Goal: Information Seeking & Learning: Check status

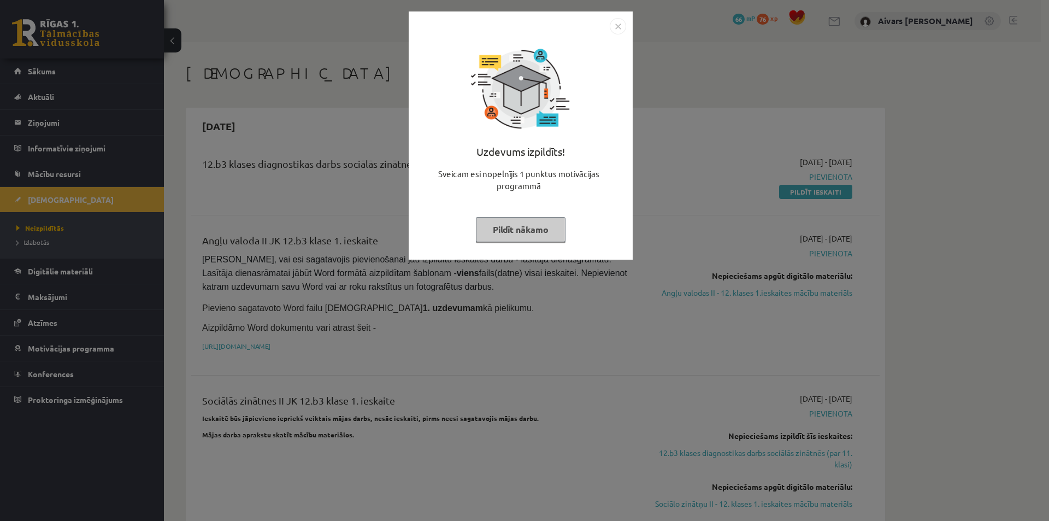
click at [520, 222] on button "Pildīt nākamo" at bounding box center [521, 229] width 90 height 25
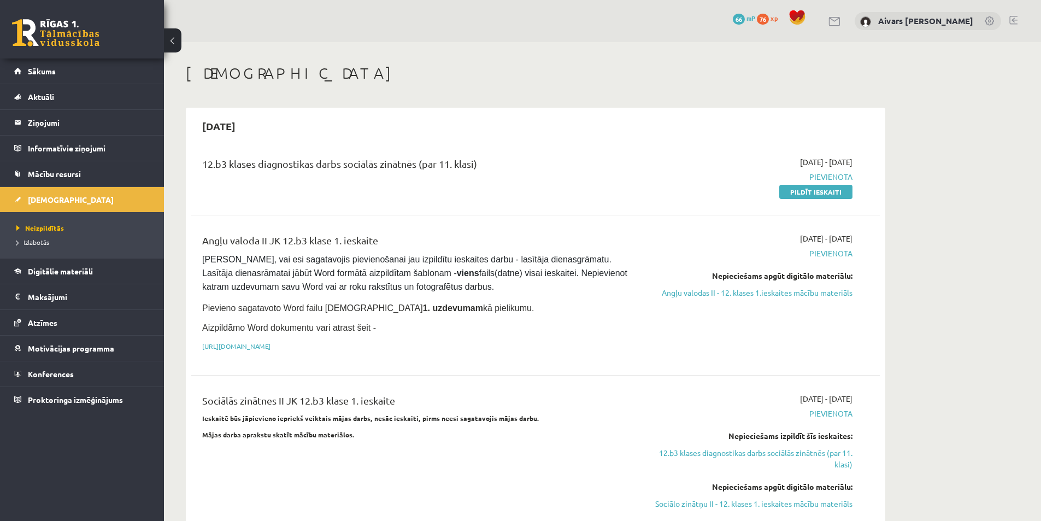
click at [500, 157] on div "12.b3 klases diagnostikas darbs sociālās zinātnēs (par 11. klasi)" at bounding box center [416, 166] width 428 height 20
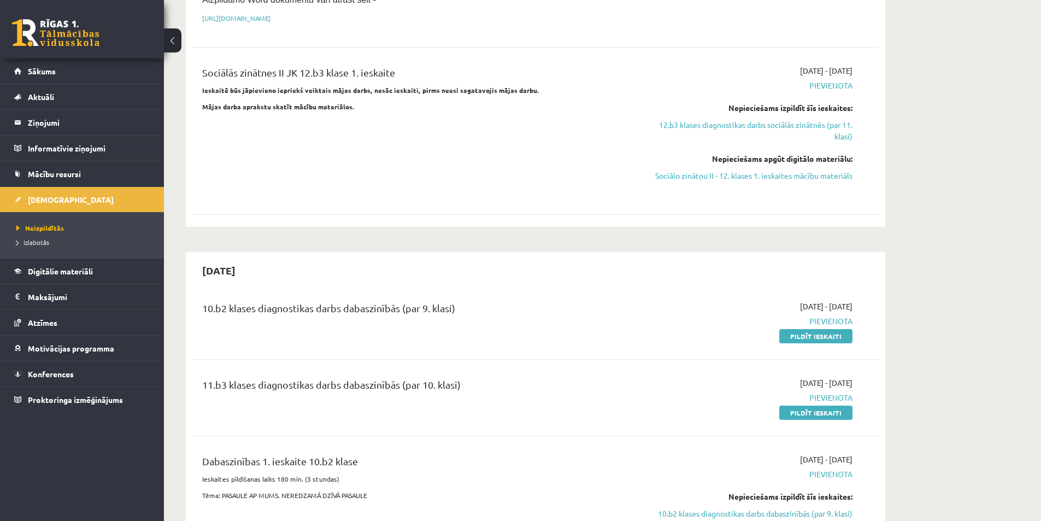
scroll to position [55, 0]
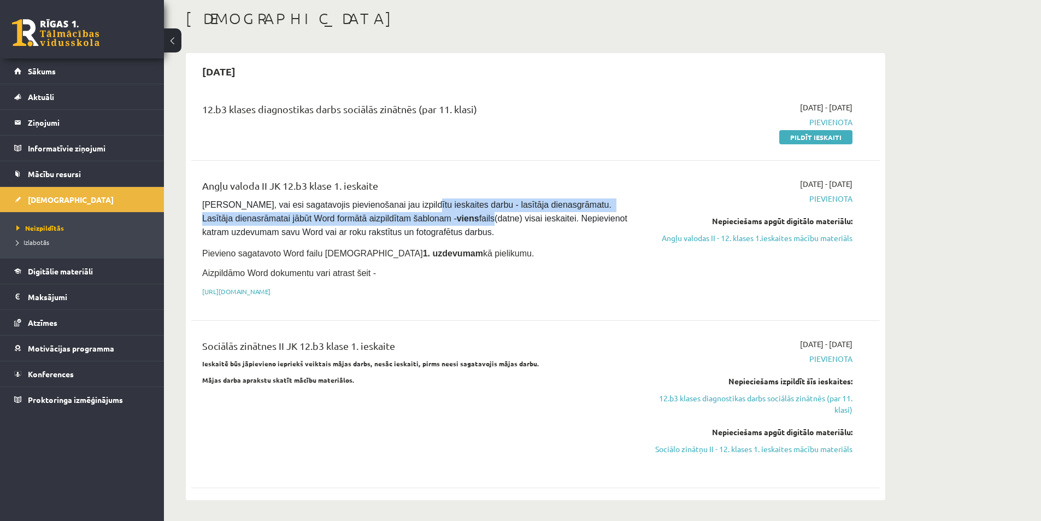
drag, startPoint x: 441, startPoint y: 216, endPoint x: 476, endPoint y: 219, distance: 35.6
click at [475, 219] on pre "Pārliecinies, vai esi sagatavojis pievienošanai jau izpildītu ieskaites darbu -…" at bounding box center [416, 218] width 428 height 41
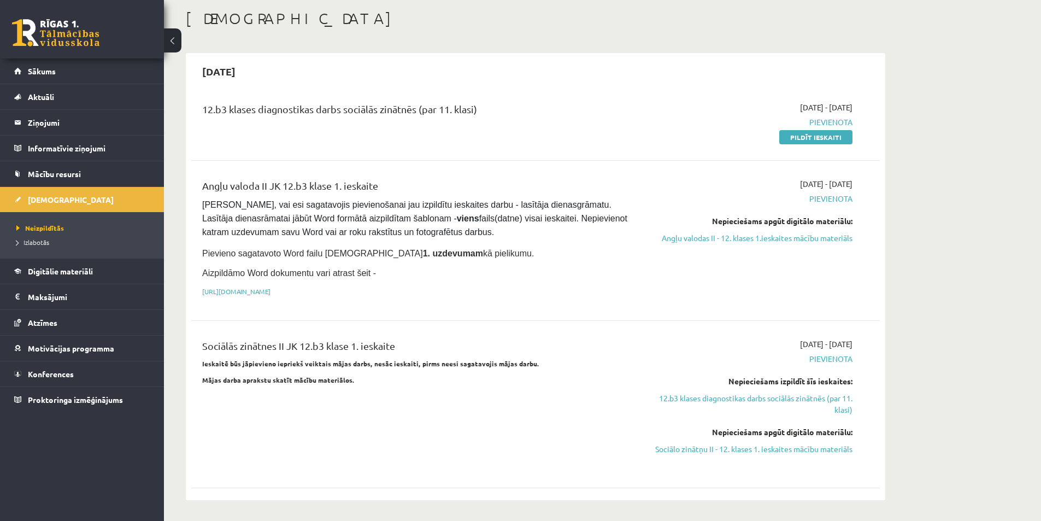
click at [482, 220] on span "Pārliecinies, vai esi sagatavojis pievienošanai jau izpildītu ieskaites darbu -…" at bounding box center [415, 218] width 427 height 37
click at [67, 239] on link "Izlabotās" at bounding box center [84, 242] width 137 height 10
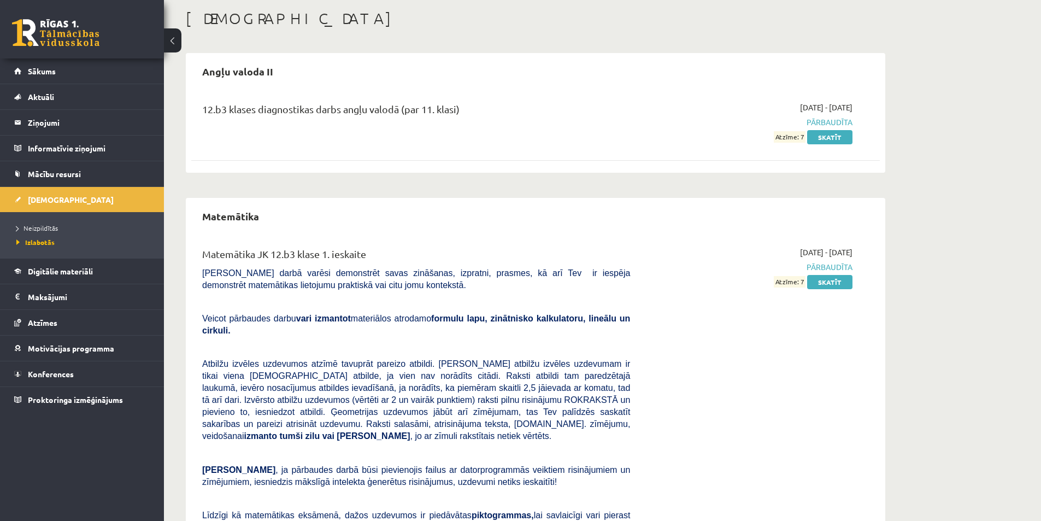
drag, startPoint x: 377, startPoint y: 261, endPoint x: 420, endPoint y: 268, distance: 43.1
click at [416, 268] on div "Matemātika JK 12.b3 klase 1. ieskaite Pārbaudes darbā varēsi demonstrēt savas z…" at bounding box center [416, 430] width 444 height 369
click at [420, 268] on span "Pārbaudes darbā varēsi demonstrēt savas zināšanas, izpratni, prasmes, kā arī Te…" at bounding box center [416, 278] width 428 height 21
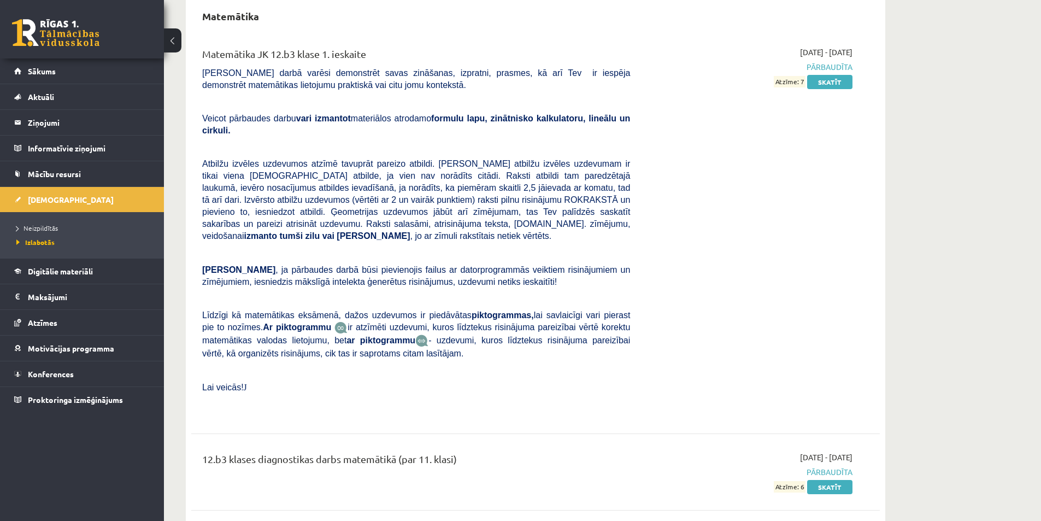
scroll to position [200, 0]
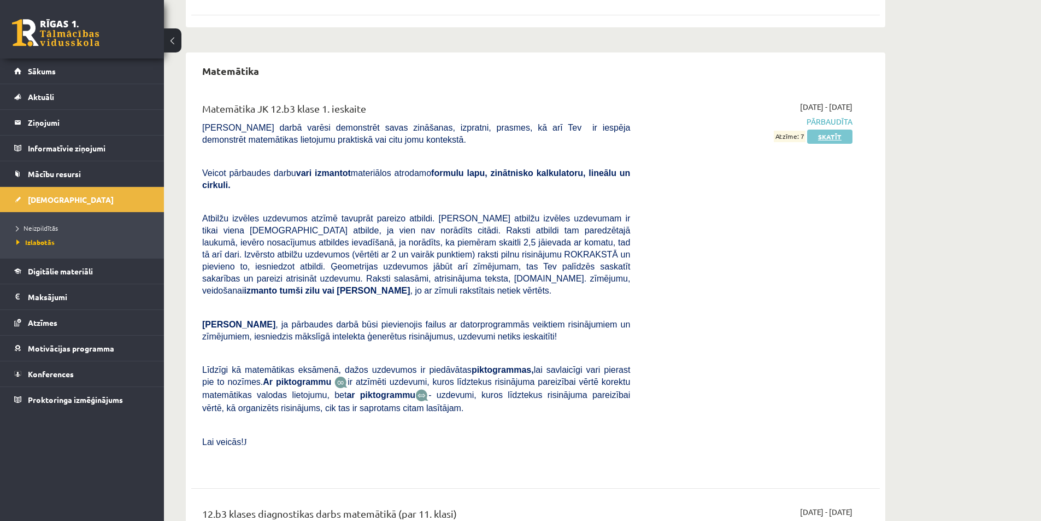
click at [820, 140] on link "Skatīt" at bounding box center [829, 136] width 45 height 14
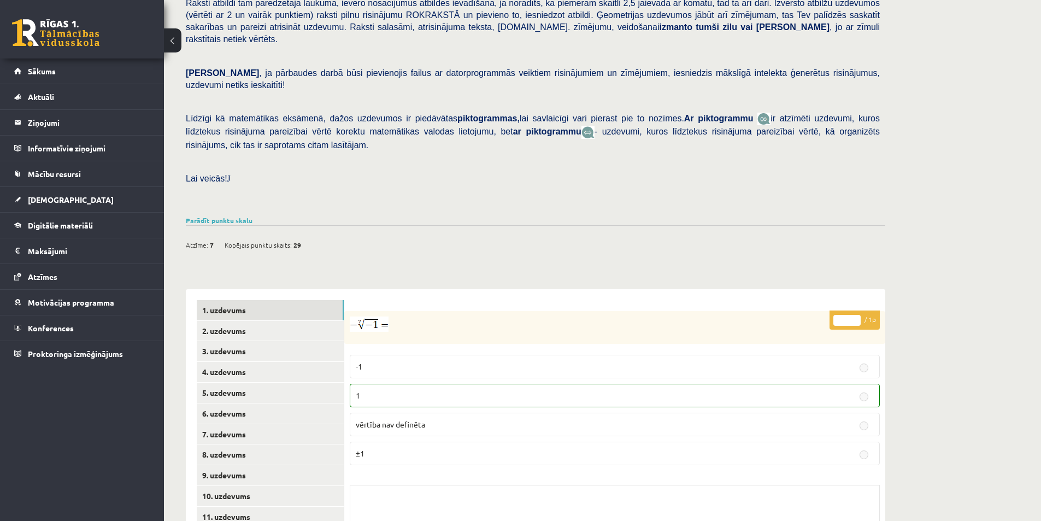
scroll to position [262, 0]
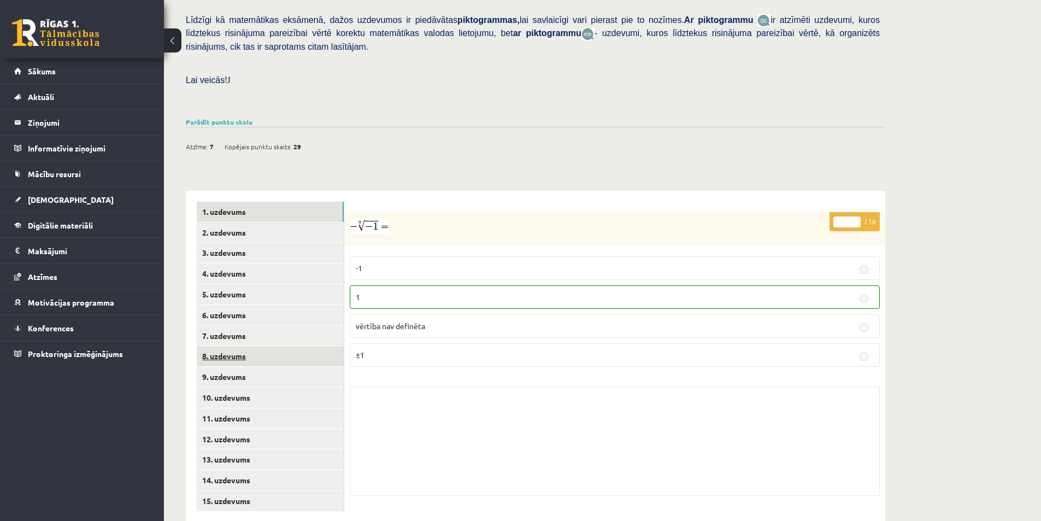
click at [233, 346] on link "8. uzdevums" at bounding box center [270, 356] width 147 height 20
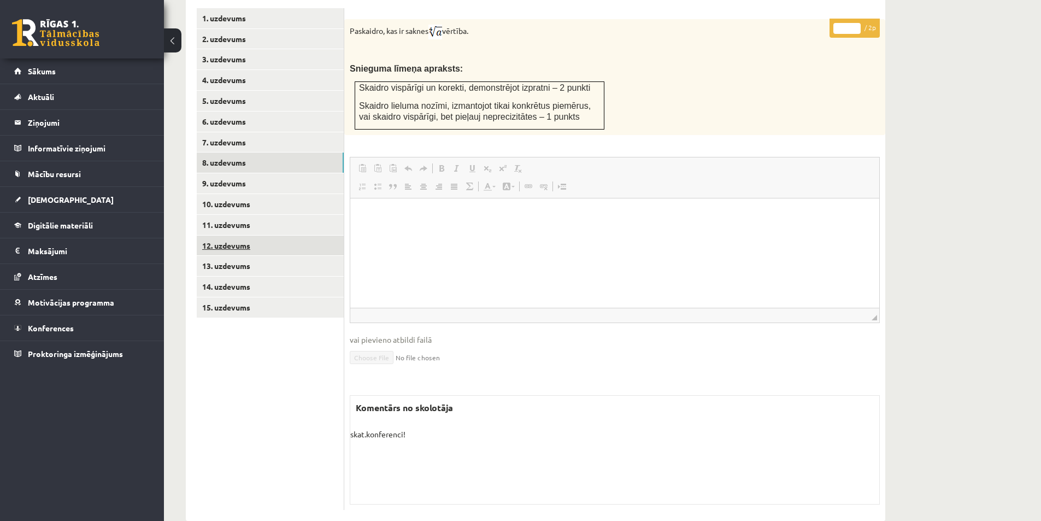
scroll to position [401, 0]
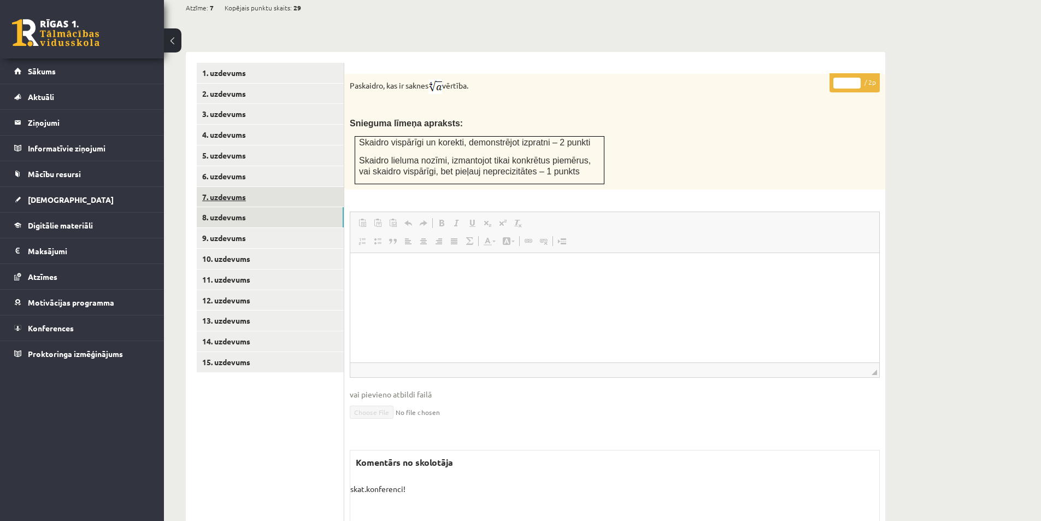
click at [241, 187] on link "7. uzdevums" at bounding box center [270, 197] width 147 height 20
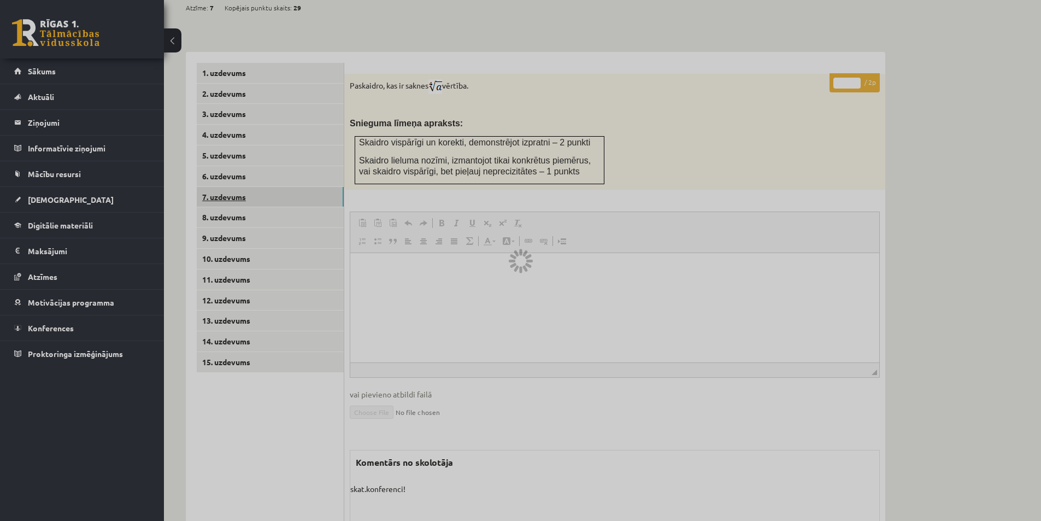
scroll to position [265, 0]
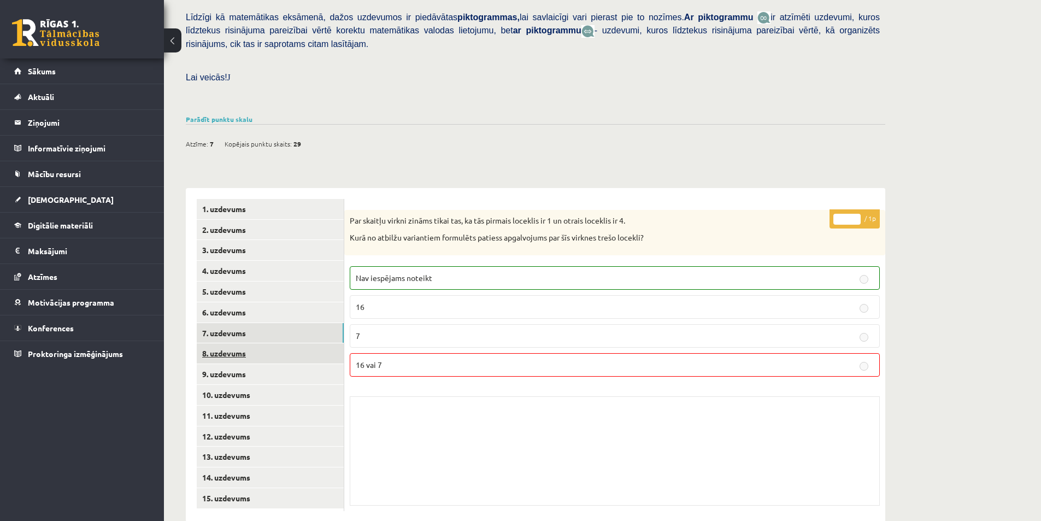
click at [270, 343] on link "8. uzdevums" at bounding box center [270, 353] width 147 height 20
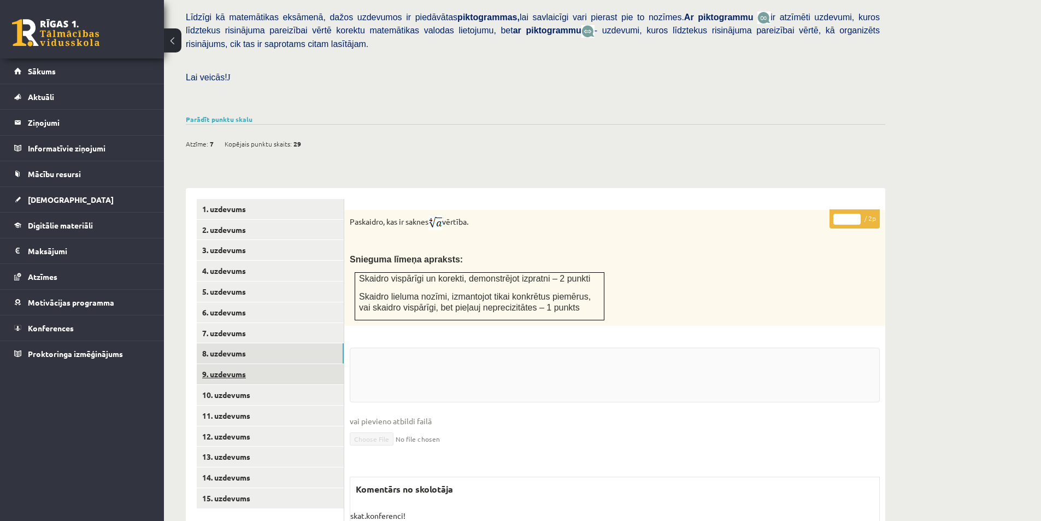
click at [267, 364] on link "9. uzdevums" at bounding box center [270, 374] width 147 height 20
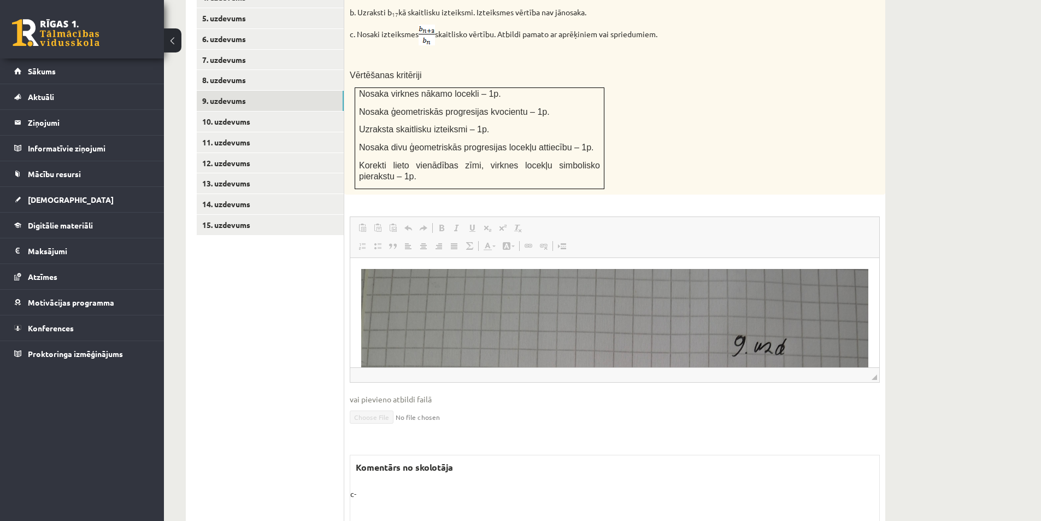
scroll to position [598, 0]
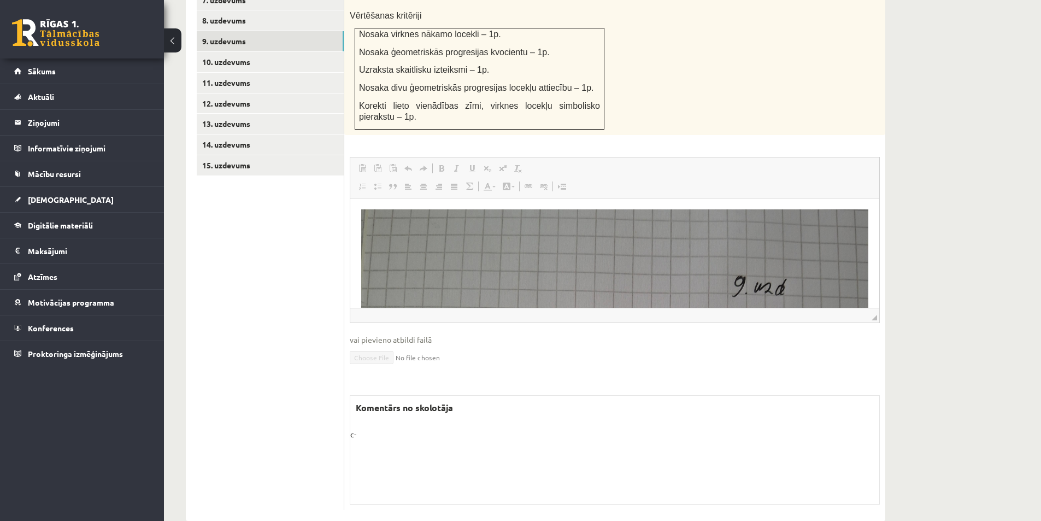
click at [376, 428] on p "c-" at bounding box center [614, 433] width 529 height 11
drag, startPoint x: 353, startPoint y: 412, endPoint x: 362, endPoint y: 411, distance: 8.8
click at [362, 428] on p "c-" at bounding box center [614, 433] width 529 height 11
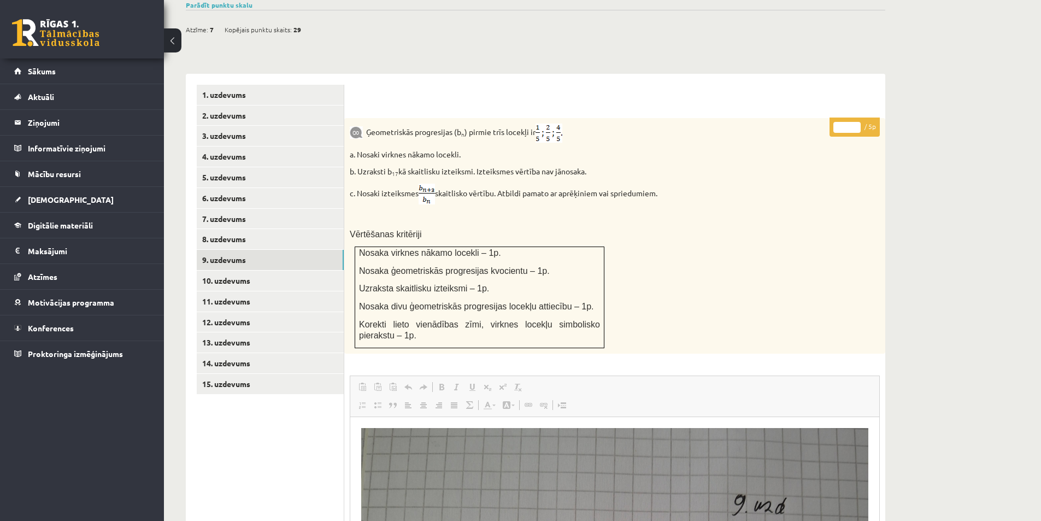
scroll to position [543, 0]
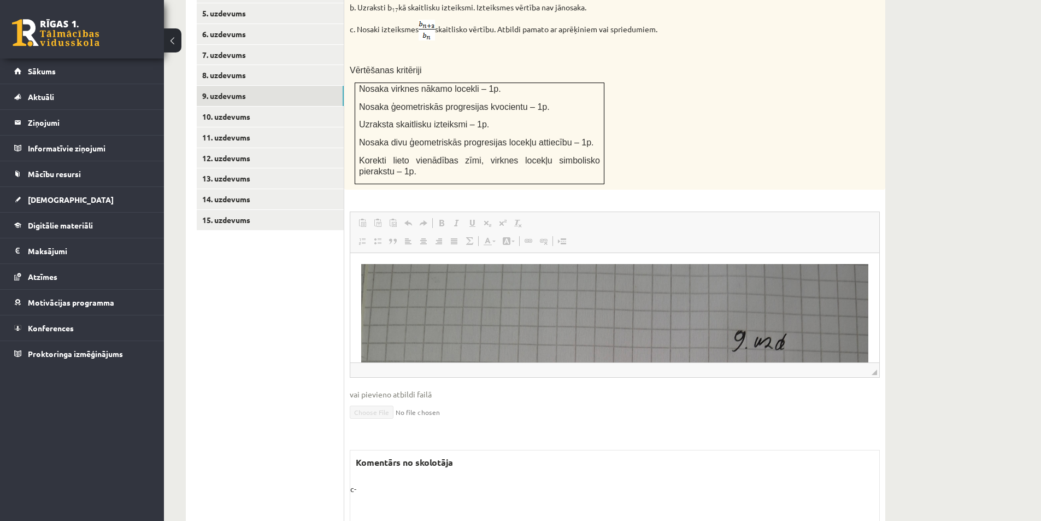
click at [548, 331] on img "Editor, wiswyg-editor-user-answer-47433903595200" at bounding box center [614, 516] width 507 height 507
click at [787, 306] on img "Editor, wiswyg-editor-user-answer-47433903595200" at bounding box center [614, 516] width 507 height 507
drag, startPoint x: 787, startPoint y: 306, endPoint x: 1237, endPoint y: 511, distance: 494.6
click at [787, 306] on img "Editor, wiswyg-editor-user-answer-47433903595200" at bounding box center [614, 516] width 507 height 507
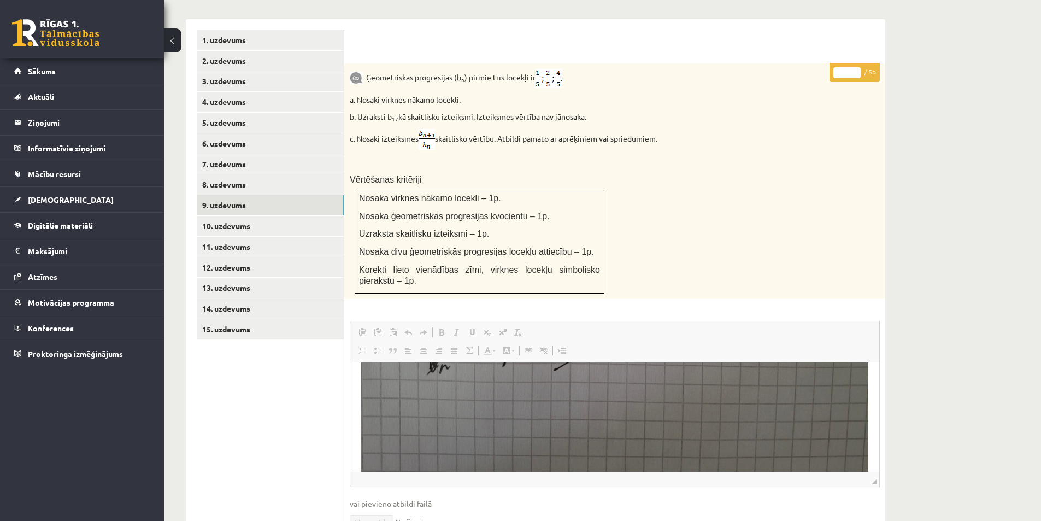
scroll to position [415, 0]
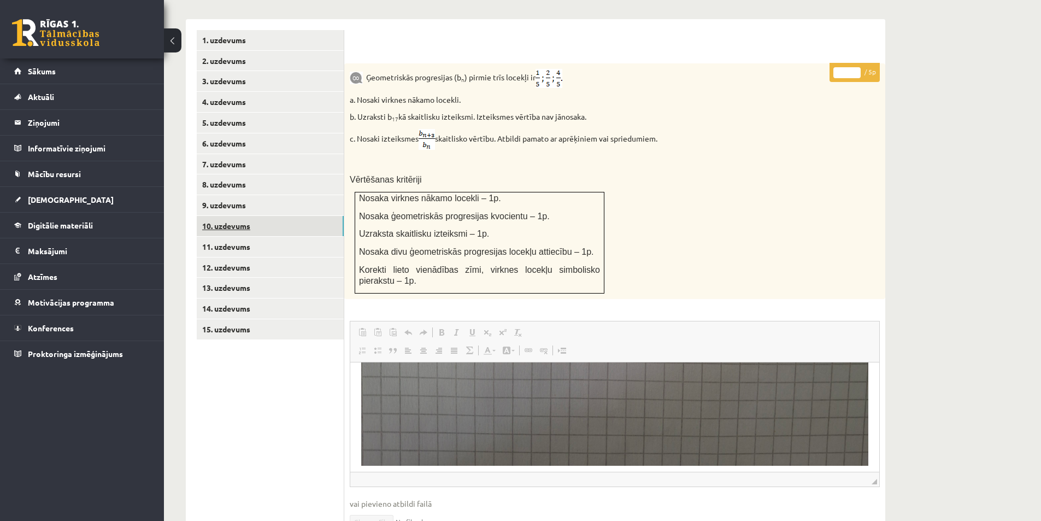
click at [269, 216] on link "10. uzdevums" at bounding box center [270, 226] width 147 height 20
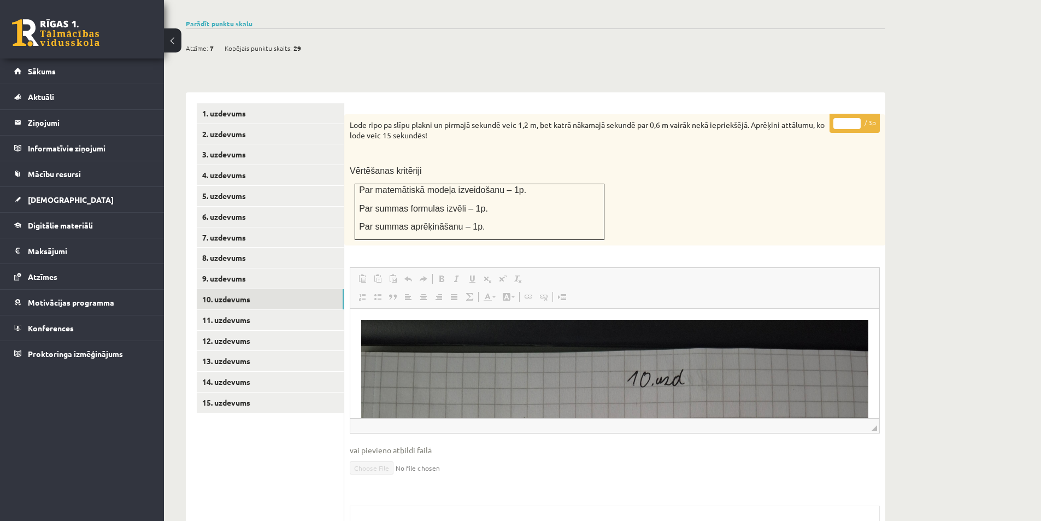
scroll to position [0, 0]
click at [257, 310] on link "11. uzdevums" at bounding box center [270, 320] width 147 height 20
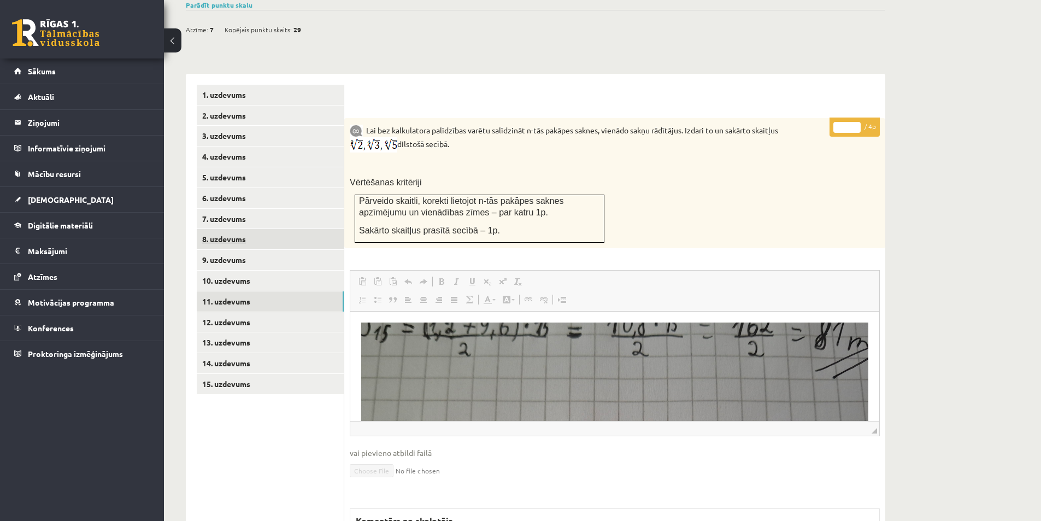
scroll to position [434, 0]
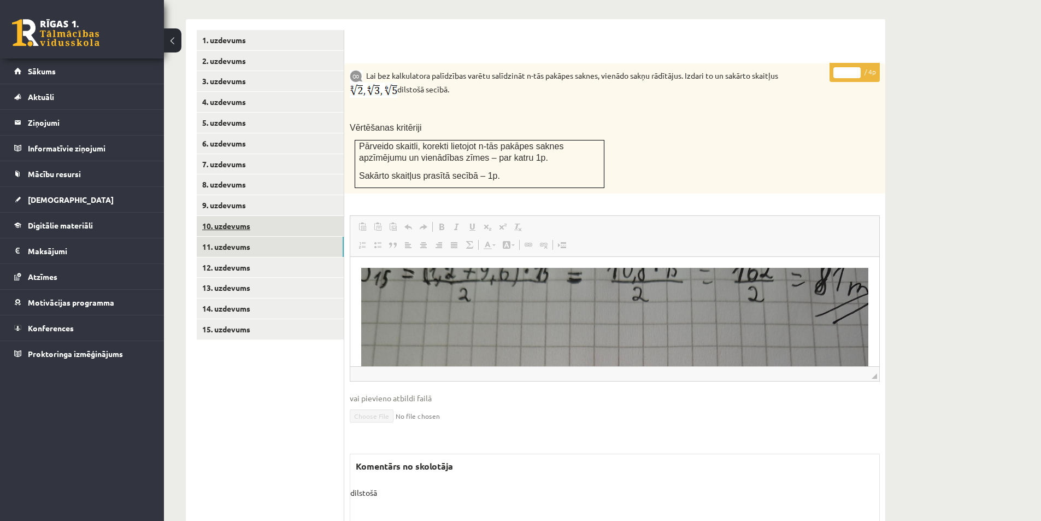
click at [244, 216] on link "10. uzdevums" at bounding box center [270, 226] width 147 height 20
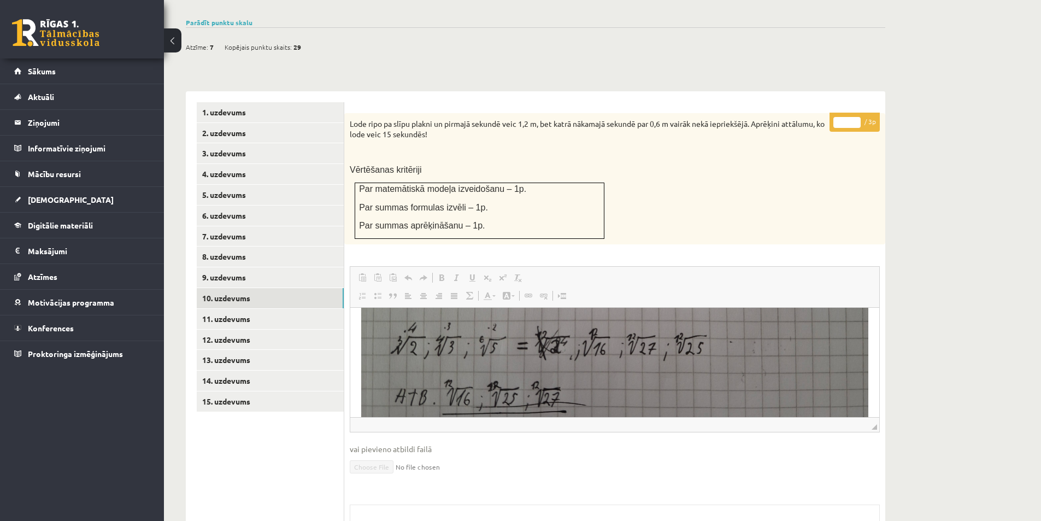
scroll to position [305, 0]
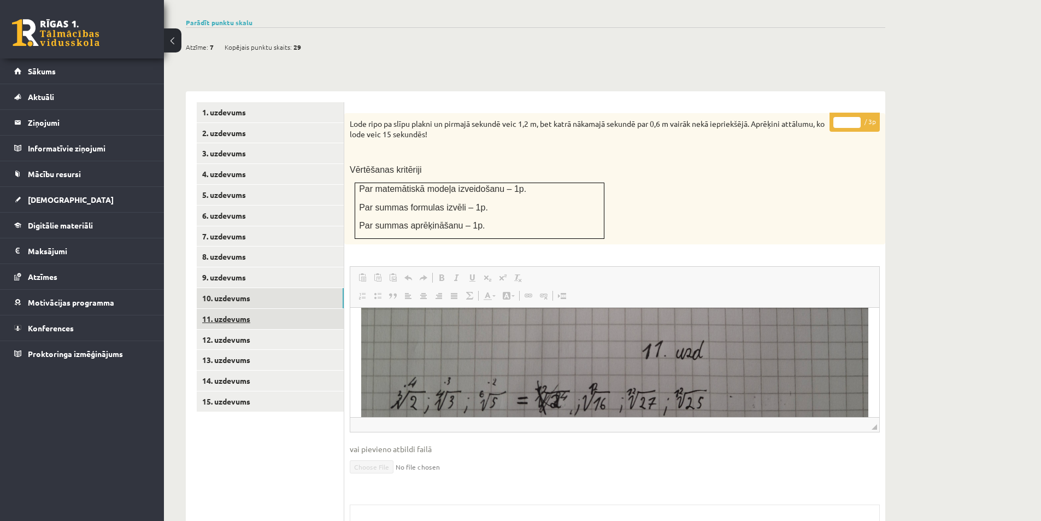
click at [262, 309] on link "11. uzdevums" at bounding box center [270, 319] width 147 height 20
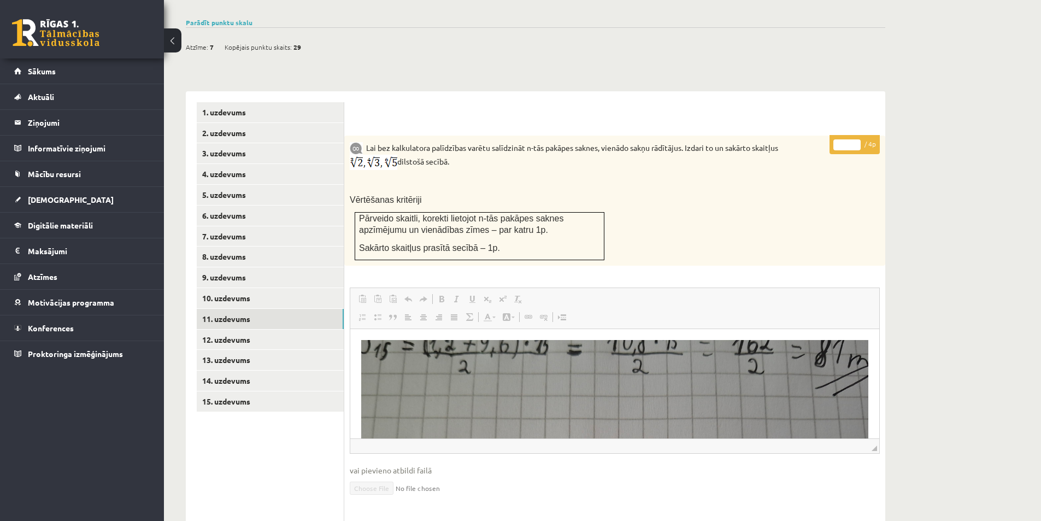
scroll to position [0, 0]
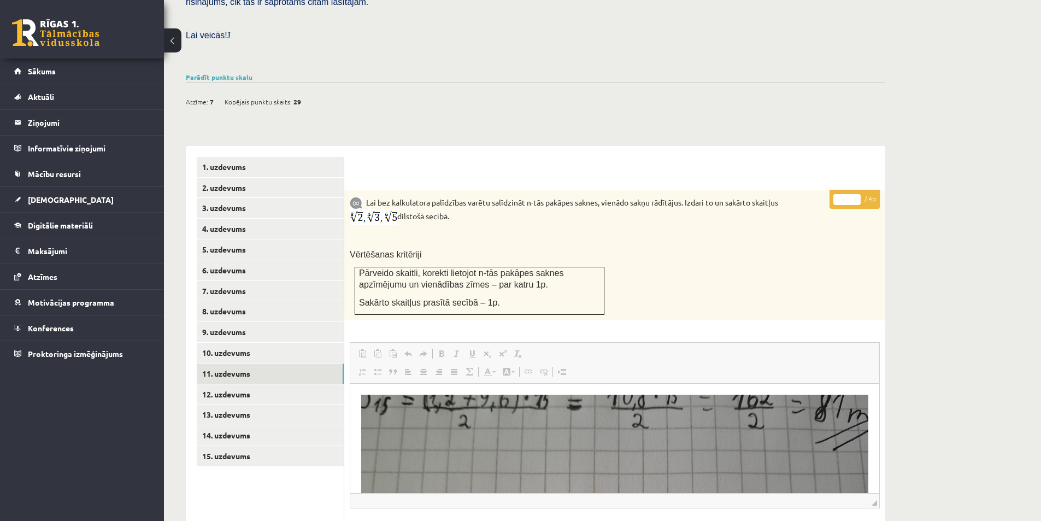
click at [960, 320] on div "Matemātika JK 12.b3 klase 1. ieskaite , Aivars Jānis Tebernieks (12.b3 JK klase…" at bounding box center [602, 231] width 877 height 993
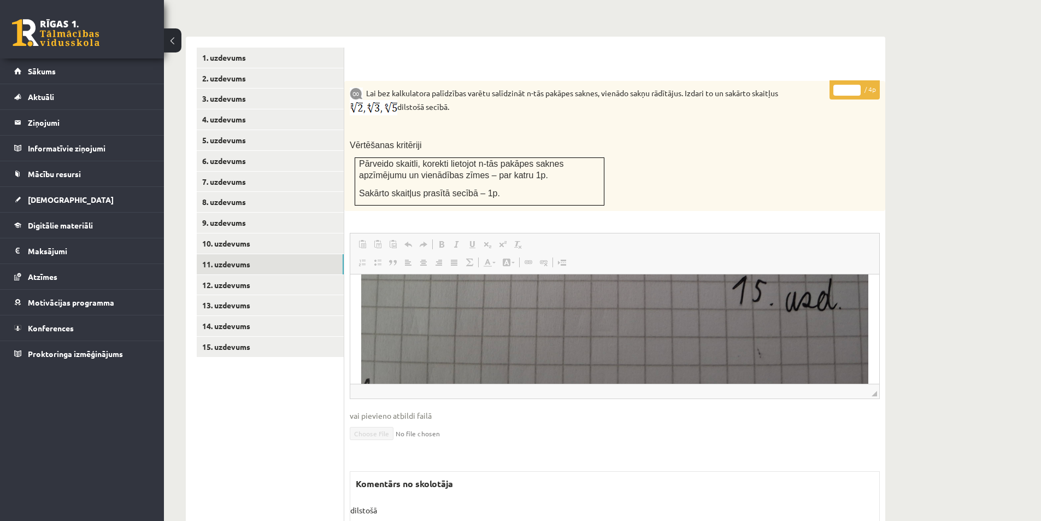
scroll to position [415, 0]
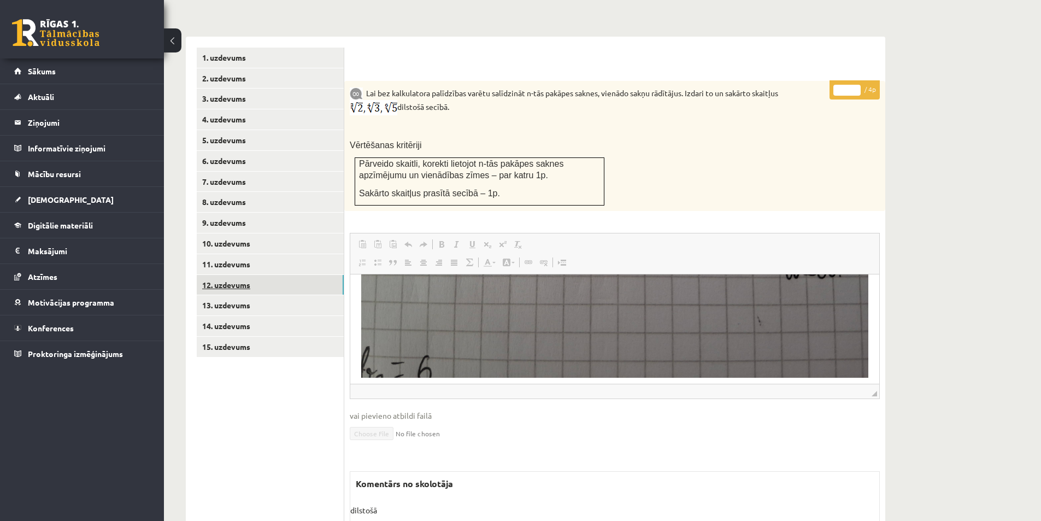
click at [288, 275] on link "12. uzdevums" at bounding box center [270, 285] width 147 height 20
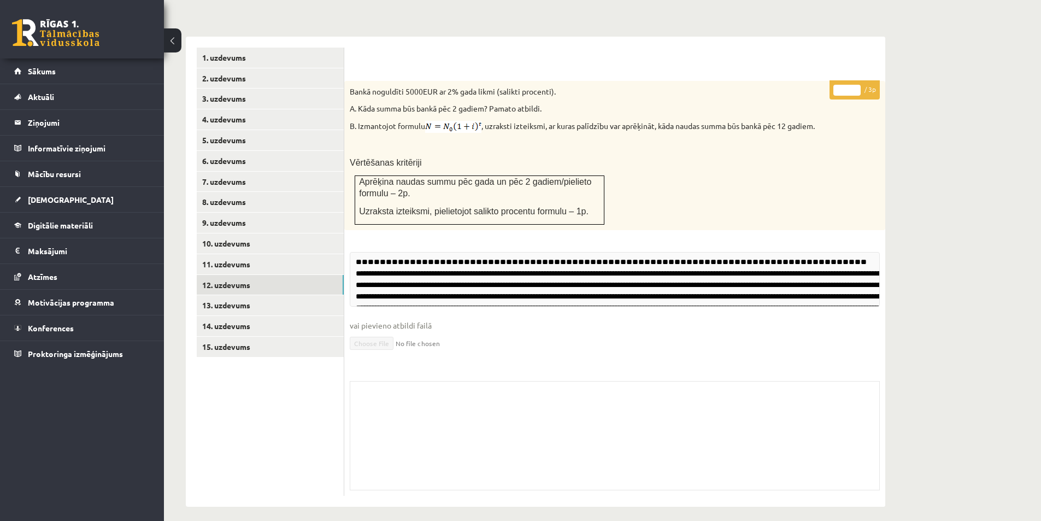
scroll to position [401, 0]
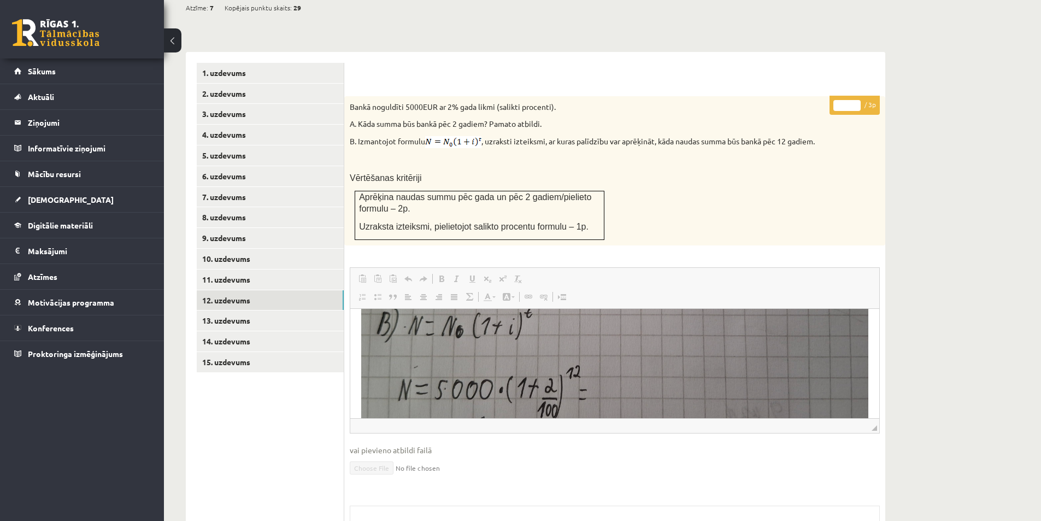
scroll to position [382, 0]
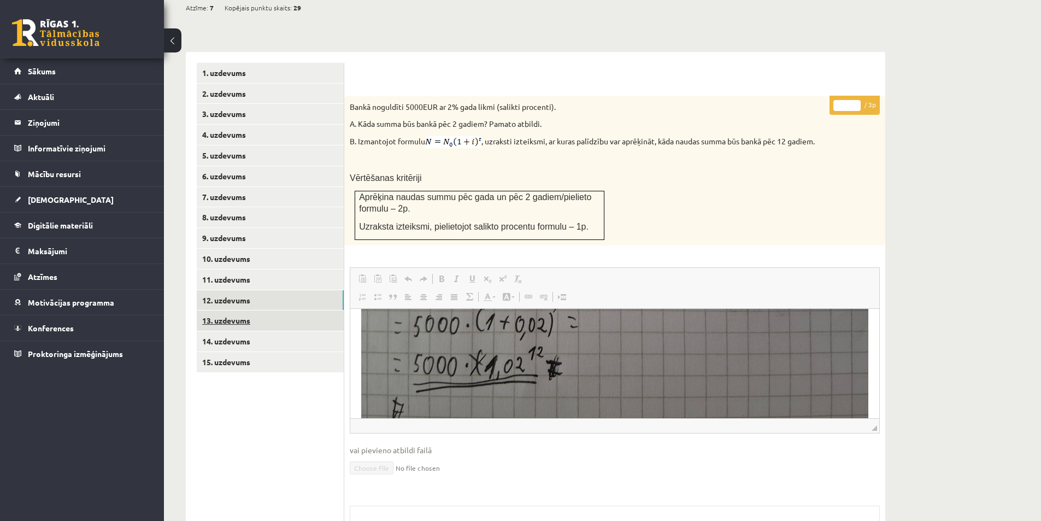
click at [245, 310] on link "13. uzdevums" at bounding box center [270, 320] width 147 height 20
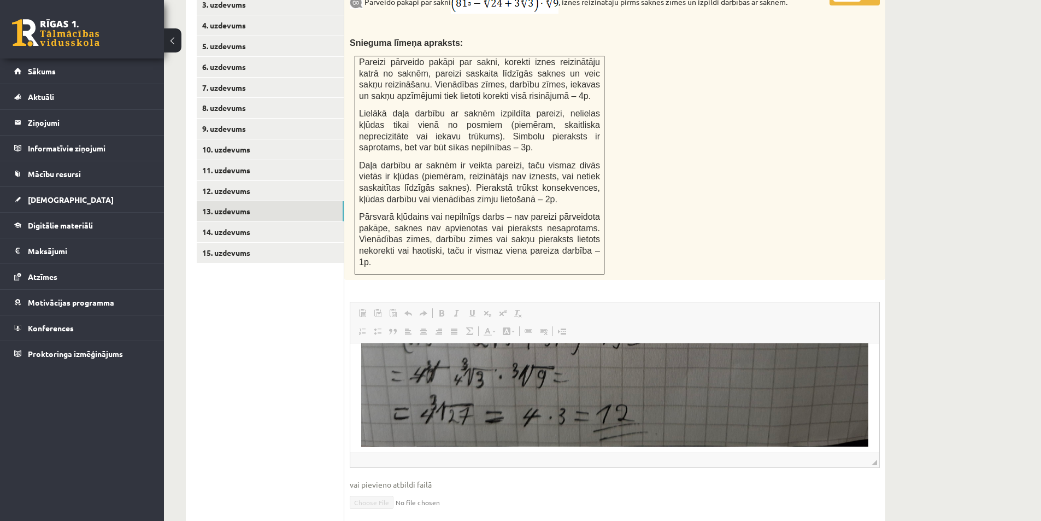
scroll to position [565, 0]
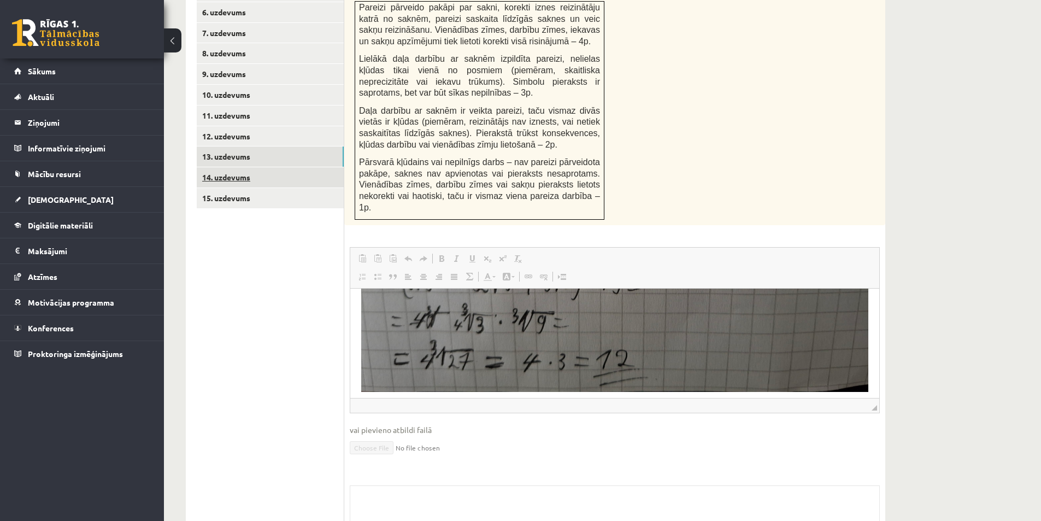
click at [234, 167] on link "14. uzdevums" at bounding box center [270, 177] width 147 height 20
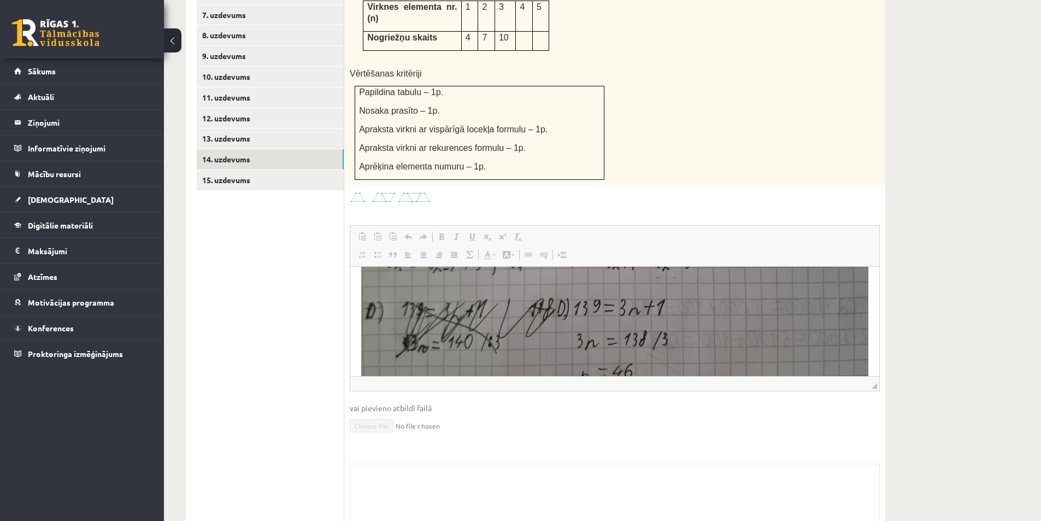
scroll to position [273, 0]
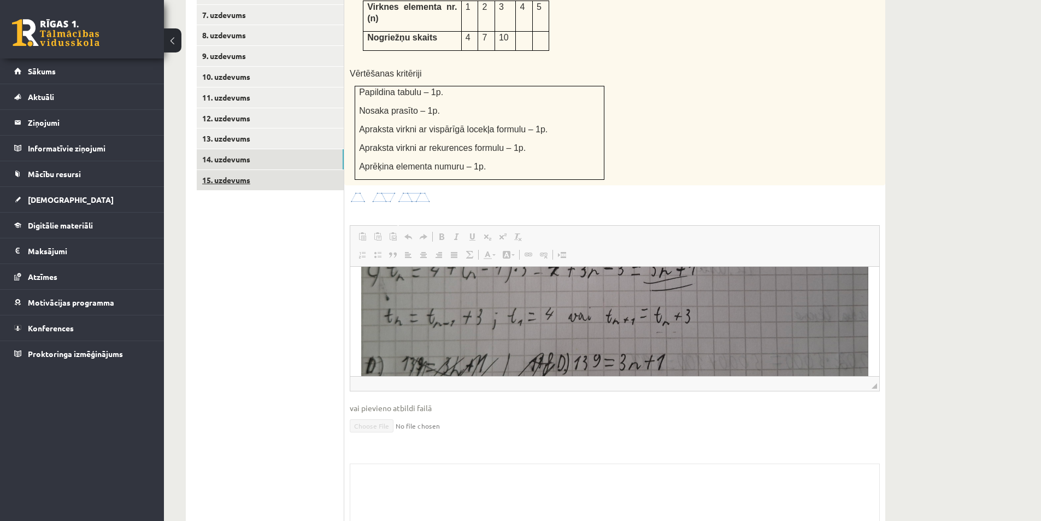
click at [291, 170] on link "15. uzdevums" at bounding box center [270, 180] width 147 height 20
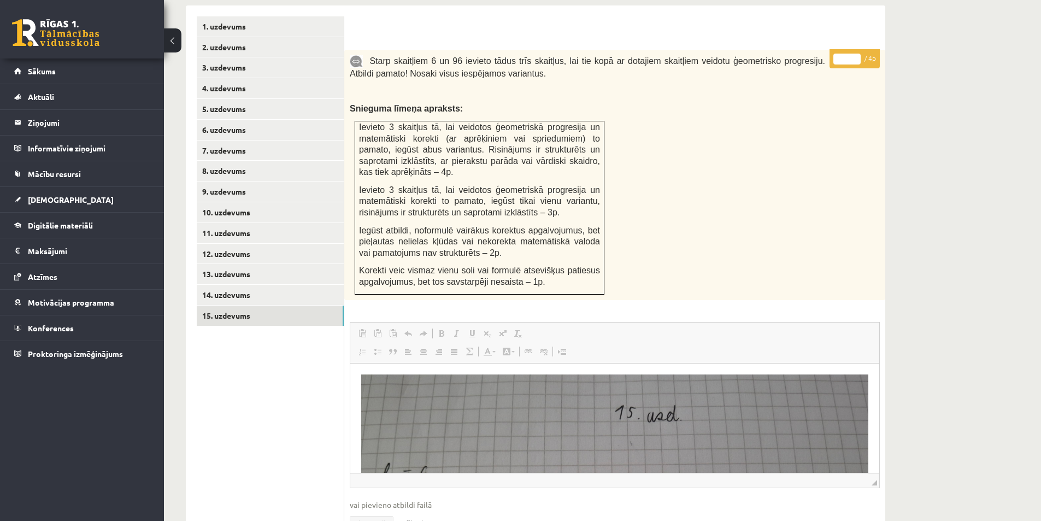
scroll to position [557, 0]
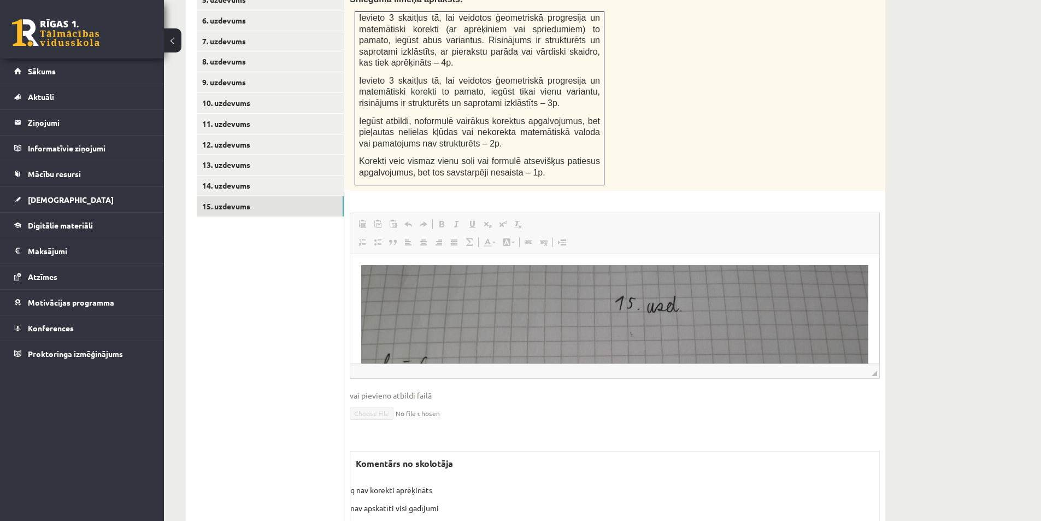
click at [569, 292] on img "Editor, wiswyg-editor-user-answer-47433857871180" at bounding box center [614, 517] width 507 height 507
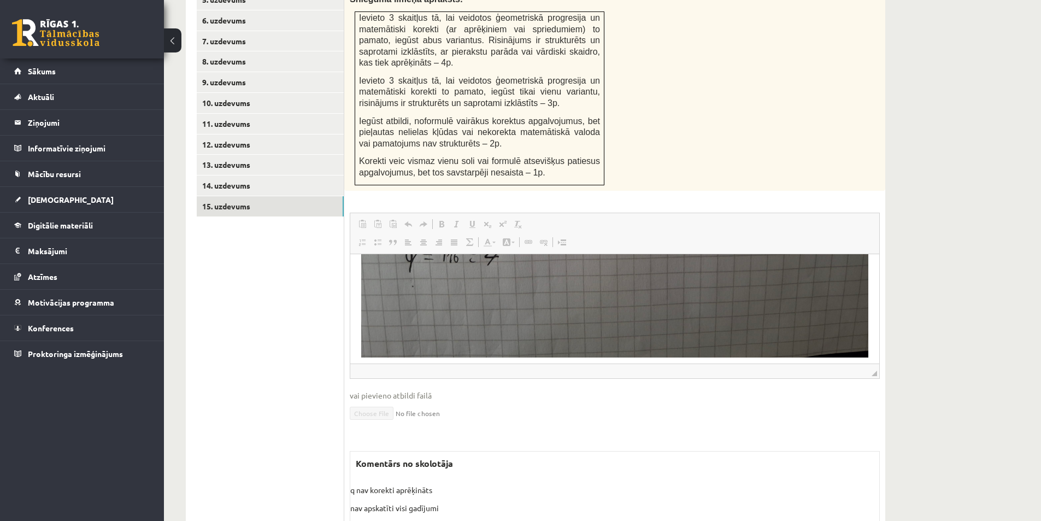
scroll to position [251, 0]
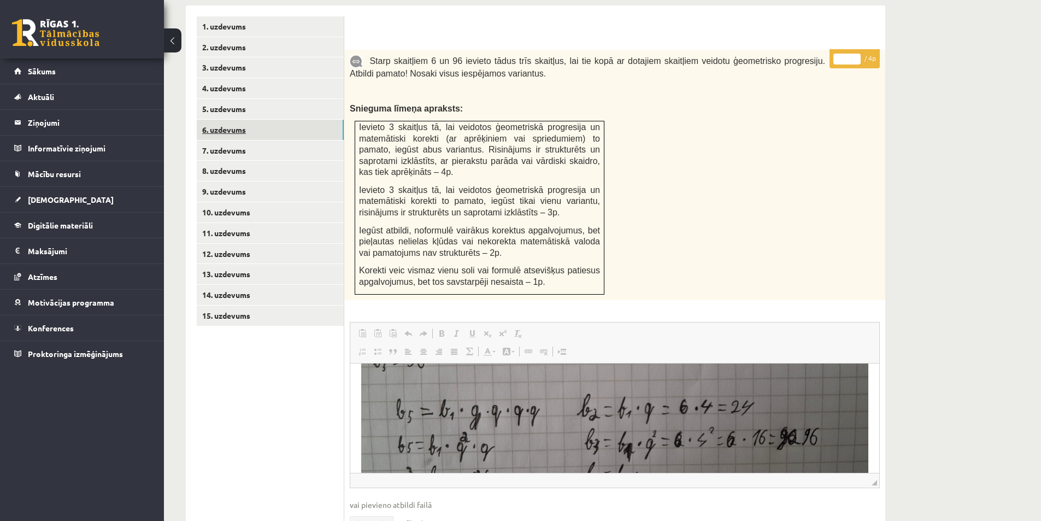
click at [250, 120] on link "6. uzdevums" at bounding box center [270, 130] width 147 height 20
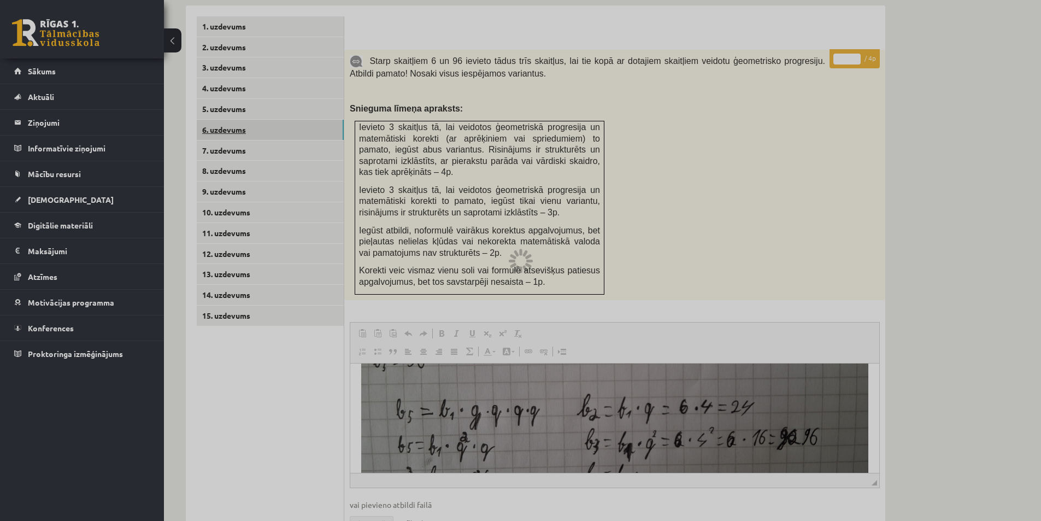
scroll to position [263, 0]
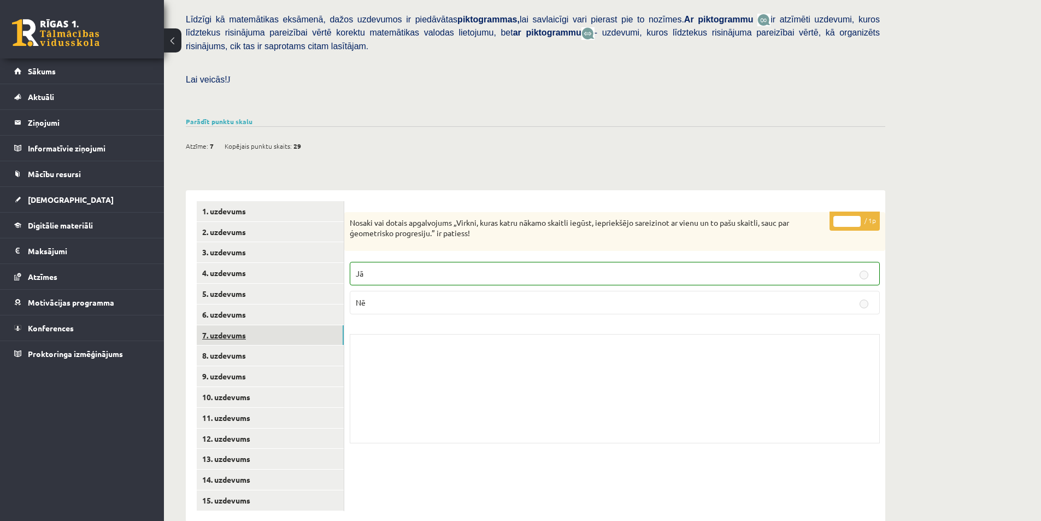
click at [284, 325] on link "7. uzdevums" at bounding box center [270, 335] width 147 height 20
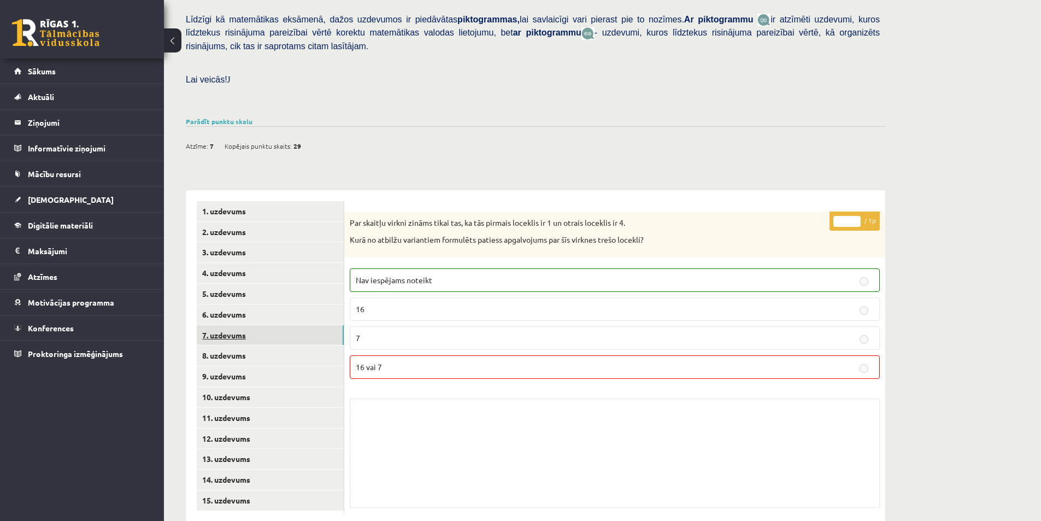
click at [284, 325] on link "7. uzdevums" at bounding box center [270, 335] width 147 height 20
click at [283, 345] on link "8. uzdevums" at bounding box center [270, 355] width 147 height 20
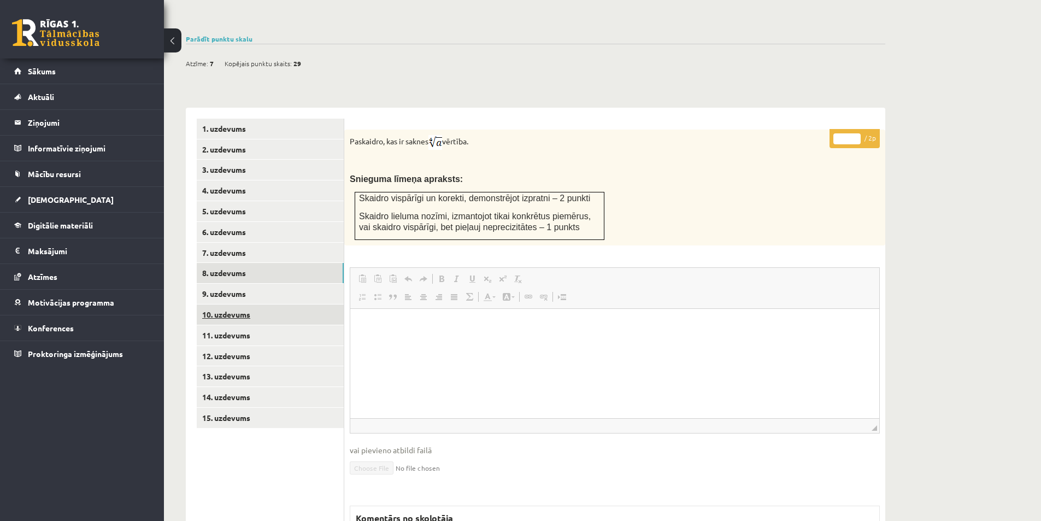
scroll to position [0, 0]
click at [257, 304] on link "10. uzdevums" at bounding box center [270, 314] width 147 height 20
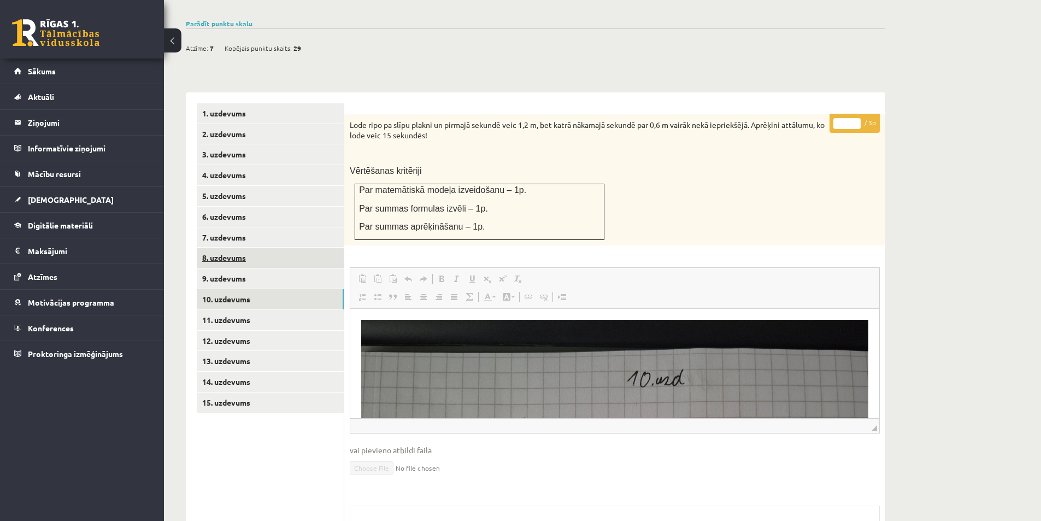
click at [270, 247] on link "8. uzdevums" at bounding box center [270, 257] width 147 height 20
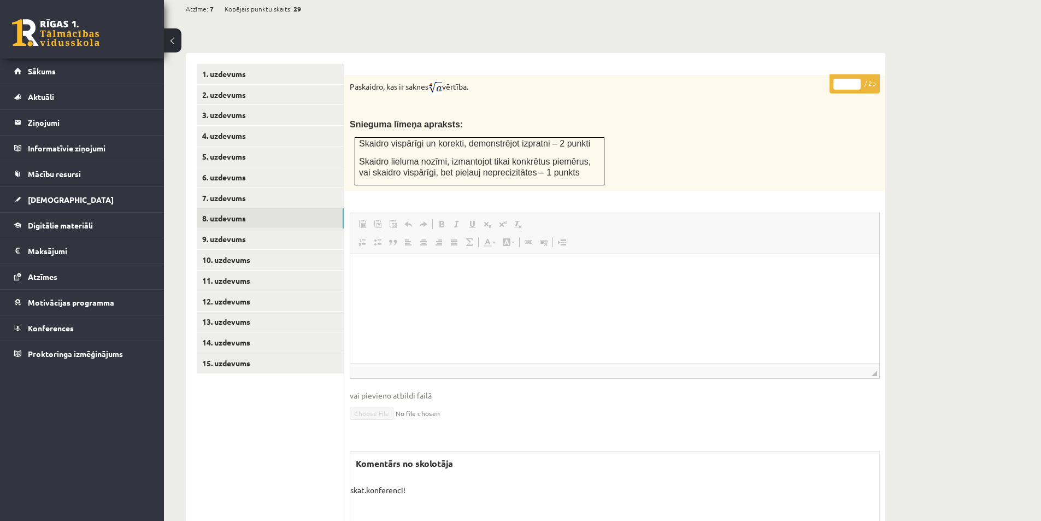
scroll to position [455, 0]
click at [238, 188] on link "7. uzdevums" at bounding box center [270, 198] width 147 height 20
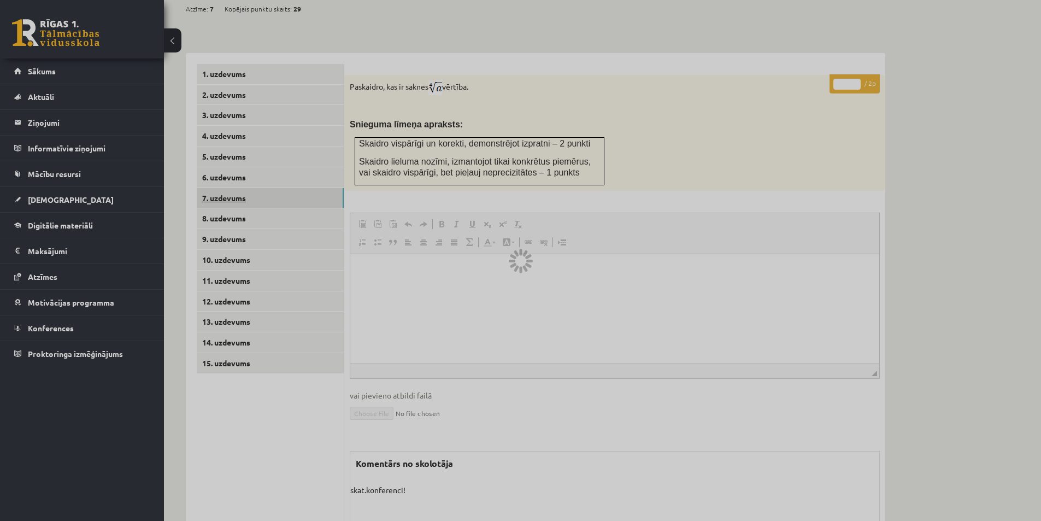
scroll to position [265, 0]
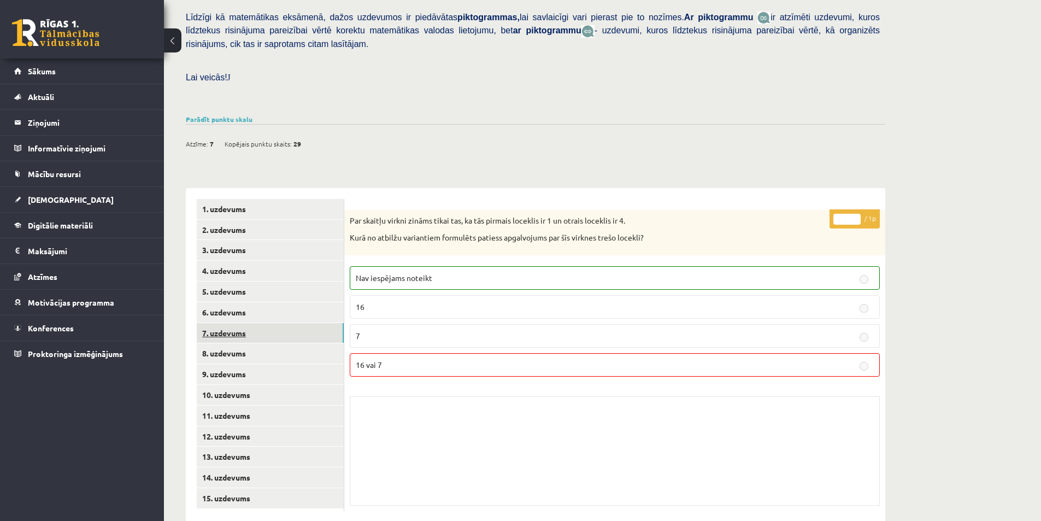
click at [248, 323] on link "7. uzdevums" at bounding box center [270, 333] width 147 height 20
click at [251, 302] on link "6. uzdevums" at bounding box center [270, 312] width 147 height 20
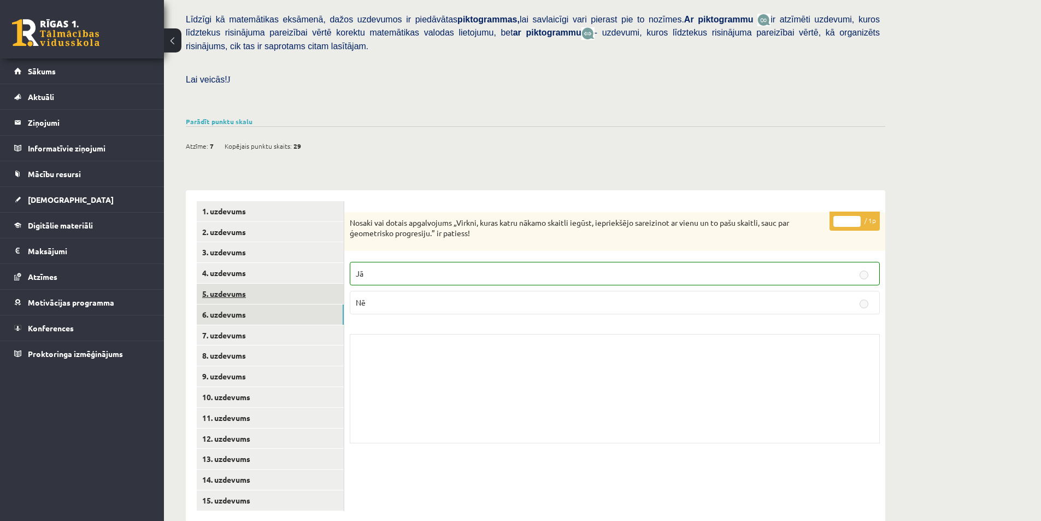
click at [292, 284] on link "5. uzdevums" at bounding box center [270, 294] width 147 height 20
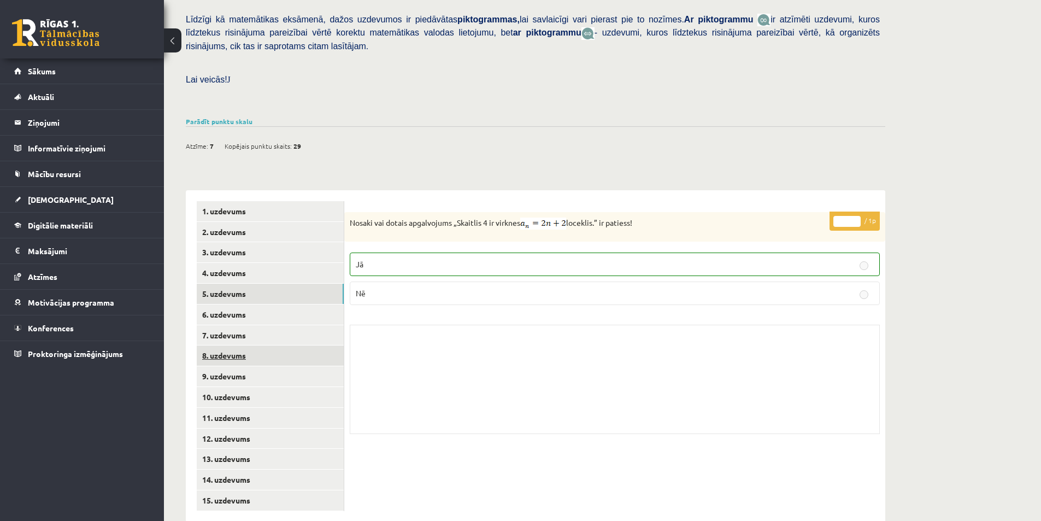
click at [279, 345] on link "8. uzdevums" at bounding box center [270, 355] width 147 height 20
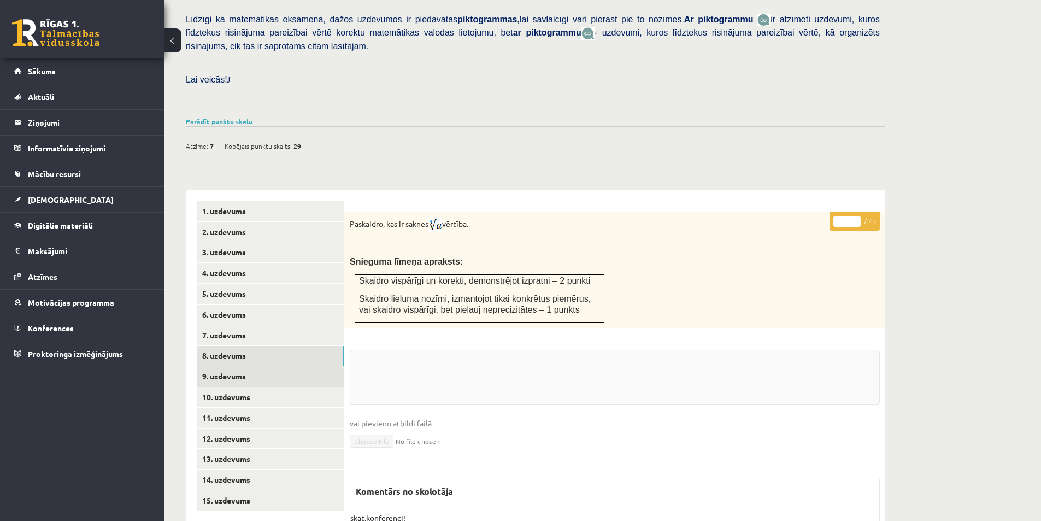
click at [274, 366] on link "9. uzdevums" at bounding box center [270, 376] width 147 height 20
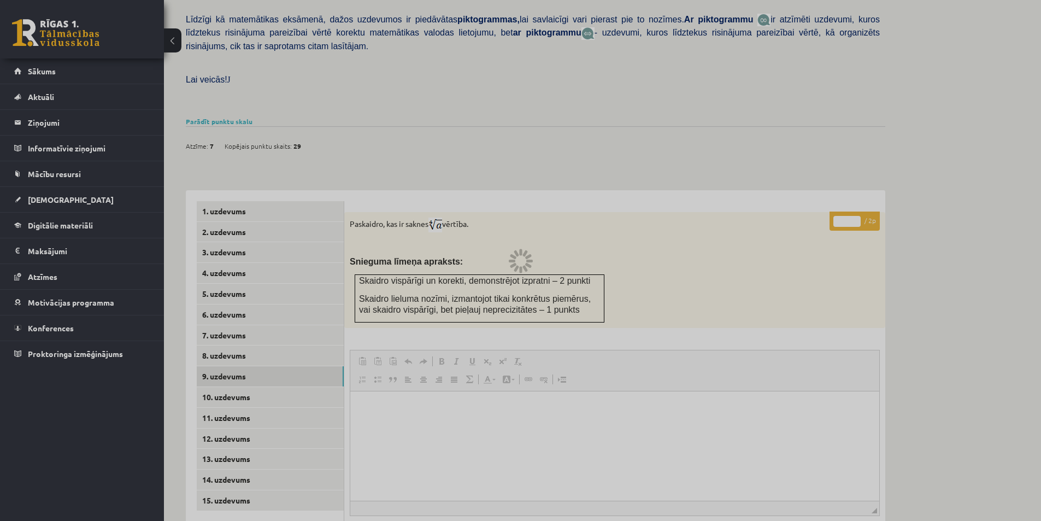
scroll to position [372, 0]
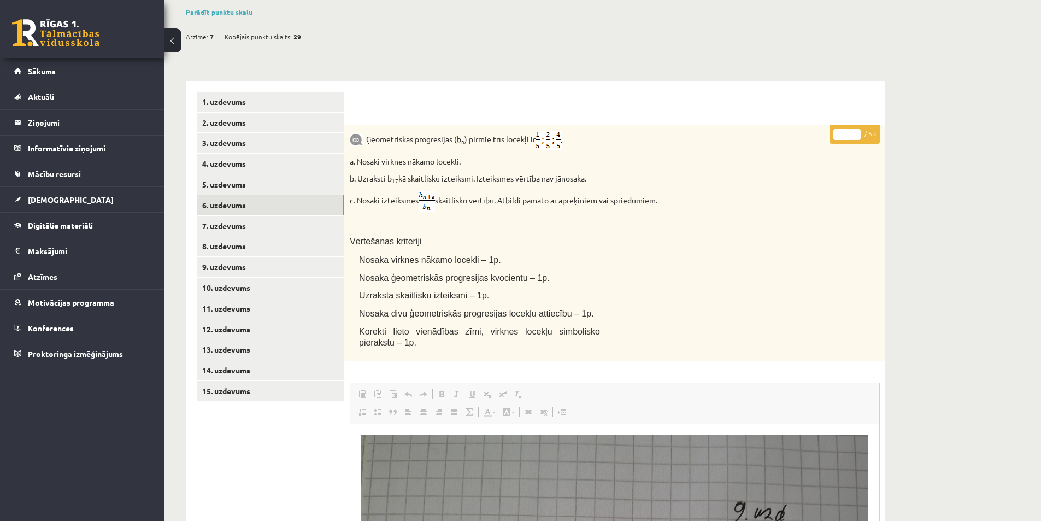
click at [258, 195] on link "6. uzdevums" at bounding box center [270, 205] width 147 height 20
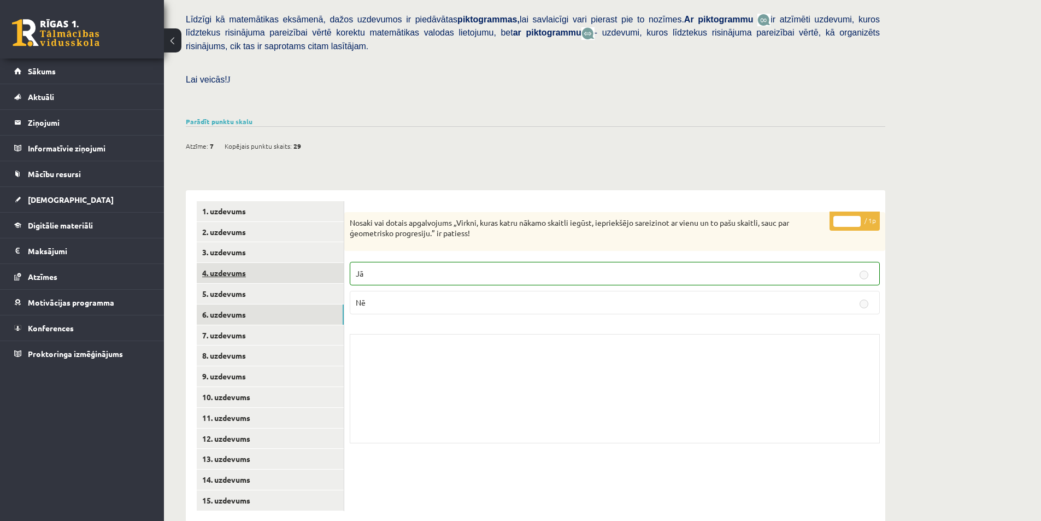
click at [262, 263] on link "4. uzdevums" at bounding box center [270, 273] width 147 height 20
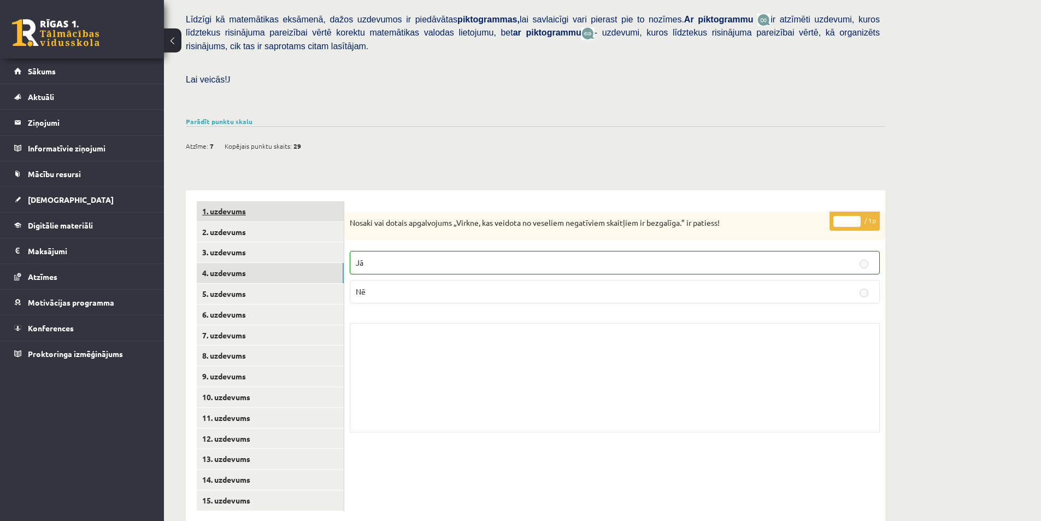
click at [278, 201] on link "1. uzdevums" at bounding box center [270, 211] width 147 height 20
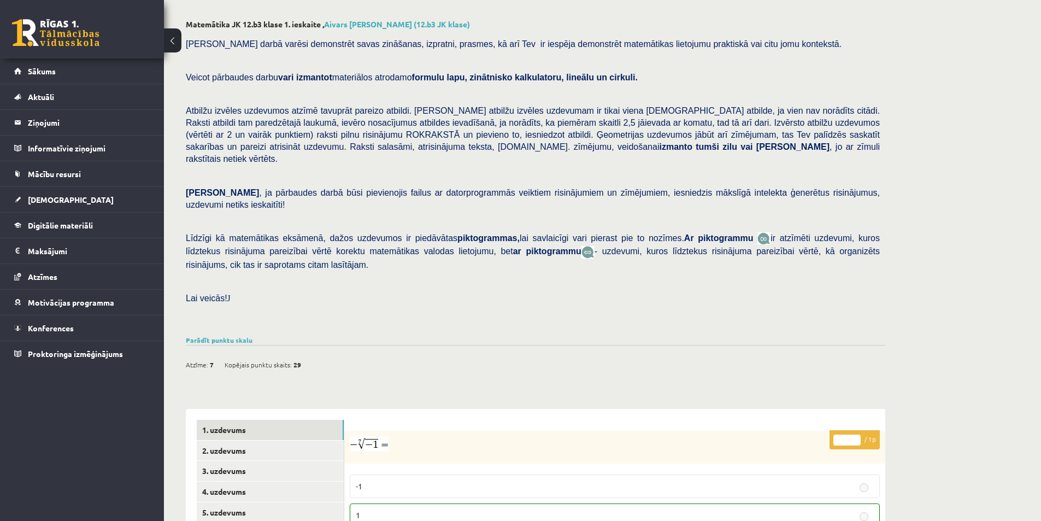
scroll to position [0, 0]
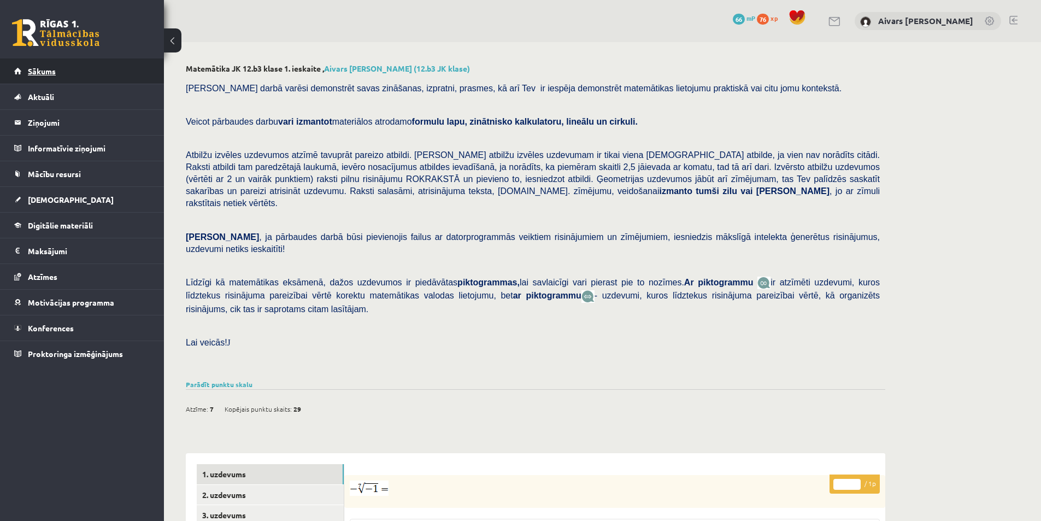
click at [56, 80] on link "Sākums" at bounding box center [82, 70] width 136 height 25
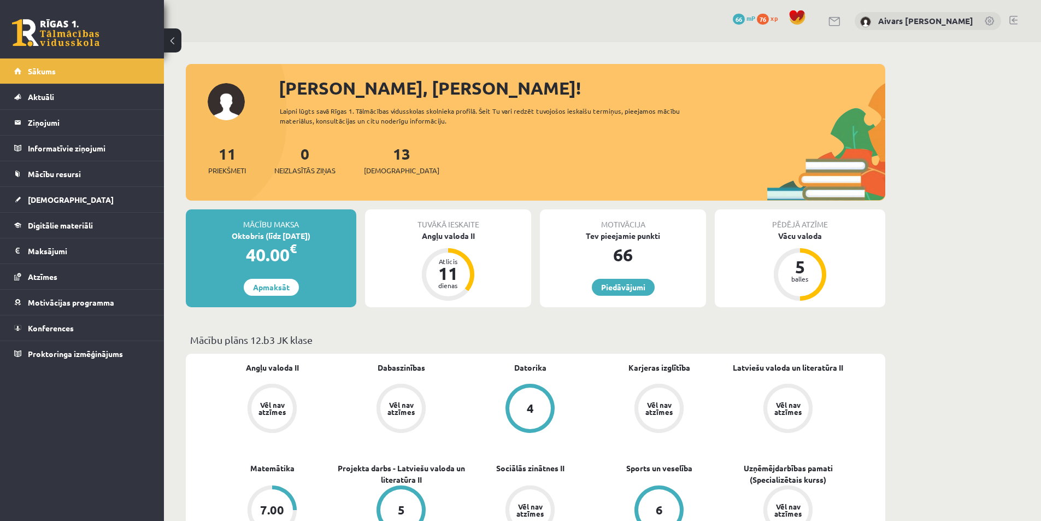
drag, startPoint x: 212, startPoint y: 150, endPoint x: 175, endPoint y: 154, distance: 37.3
click at [222, 151] on div "11 Priekšmeti" at bounding box center [227, 159] width 38 height 34
click at [67, 167] on link "Mācību resursi" at bounding box center [82, 173] width 136 height 25
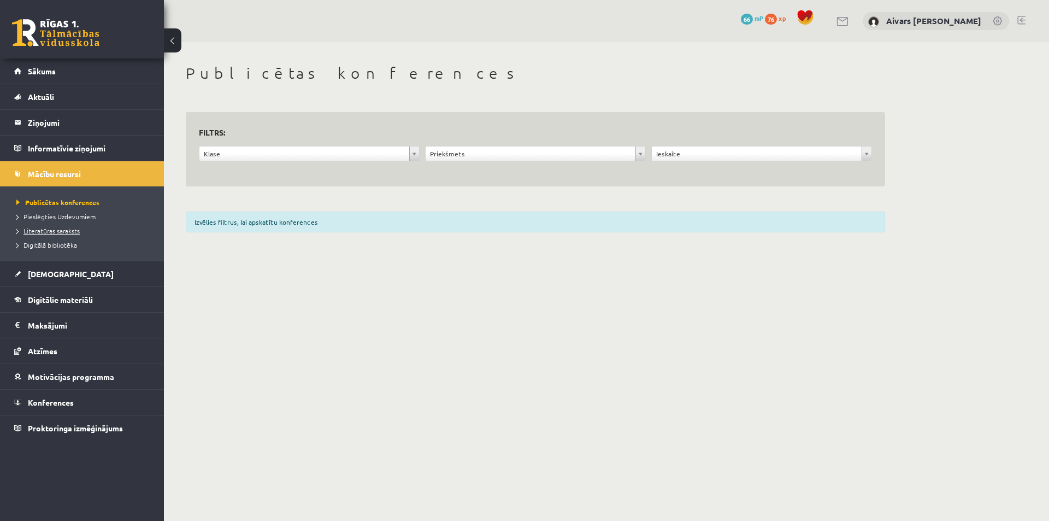
click at [69, 230] on span "Literatūras saraksts" at bounding box center [47, 230] width 63 height 9
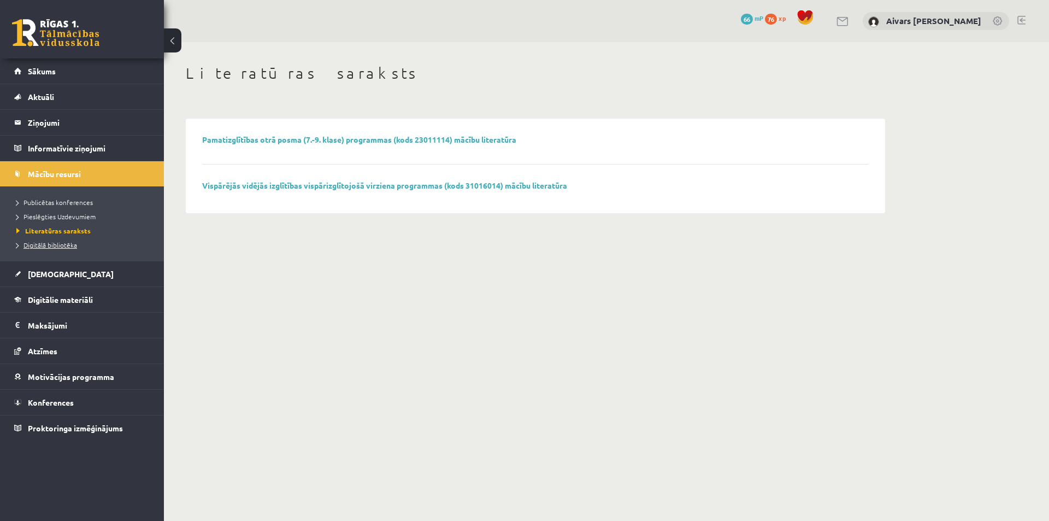
click at [67, 243] on span "Digitālā bibliotēka" at bounding box center [46, 244] width 61 height 9
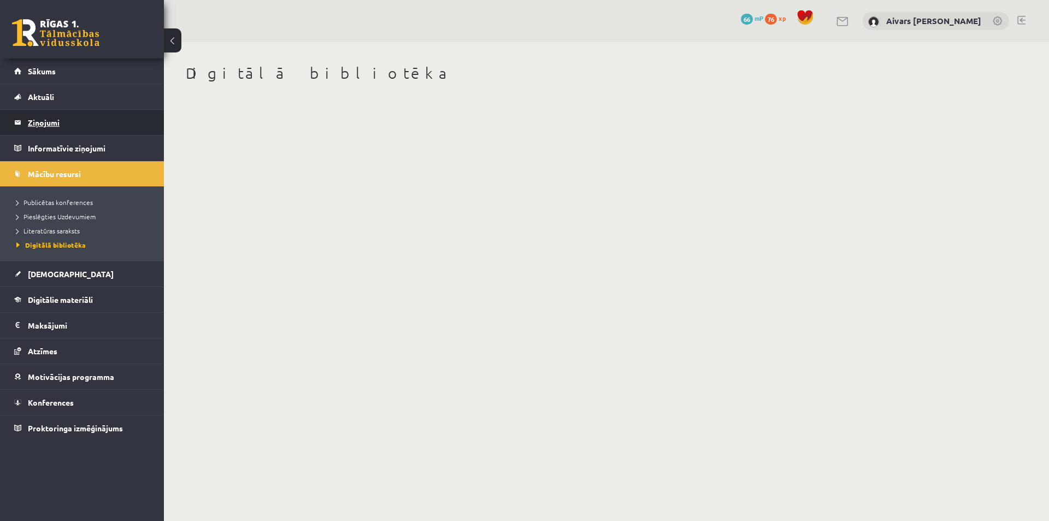
click at [74, 115] on legend "Ziņojumi 0" at bounding box center [89, 122] width 122 height 25
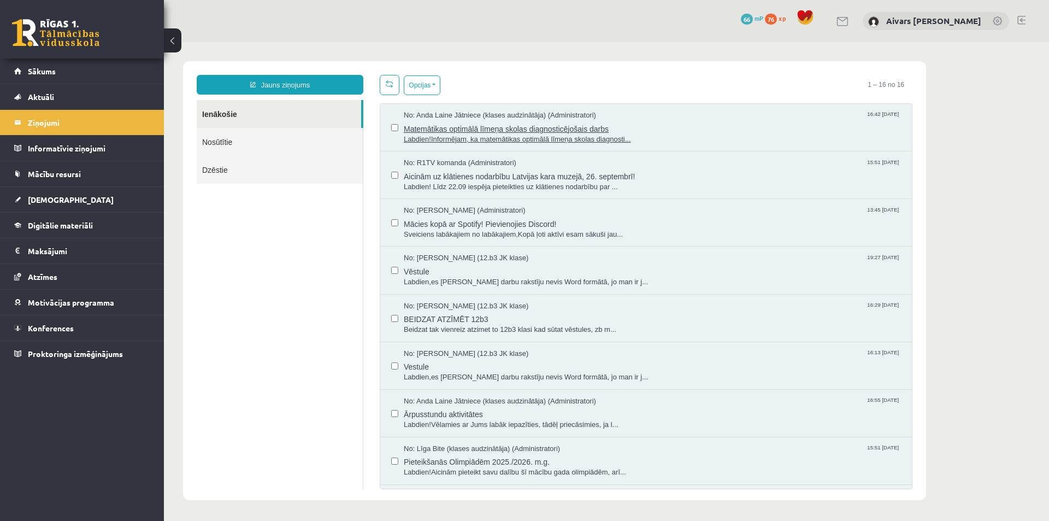
click at [543, 129] on span "Matemātikas optimālā līmeņa skolas diagnosticējošais darbs" at bounding box center [652, 128] width 497 height 14
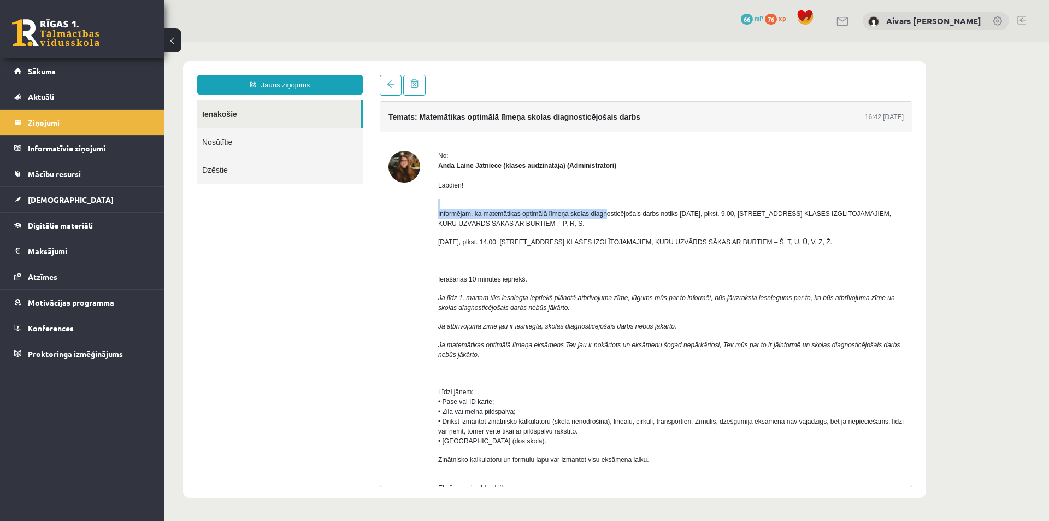
drag, startPoint x: 540, startPoint y: 208, endPoint x: 622, endPoint y: 212, distance: 81.5
click at [622, 212] on p "Informējam, ka matemātikas optimālā līmeņa skolas diagnosticējošais darbs notik…" at bounding box center [670, 214] width 465 height 30
click at [622, 212] on span "Informējam, ka matemātikas optimālā līmeņa skolas diagnosticējošais darbs notik…" at bounding box center [664, 218] width 453 height 17
drag, startPoint x: 640, startPoint y: 224, endPoint x: 735, endPoint y: 228, distance: 94.6
click at [727, 228] on p "Informējam, ka matemātikas optimālā līmeņa skolas diagnosticējošais darbs notik…" at bounding box center [670, 214] width 465 height 30
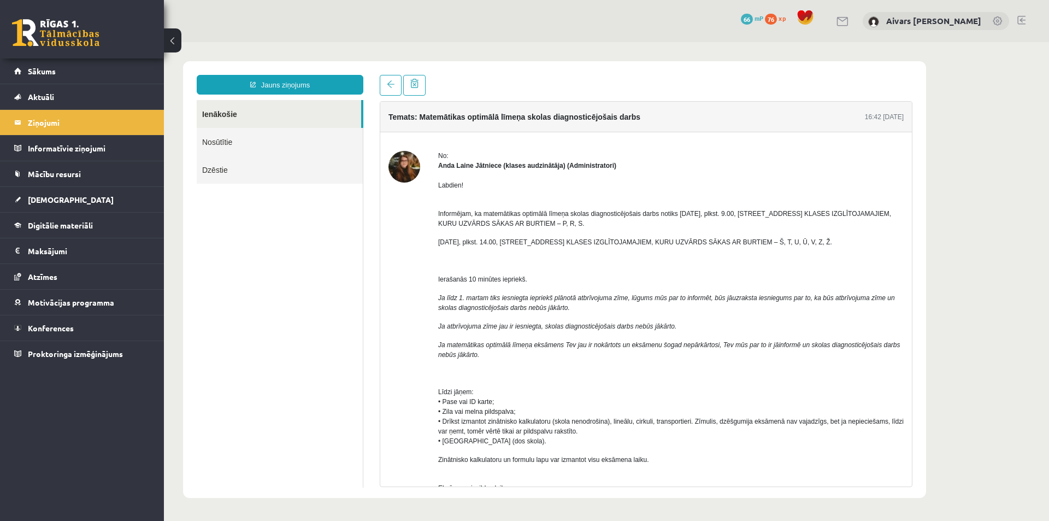
click at [735, 228] on p "Informējam, ka matemātikas optimālā līmeņa skolas diagnosticējošais darbs notik…" at bounding box center [670, 214] width 465 height 30
drag, startPoint x: 644, startPoint y: 210, endPoint x: 770, endPoint y: 217, distance: 126.9
click at [766, 216] on span "Informējam, ka matemātikas optimālā līmeņa skolas diagnosticējošais darbs notik…" at bounding box center [664, 218] width 453 height 17
click at [770, 217] on span "Informējam, ka matemātikas optimālā līmeņa skolas diagnosticējošais darbs notik…" at bounding box center [664, 218] width 453 height 17
click at [878, 216] on span "Informējam, ka matemātikas optimālā līmeņa skolas diagnosticējošais darbs notik…" at bounding box center [664, 218] width 453 height 17
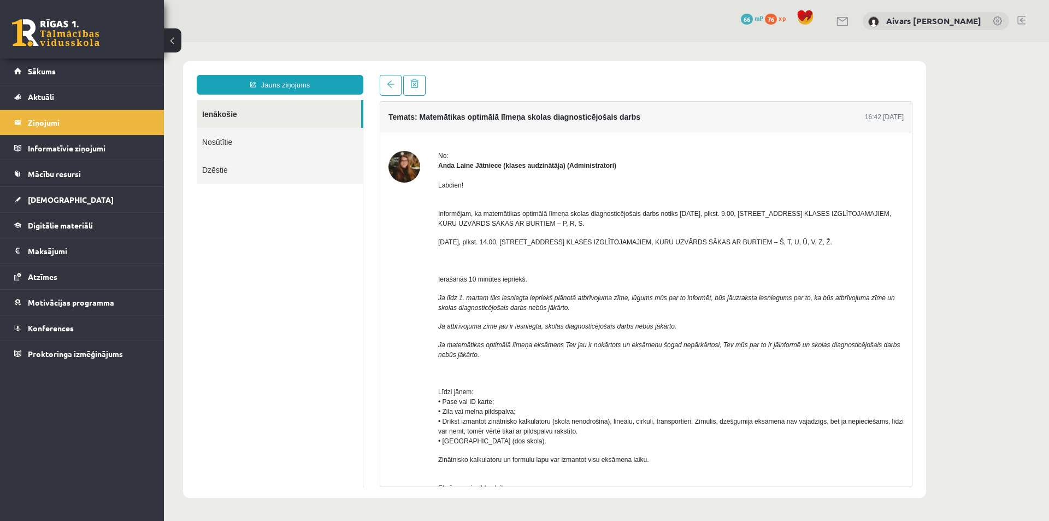
click at [788, 228] on p "Informējam, ka matemātikas optimālā līmeņa skolas diagnosticējošais darbs notik…" at bounding box center [670, 214] width 465 height 30
drag, startPoint x: 623, startPoint y: 219, endPoint x: 663, endPoint y: 223, distance: 39.5
click at [659, 223] on p "Informējam, ka matemātikas optimālā līmeņa skolas diagnosticējošais darbs notik…" at bounding box center [670, 214] width 465 height 30
click at [663, 223] on p "Informējam, ka matemātikas optimālā līmeņa skolas diagnosticējošais darbs notik…" at bounding box center [670, 214] width 465 height 30
drag, startPoint x: 785, startPoint y: 211, endPoint x: 839, endPoint y: 216, distance: 54.4
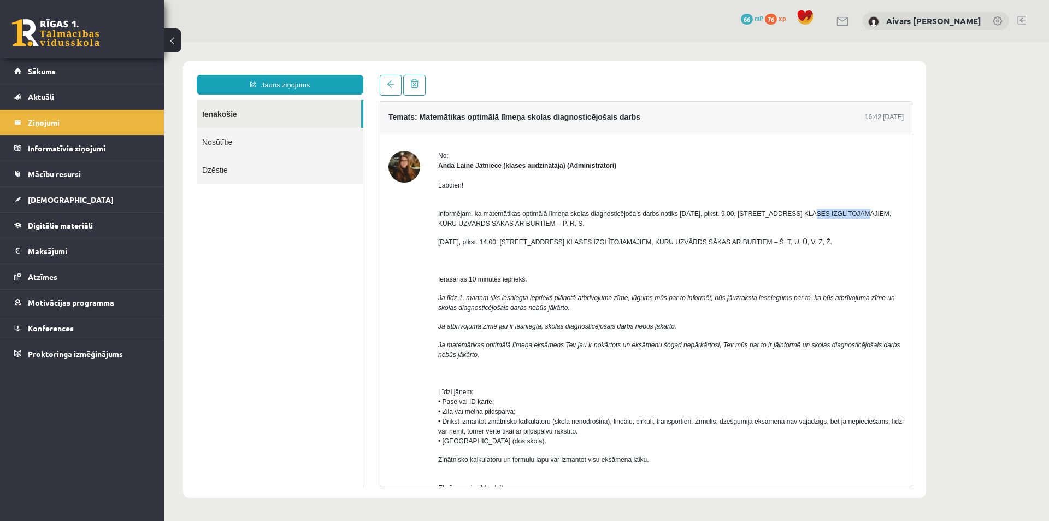
click at [839, 216] on span "Informējam, ka matemātikas optimālā līmeņa skolas diagnosticējošais darbs notik…" at bounding box center [664, 218] width 453 height 17
drag, startPoint x: 472, startPoint y: 218, endPoint x: 600, endPoint y: 221, distance: 127.9
click at [599, 221] on p "Informējam, ka matemātikas optimālā līmeņa skolas diagnosticējošais darbs notik…" at bounding box center [670, 214] width 465 height 30
click at [600, 221] on p "Informējam, ka matemātikas optimālā līmeņa skolas diagnosticējošais darbs notik…" at bounding box center [670, 214] width 465 height 30
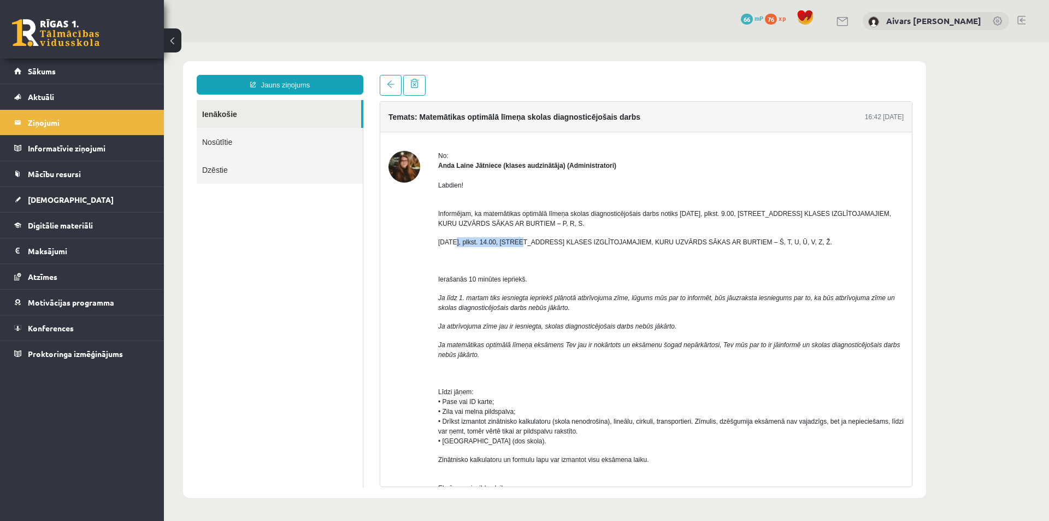
drag, startPoint x: 475, startPoint y: 240, endPoint x: 512, endPoint y: 238, distance: 37.2
click at [512, 238] on span "23. oktobrī, plkst. 14.00, Latgales ielā 257b – 12B3 KLASES IZGLĪTOJAMAJIEM, KU…" at bounding box center [635, 242] width 394 height 8
click at [503, 243] on span "23. oktobrī, plkst. 14.00, Latgales ielā 257b – 12B3 KLASES IZGLĪTOJAMAJIEM, KU…" at bounding box center [635, 242] width 394 height 8
drag, startPoint x: 508, startPoint y: 242, endPoint x: 568, endPoint y: 245, distance: 60.2
click at [566, 245] on span "23. oktobrī, plkst. 14.00, Latgales ielā 257b – 12B3 KLASES IZGLĪTOJAMAJIEM, KU…" at bounding box center [635, 242] width 394 height 8
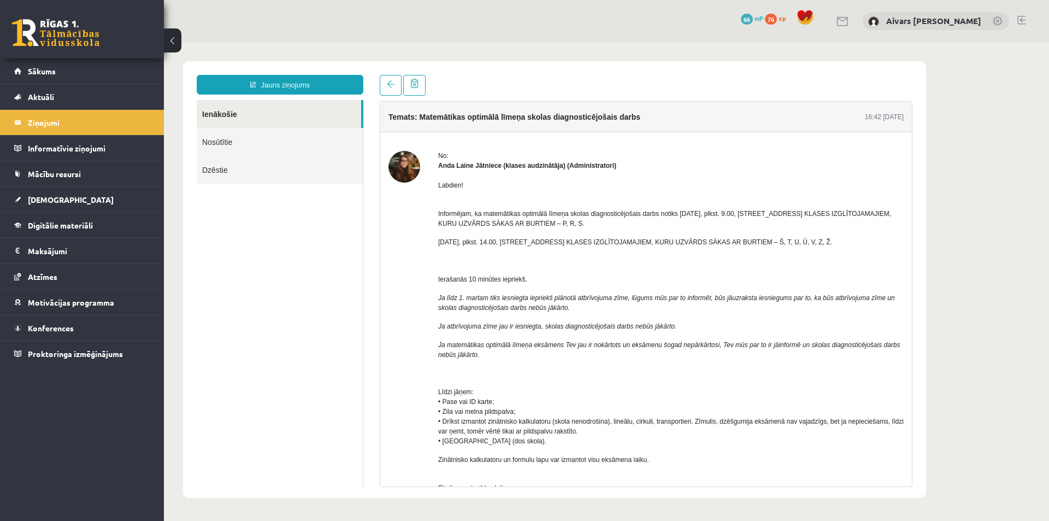
click at [700, 245] on span "23. oktobrī, plkst. 14.00, Latgales ielā 257b – 12B3 KLASES IZGLĪTOJAMAJIEM, KU…" at bounding box center [635, 242] width 394 height 8
drag, startPoint x: 767, startPoint y: 246, endPoint x: 786, endPoint y: 247, distance: 18.6
click at [591, 243] on span "23. oktobrī, plkst. 14.00, Latgales ielā 257b – 12B3 KLASES IZGLĪTOJAMAJIEM, KU…" at bounding box center [635, 242] width 394 height 8
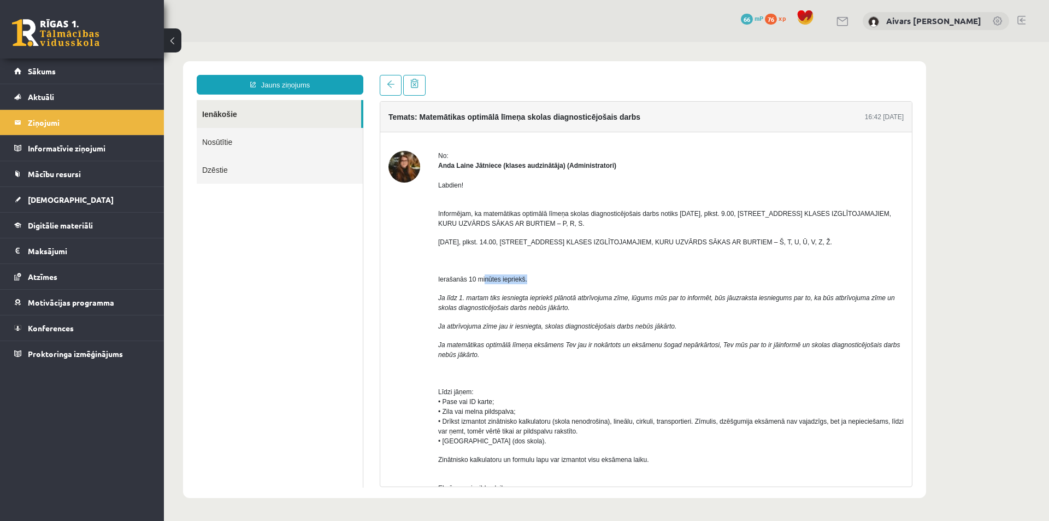
drag, startPoint x: 520, startPoint y: 280, endPoint x: 551, endPoint y: 281, distance: 31.2
click at [551, 281] on p "Ierašanās 10 minūtes iepriekš." at bounding box center [670, 279] width 465 height 10
drag, startPoint x: 475, startPoint y: 299, endPoint x: 561, endPoint y: 298, distance: 85.8
click at [544, 298] on icon "Ja līdz 1. martam tiks iesniegta iepriekš plānotā atbrīvojuma zīme, lūgums mūs …" at bounding box center [666, 302] width 457 height 17
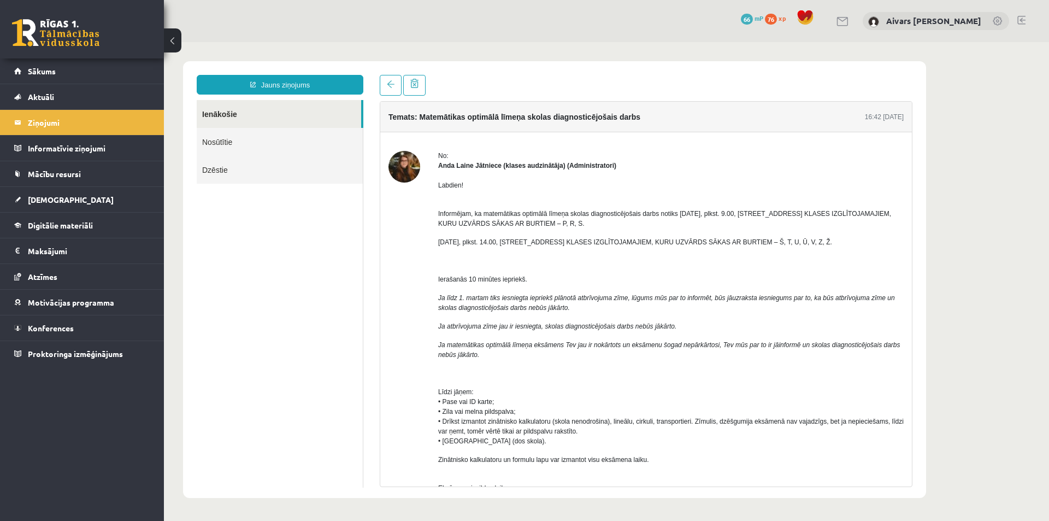
click at [579, 297] on icon "Ja līdz 1. martam tiks iesniegta iepriekš plānotā atbrīvojuma zīme, lūgums mūs …" at bounding box center [666, 302] width 457 height 17
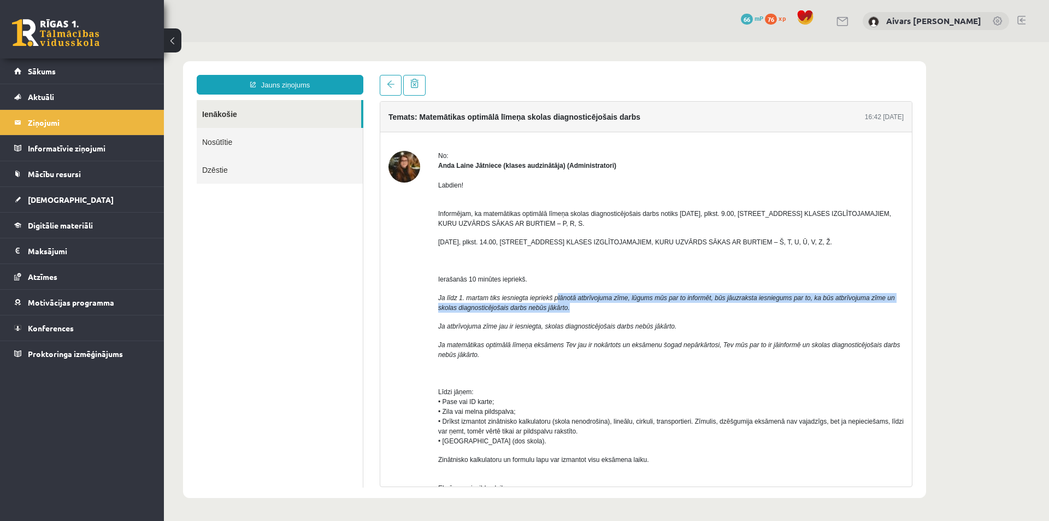
drag, startPoint x: 619, startPoint y: 304, endPoint x: 666, endPoint y: 308, distance: 47.1
click at [663, 308] on p "Ja līdz 1. martam tiks iesniegta iepriekš plānotā atbrīvojuma zīme, lūgums mūs …" at bounding box center [670, 303] width 465 height 20
click at [674, 309] on p "Ja līdz 1. martam tiks iesniegta iepriekš plānotā atbrīvojuma zīme, lūgums mūs …" at bounding box center [670, 303] width 465 height 20
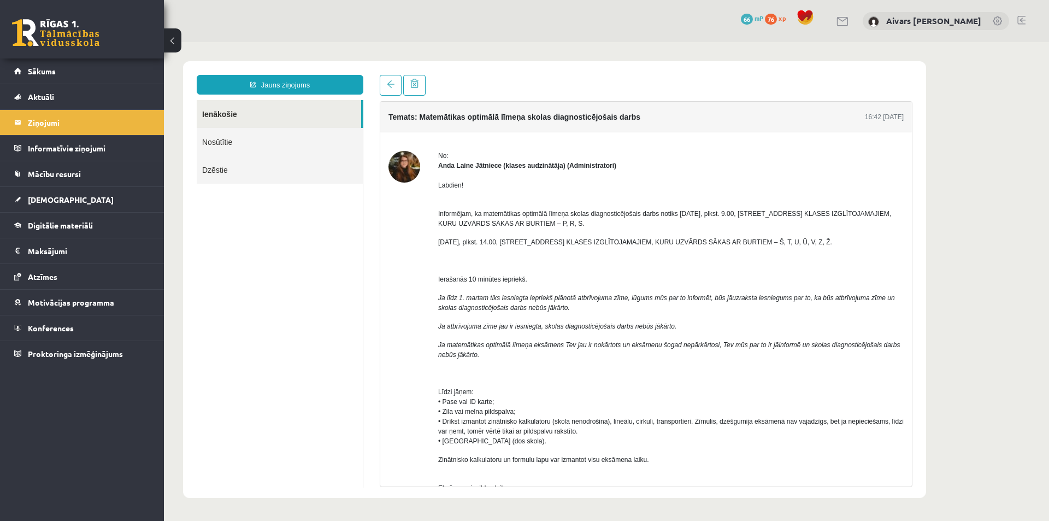
drag, startPoint x: 695, startPoint y: 214, endPoint x: 724, endPoint y: 217, distance: 29.1
click at [723, 217] on span "Informējam, ka matemātikas optimālā līmeņa skolas diagnosticējošais darbs notik…" at bounding box center [664, 218] width 453 height 17
click at [724, 217] on span "Informējam, ka matemātikas optimālā līmeņa skolas diagnosticējošais darbs notik…" at bounding box center [664, 218] width 453 height 17
drag, startPoint x: 445, startPoint y: 296, endPoint x: 540, endPoint y: 294, distance: 95.1
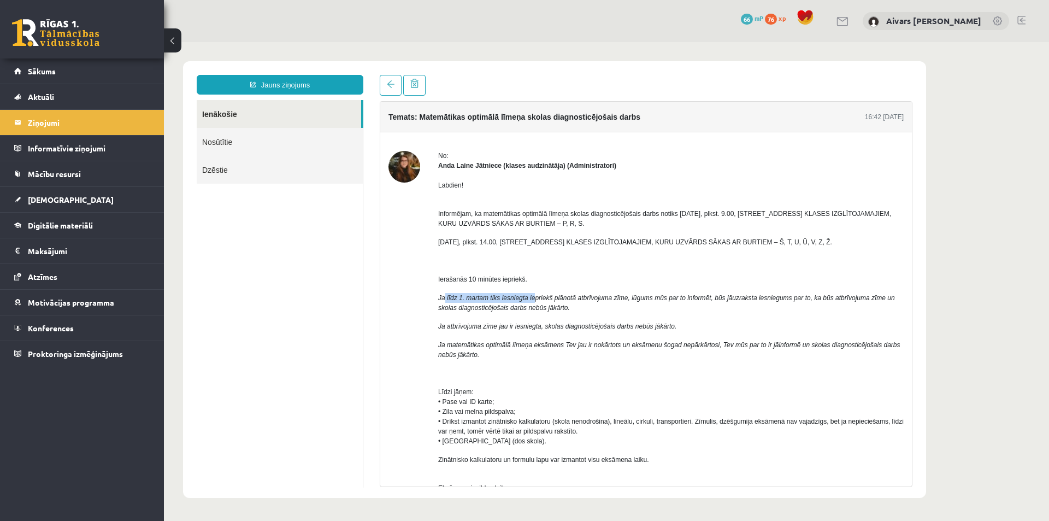
click at [532, 294] on icon "Ja līdz 1. martam tiks iesniegta iepriekš plānotā atbrīvojuma zīme, lūgums mūs …" at bounding box center [666, 302] width 457 height 17
drag, startPoint x: 571, startPoint y: 294, endPoint x: 758, endPoint y: 290, distance: 186.3
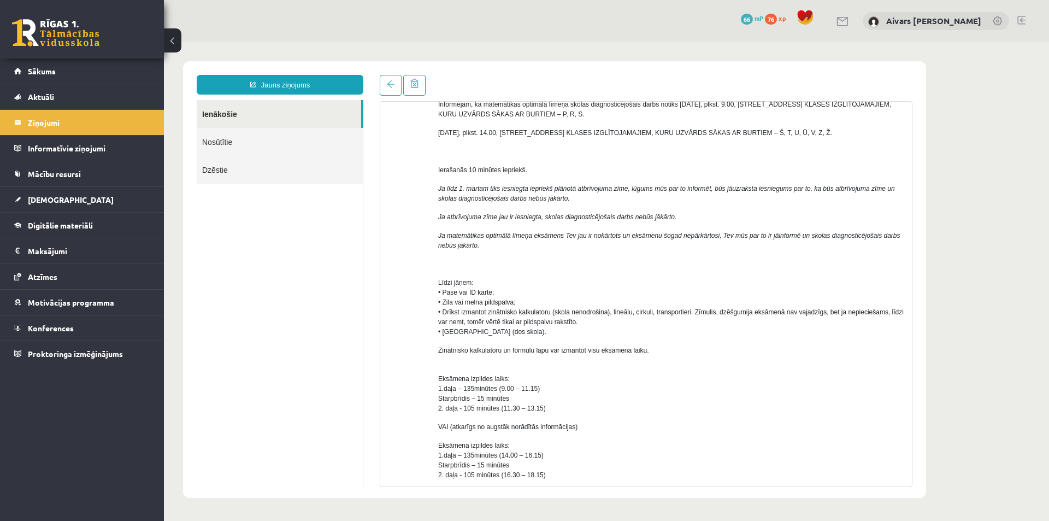
scroll to position [164, 0]
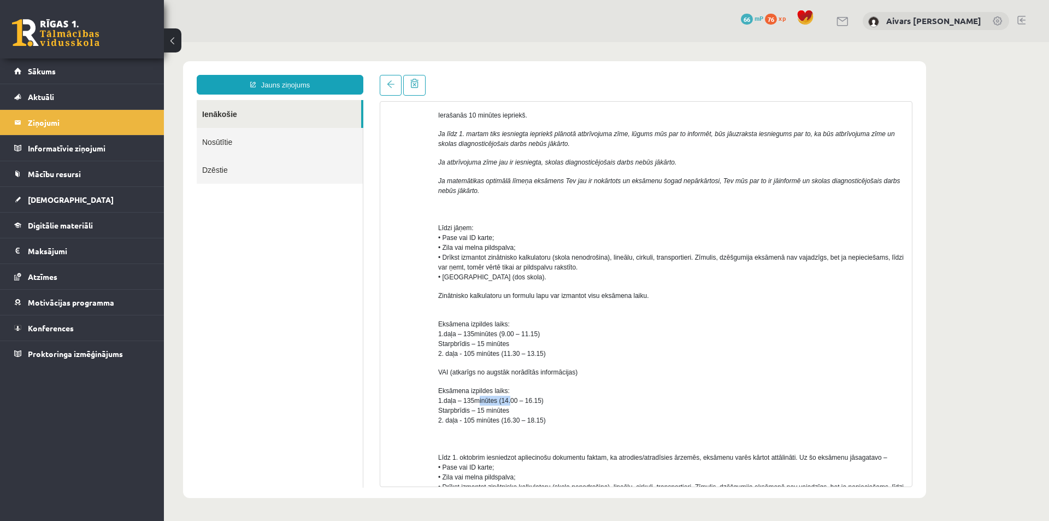
drag, startPoint x: 503, startPoint y: 399, endPoint x: 515, endPoint y: 399, distance: 12.0
click at [511, 399] on span "Eksāmena izpildes laiks: 1.daļa – 135minūtes (14.00 – 16.15) Starpbrīdis – 15 m…" at bounding box center [492, 405] width 108 height 37
click at [522, 399] on span "Eksāmena izpildes laiks: 1.daļa – 135minūtes (14.00 – 16.15) Starpbrīdis – 15 m…" at bounding box center [492, 405] width 108 height 37
drag, startPoint x: 529, startPoint y: 377, endPoint x: 559, endPoint y: 380, distance: 30.1
click at [558, 380] on div "Labdien! Informējam, ka matemātikas optimālā līmeņa skolas diagnosticējošais da…" at bounding box center [670, 372] width 465 height 730
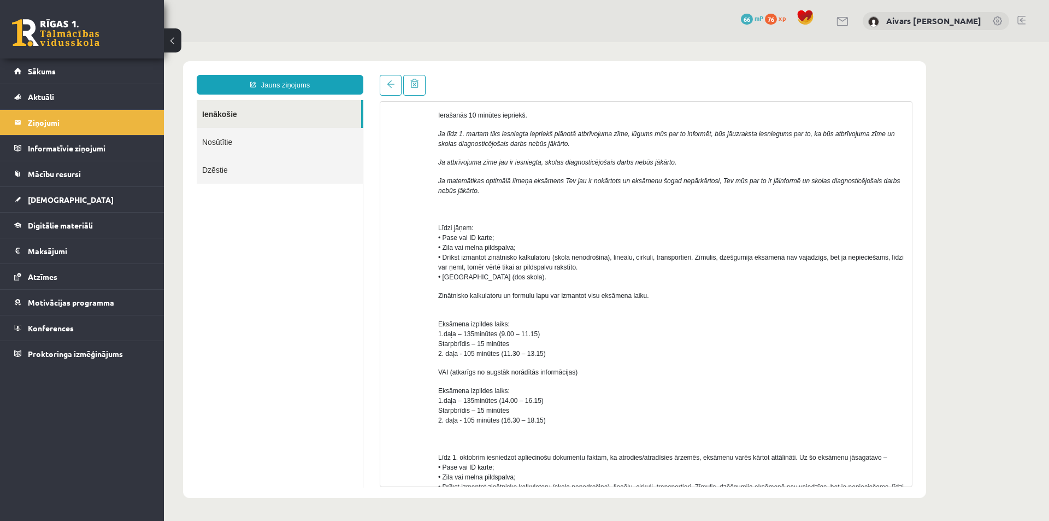
click at [559, 380] on div "Labdien! Informējam, ka matemātikas optimālā līmeņa skolas diagnosticējošais da…" at bounding box center [670, 372] width 465 height 730
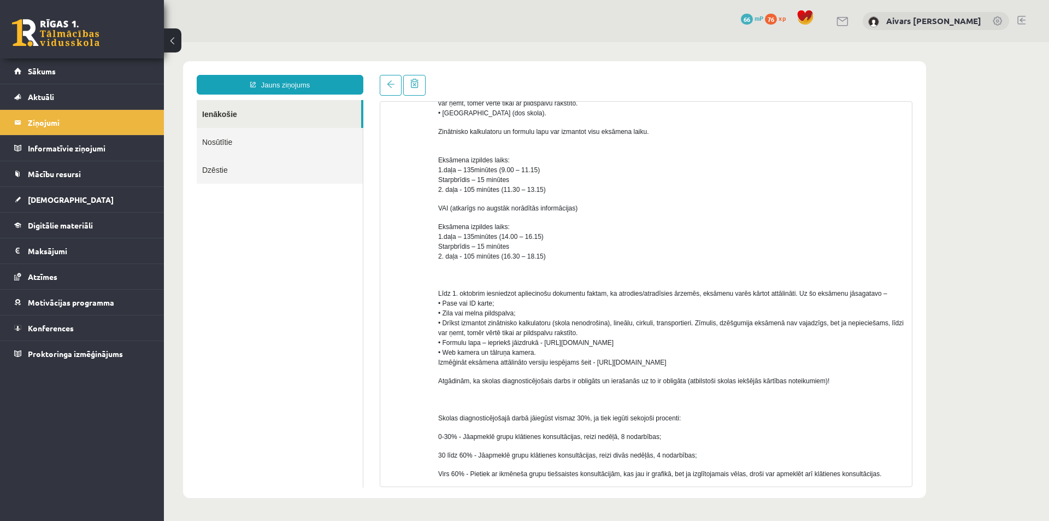
scroll to position [382, 0]
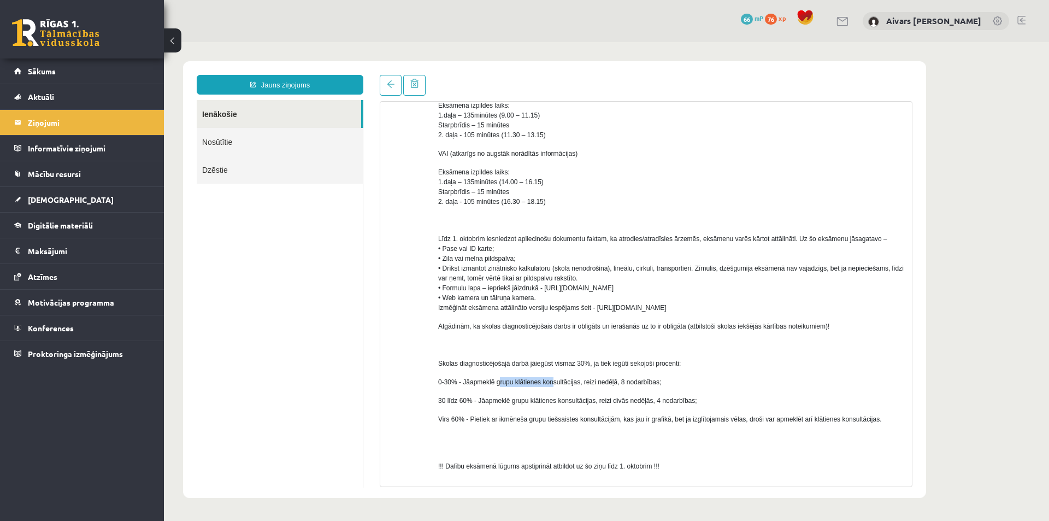
drag, startPoint x: 517, startPoint y: 379, endPoint x: 553, endPoint y: 375, distance: 36.7
click at [552, 376] on div "Labdien! Informējam, ka matemātikas optimālā līmeņa skolas diagnosticējošais da…" at bounding box center [670, 153] width 465 height 730
click at [556, 375] on div "Labdien! Informējam, ka matemātikas optimālā līmeņa skolas diagnosticējošais da…" at bounding box center [670, 153] width 465 height 730
drag, startPoint x: 594, startPoint y: 385, endPoint x: 636, endPoint y: 375, distance: 43.7
click at [632, 376] on div "Labdien! Informējam, ka matemātikas optimālā līmeņa skolas diagnosticējošais da…" at bounding box center [670, 153] width 465 height 730
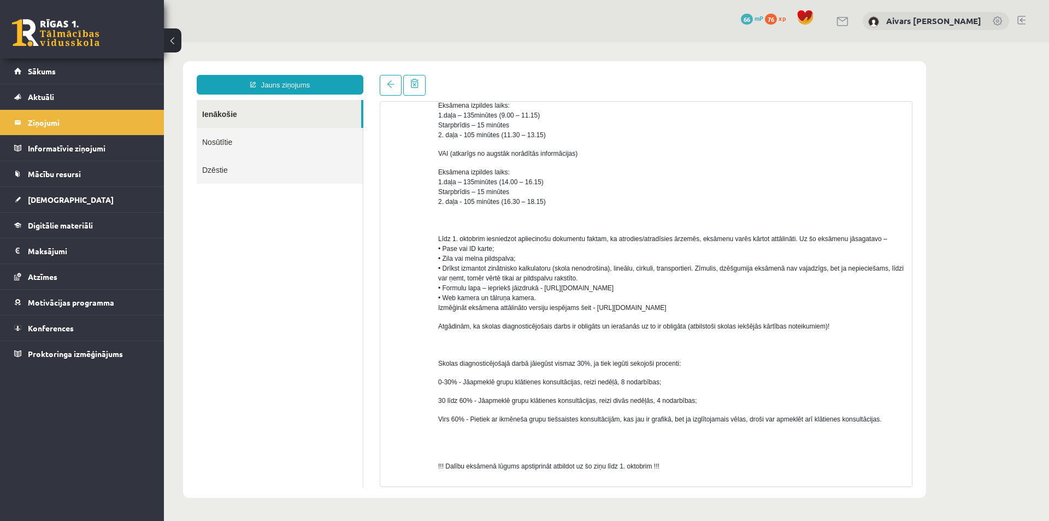
click at [638, 375] on div "Labdien! Informējam, ka matemātikas optimālā līmeņa skolas diagnosticējošais da…" at bounding box center [670, 153] width 465 height 730
click at [701, 361] on p "Skolas diagnosticējošajā darbā jāiegūst vismaz 30%, ja tiek iegūti sekojoši pro…" at bounding box center [670, 363] width 465 height 10
drag, startPoint x: 500, startPoint y: 367, endPoint x: 622, endPoint y: 364, distance: 121.9
click at [615, 364] on p "Skolas diagnosticējošajā darbā jāiegūst vismaz 30%, ja tiek iegūti sekojoši pro…" at bounding box center [670, 363] width 465 height 10
click at [629, 364] on span "Skolas diagnosticējošajā darbā jāiegūst vismaz 30%, ja tiek iegūti sekojoši pro…" at bounding box center [559, 363] width 243 height 8
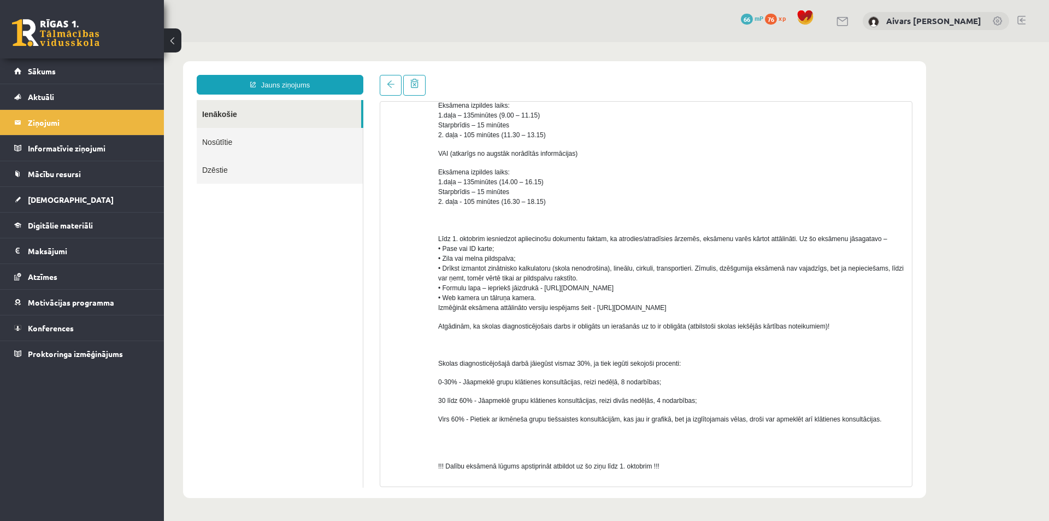
scroll to position [461, 0]
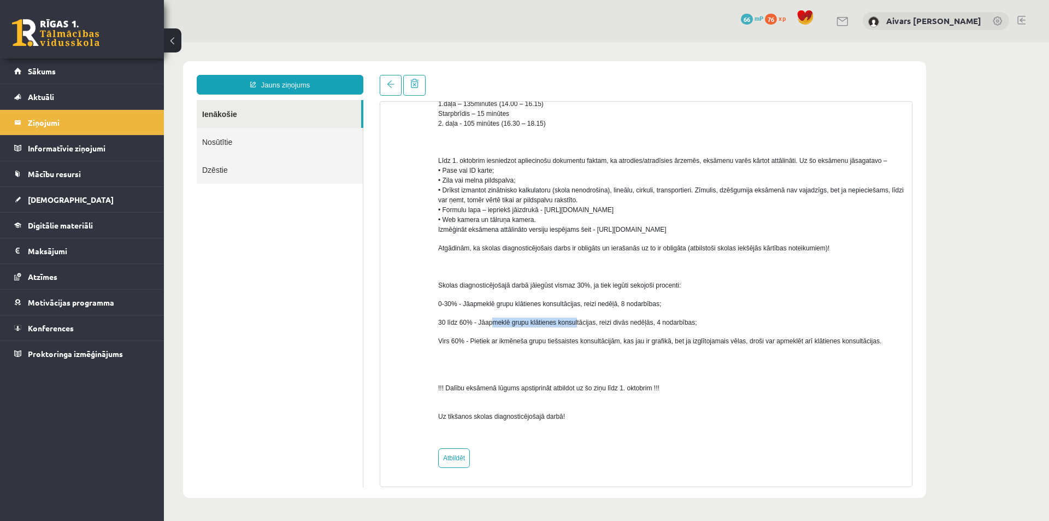
drag, startPoint x: 523, startPoint y: 323, endPoint x: 578, endPoint y: 322, distance: 54.6
click at [578, 322] on span "30 līdz 60% - Jāapmeklē grupu klātienes konsultācijas, reizi divās nedēļās, 4 n…" at bounding box center [567, 322] width 259 height 8
click at [672, 328] on div "Labdien! Informējam, ka matemātikas optimālā līmeņa skolas diagnosticējošais da…" at bounding box center [670, 75] width 465 height 730
click at [674, 328] on div "Labdien! Informējam, ka matemātikas optimālā līmeņa skolas diagnosticējošais da…" at bounding box center [670, 75] width 465 height 730
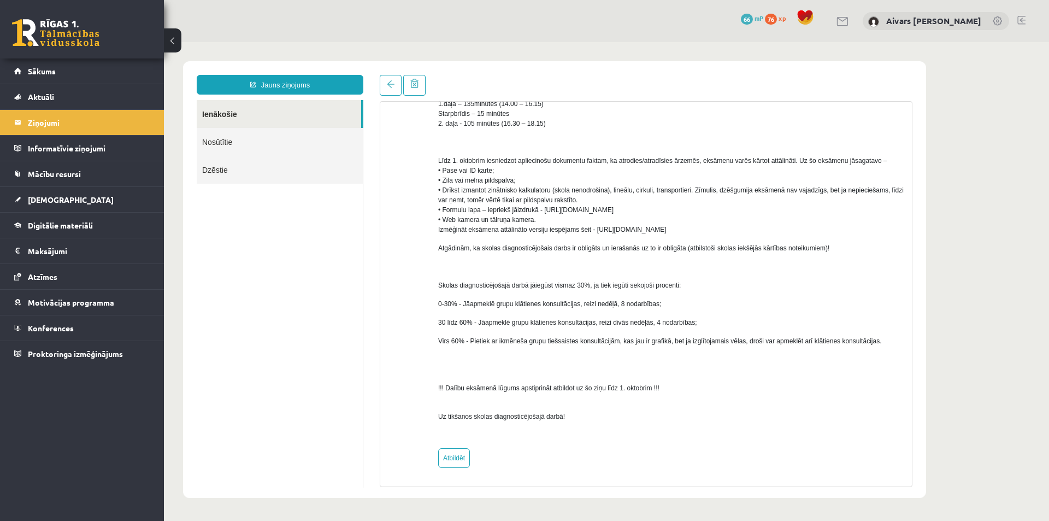
click at [729, 307] on p "0-30% - Jāapmeklē grupu klātienes konsultācijas, reizi nedēļā, 8 nodarbības;" at bounding box center [670, 304] width 465 height 10
drag, startPoint x: 502, startPoint y: 344, endPoint x: 633, endPoint y: 341, distance: 131.7
click at [632, 341] on span "Virs 60% - Pietiek ar ikmēneša grupu tiešsaistes konsultācijām, kas jau ir graf…" at bounding box center [659, 341] width 443 height 8
click at [633, 341] on span "Virs 60% - Pietiek ar ikmēneša grupu tiešsaistes konsultācijām, kas jau ir graf…" at bounding box center [659, 341] width 443 height 8
drag, startPoint x: 470, startPoint y: 395, endPoint x: 559, endPoint y: 394, distance: 89.6
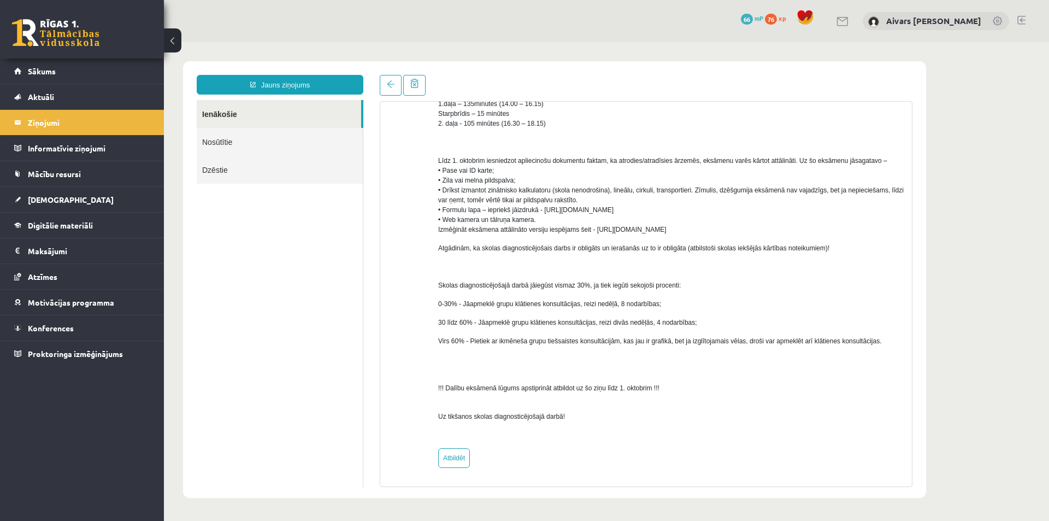
click at [557, 394] on div "Labdien! Informējam, ka matemātikas optimālā līmeņa skolas diagnosticējošais da…" at bounding box center [670, 75] width 465 height 730
click at [559, 394] on div "Labdien! Informējam, ka matemātikas optimālā līmeņa skolas diagnosticējošais da…" at bounding box center [670, 75] width 465 height 730
drag, startPoint x: 492, startPoint y: 389, endPoint x: 553, endPoint y: 390, distance: 61.2
click at [552, 390] on span "!!! Dalību eksāmenā lūgums apstiprināt atbildot uz šo ziņu līdz 1. oktobrim !!!" at bounding box center [548, 388] width 221 height 8
click at [553, 390] on span "!!! Dalību eksāmenā lūgums apstiprināt atbildot uz šo ziņu līdz 1. oktobrim !!!" at bounding box center [548, 388] width 221 height 8
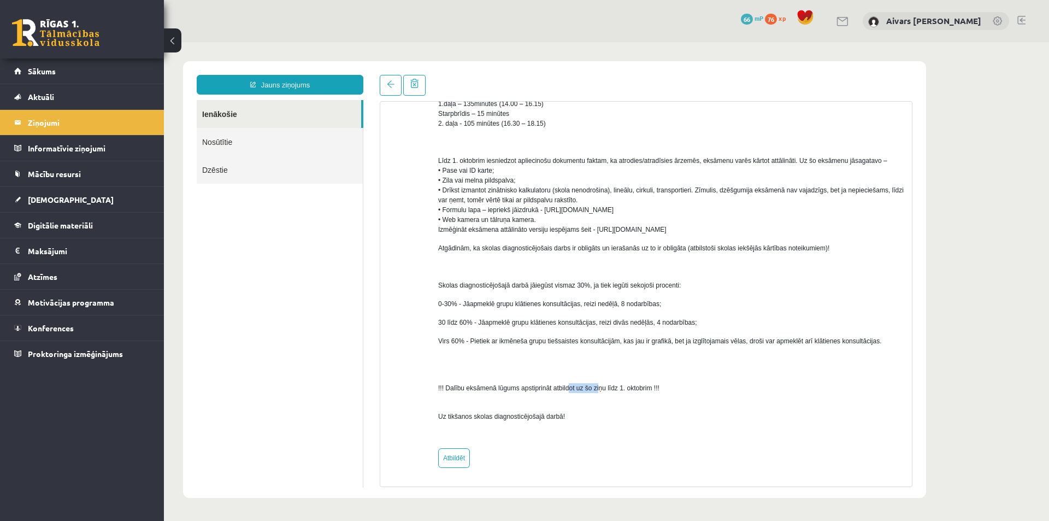
drag, startPoint x: 577, startPoint y: 388, endPoint x: 611, endPoint y: 381, distance: 34.0
click at [609, 382] on p "!!! Dalību eksāmenā lūgums apstiprināt atbildot uz šo ziņu līdz 1. oktobrim !!!" at bounding box center [670, 383] width 465 height 20
click at [611, 381] on p "!!! Dalību eksāmenā lūgums apstiprināt atbildot uz šo ziņu līdz 1. oktobrim !!!" at bounding box center [670, 383] width 465 height 20
drag, startPoint x: 579, startPoint y: 389, endPoint x: 670, endPoint y: 392, distance: 91.3
click at [657, 391] on p "!!! Dalību eksāmenā lūgums apstiprināt atbildot uz šo ziņu līdz 1. oktobrim !!!" at bounding box center [670, 383] width 465 height 20
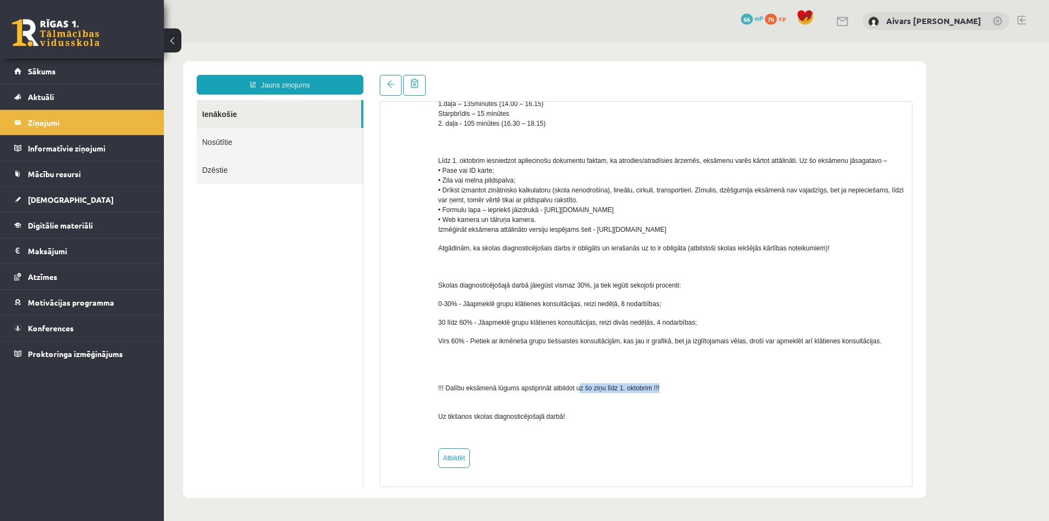
click at [671, 392] on p "!!! Dalību eksāmenā lūgums apstiprināt atbildot uz šo ziņu līdz 1. oktobrim !!!" at bounding box center [670, 383] width 465 height 20
drag, startPoint x: 475, startPoint y: 409, endPoint x: 575, endPoint y: 411, distance: 100.0
click at [566, 410] on p "Uz tikšanos skolas diagnosticējošajā darbā!" at bounding box center [670, 412] width 465 height 20
click at [589, 411] on p "Uz tikšanos skolas diagnosticējošajā darbā!" at bounding box center [670, 412] width 465 height 20
drag, startPoint x: 524, startPoint y: 417, endPoint x: 552, endPoint y: 417, distance: 27.9
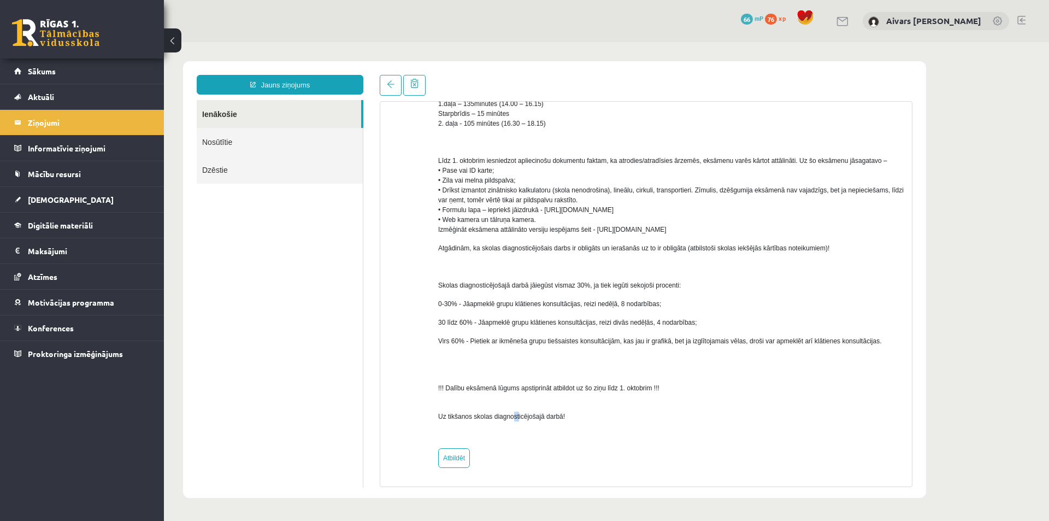
click at [545, 417] on span "Uz tikšanos skolas diagnosticējošajā darbā!" at bounding box center [501, 416] width 127 height 8
click at [552, 417] on span "Uz tikšanos skolas diagnosticējošajā darbā!" at bounding box center [501, 416] width 127 height 8
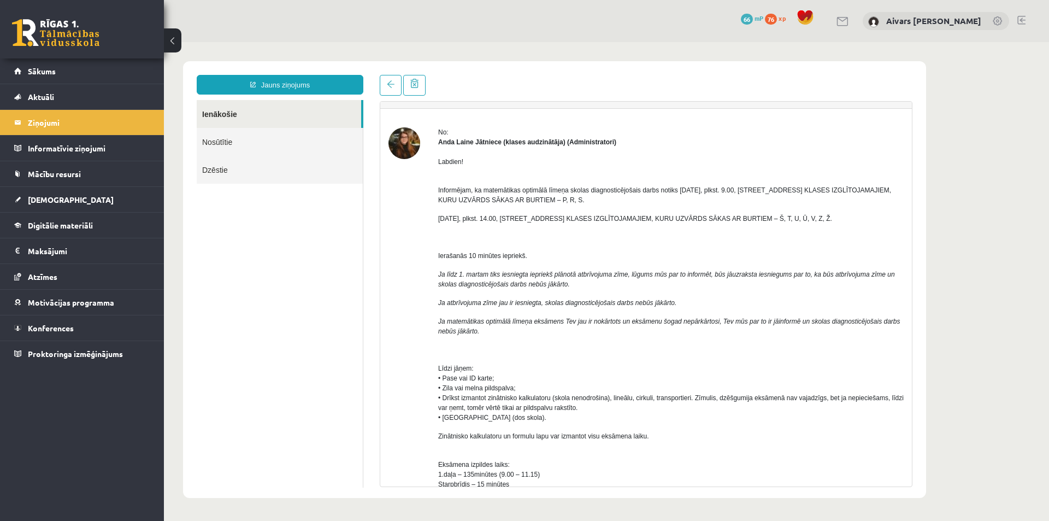
scroll to position [0, 0]
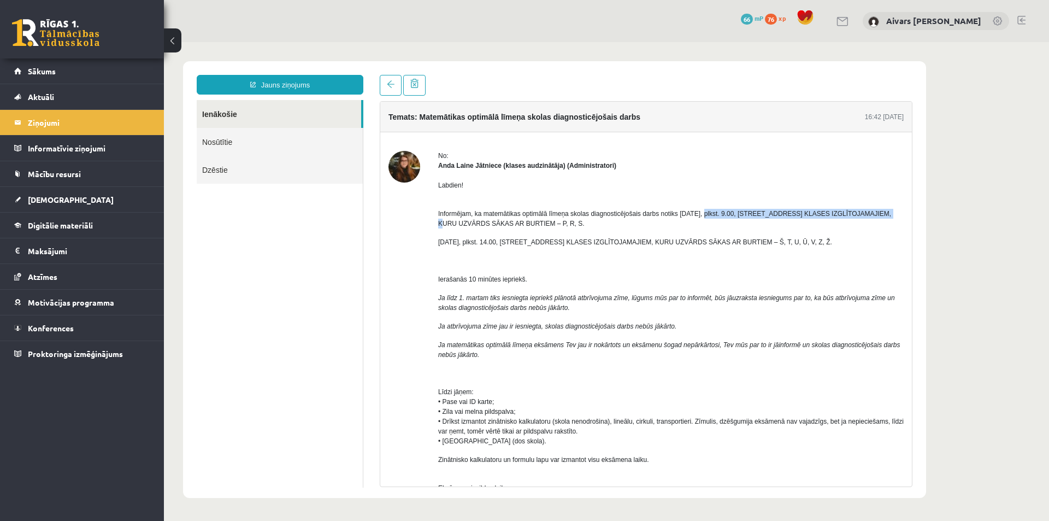
drag, startPoint x: 729, startPoint y: 208, endPoint x: 860, endPoint y: 211, distance: 130.6
click at [860, 211] on span "Informējam, ka matemātikas optimālā līmeņa skolas diagnosticējošais darbs notik…" at bounding box center [664, 218] width 453 height 17
drag, startPoint x: 527, startPoint y: 221, endPoint x: 585, endPoint y: 223, distance: 58.0
click at [577, 223] on p "Informējam, ka matemātikas optimālā līmeņa skolas diagnosticējošais darbs notik…" at bounding box center [670, 214] width 465 height 30
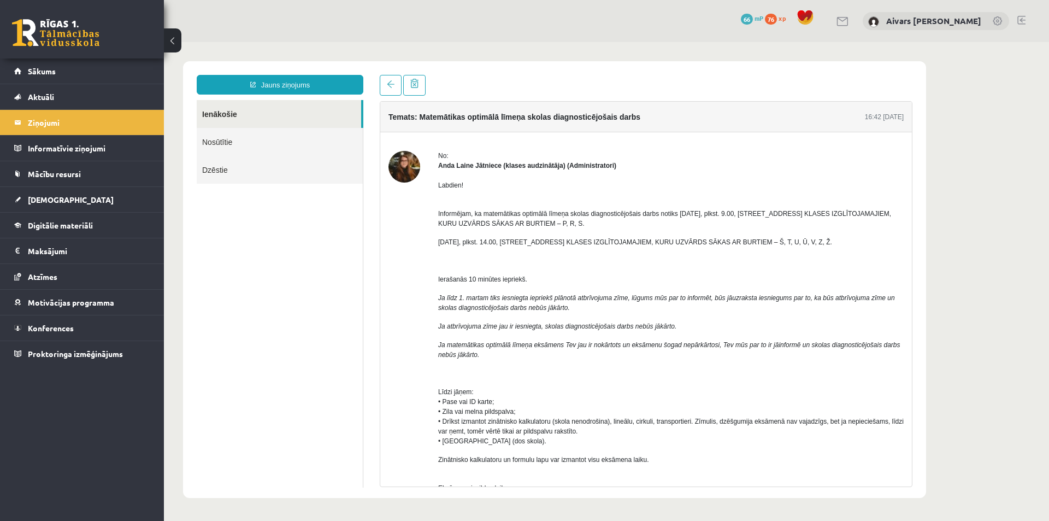
click at [585, 223] on p "Informējam, ka matemātikas optimālā līmeņa skolas diagnosticējošais darbs notik…" at bounding box center [670, 214] width 465 height 30
drag, startPoint x: 501, startPoint y: 111, endPoint x: 589, endPoint y: 120, distance: 88.9
click at [570, 116] on h4 "Temats: Matemātikas optimālā līmeņa skolas diagnosticējošais darbs" at bounding box center [514, 117] width 252 height 9
drag, startPoint x: 589, startPoint y: 120, endPoint x: 588, endPoint y: 126, distance: 6.1
click at [589, 120] on h4 "Temats: Matemātikas optimālā līmeņa skolas diagnosticējošais darbs" at bounding box center [514, 117] width 252 height 9
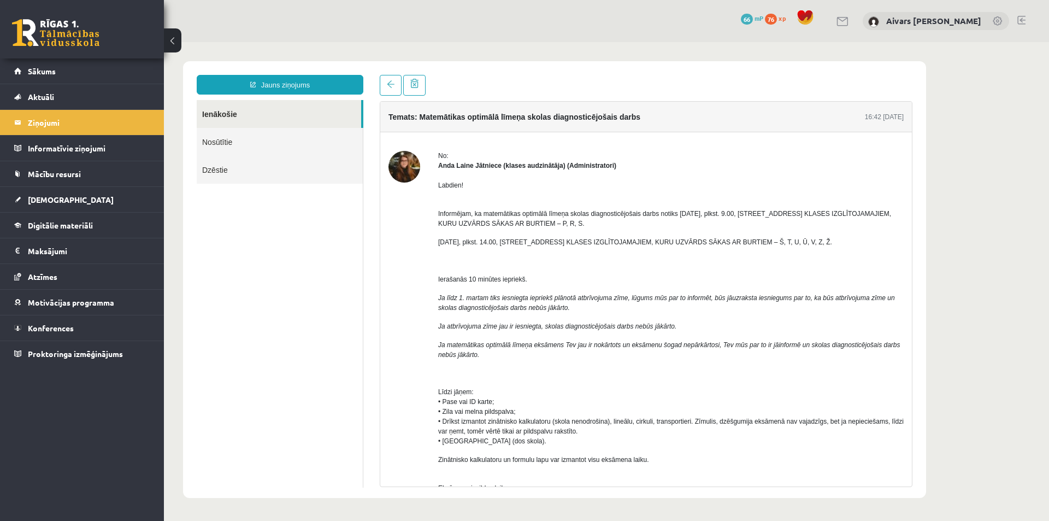
drag, startPoint x: 860, startPoint y: 111, endPoint x: 898, endPoint y: 110, distance: 37.7
click at [901, 109] on div "Temats: Matemātikas optimālā līmeņa skolas diagnosticējošais darbs 16:42 19/09/…" at bounding box center [646, 117] width 532 height 31
click at [875, 408] on p "Līdzi jāņem: • Pase vai ID karte; • Zila vai melna pildspalva; • Drīkst izmanto…" at bounding box center [670, 416] width 465 height 59
click at [49, 169] on span "Mācību resursi" at bounding box center [54, 174] width 53 height 10
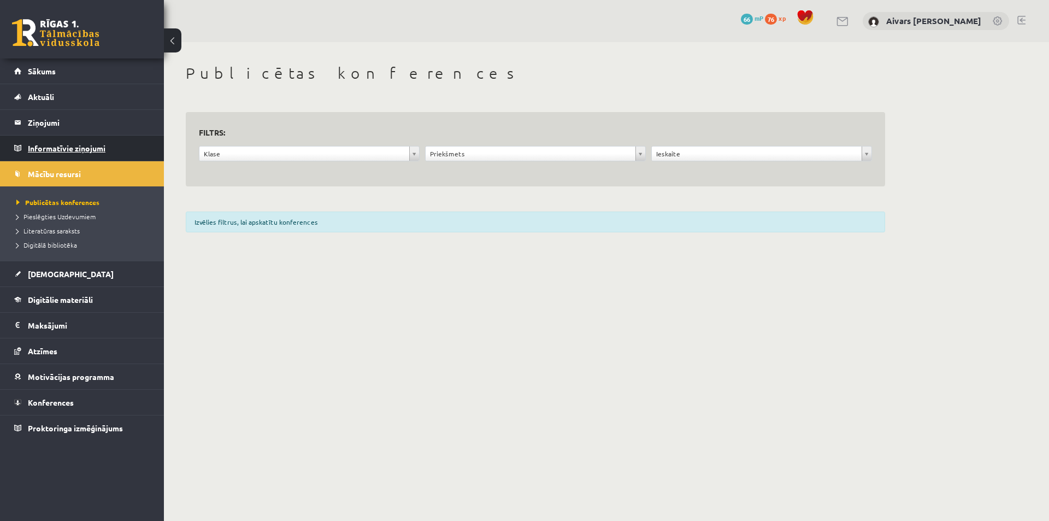
click at [63, 145] on legend "Informatīvie ziņojumi 0" at bounding box center [89, 147] width 122 height 25
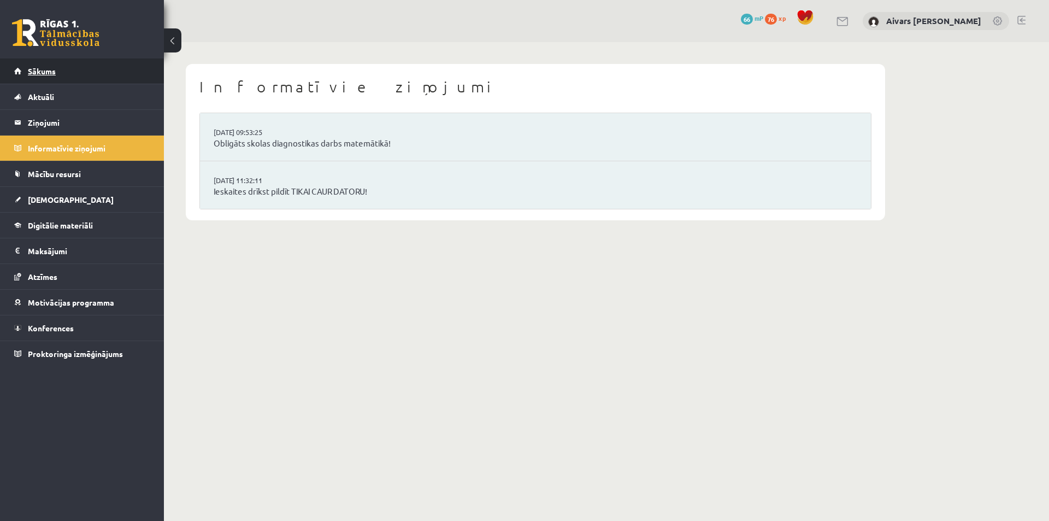
click at [64, 72] on link "Sākums" at bounding box center [82, 70] width 136 height 25
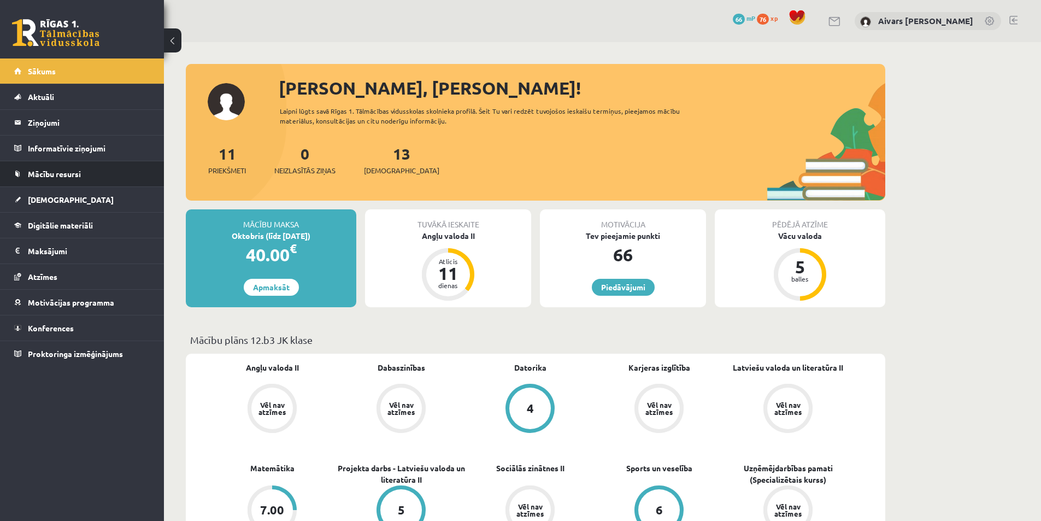
click at [67, 186] on li "Mācību resursi Publicētas konferences Pieslēgties Uzdevumiem Literatūras saraks…" at bounding box center [82, 174] width 164 height 26
click at [70, 182] on link "Mācību resursi" at bounding box center [82, 173] width 136 height 25
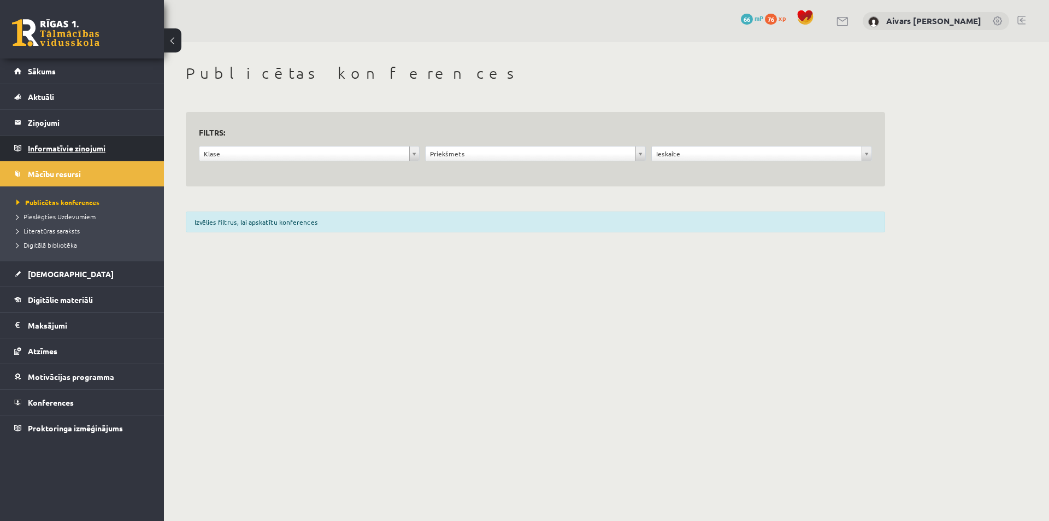
click at [76, 155] on legend "Informatīvie ziņojumi 0" at bounding box center [89, 147] width 122 height 25
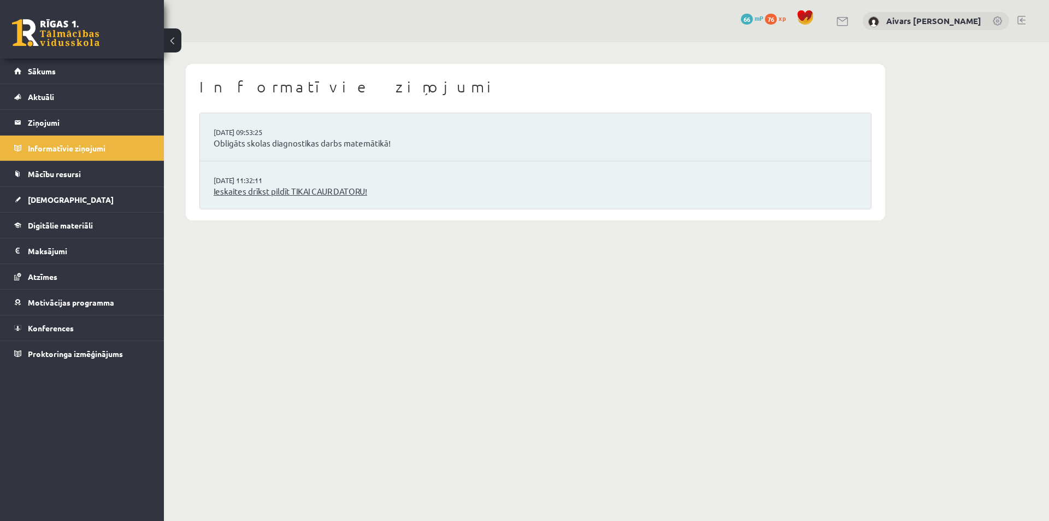
click at [327, 190] on link "Ieskaites drīkst pildīt TIKAI CAUR DATORU!" at bounding box center [536, 191] width 644 height 13
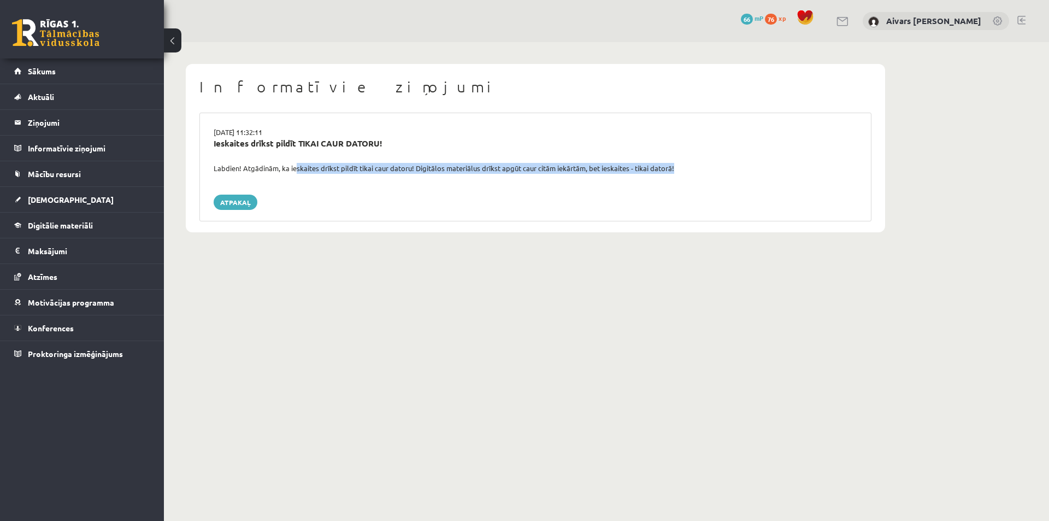
drag, startPoint x: 304, startPoint y: 163, endPoint x: 480, endPoint y: 179, distance: 176.6
click at [480, 179] on div "[DATE] 11:32:11 Ieskaites drīkst pildīt TIKAI CAUR DATORU! Labdien! Atgādinām, …" at bounding box center [535, 167] width 672 height 109
drag, startPoint x: 477, startPoint y: 161, endPoint x: 565, endPoint y: 170, distance: 88.4
click at [522, 165] on div "Labdien! Atgādinām, ka ieskaites drīkst pildīt tikai caur datoru! Digitālos mat…" at bounding box center [535, 168] width 660 height 11
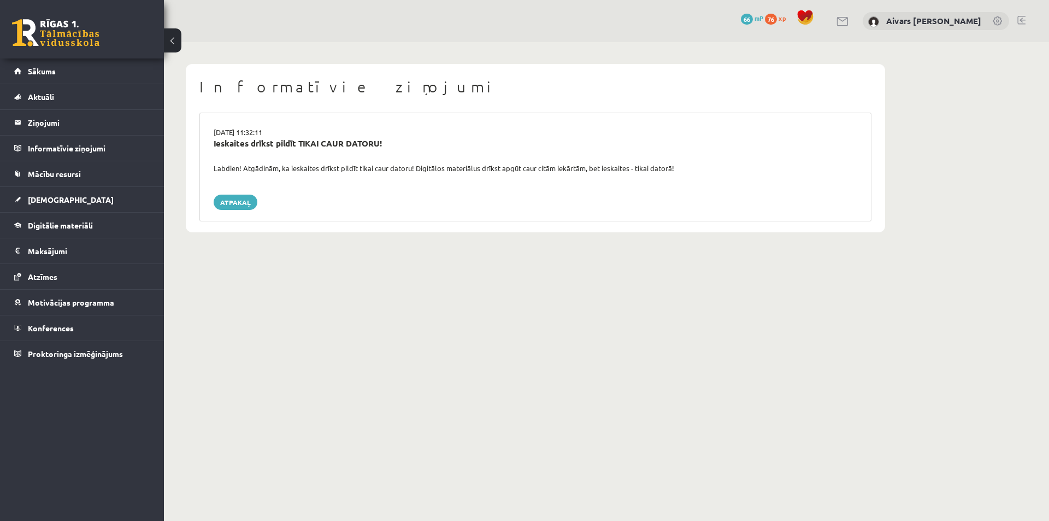
click at [574, 173] on div "Labdien! Atgādinām, ka ieskaites drīkst pildīt tikai caur datoru! Digitālos mat…" at bounding box center [535, 168] width 660 height 11
drag, startPoint x: 500, startPoint y: 165, endPoint x: 709, endPoint y: 185, distance: 210.2
click at [619, 171] on div "Labdien! Atgādinām, ka ieskaites drīkst pildīt tikai caur datoru! Digitālos mat…" at bounding box center [535, 168] width 660 height 11
click at [709, 185] on div "[DATE] 11:32:11 Ieskaites drīkst pildīt TIKAI CAUR DATORU! Labdien! Atgādinām, …" at bounding box center [535, 167] width 672 height 109
drag, startPoint x: 621, startPoint y: 169, endPoint x: 644, endPoint y: 173, distance: 23.2
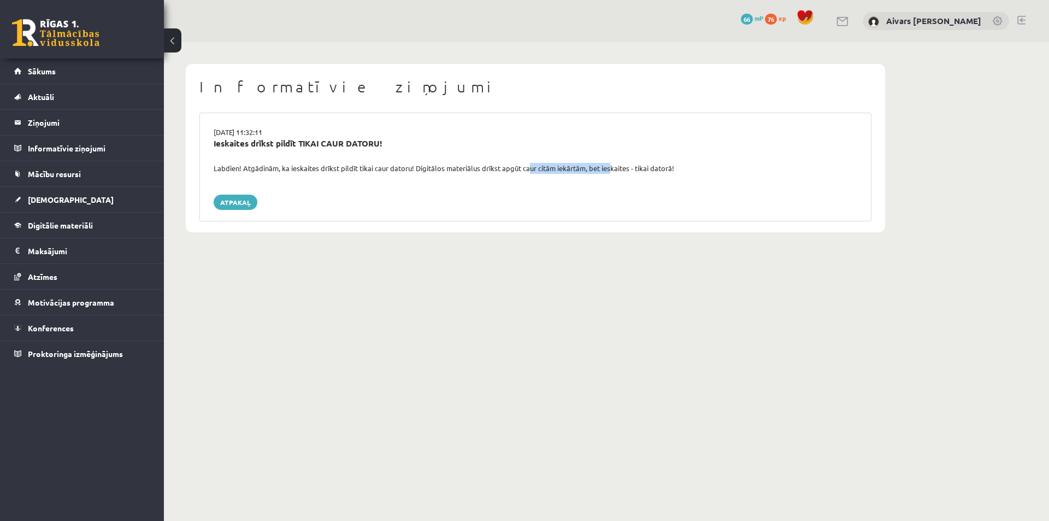
click at [641, 173] on div "Labdien! Atgādinām, ka ieskaites drīkst pildīt tikai caur datoru! Digitālos mat…" at bounding box center [535, 168] width 660 height 11
click at [649, 173] on div "Labdien! Atgādinām, ka ieskaites drīkst pildīt tikai caur datoru! Digitālos mat…" at bounding box center [535, 168] width 660 height 11
drag, startPoint x: 591, startPoint y: 161, endPoint x: 340, endPoint y: 160, distance: 250.8
click at [608, 160] on div "15.09.2025 11:32:11 Ieskaites drīkst pildīt TIKAI CAUR DATORU! Labdien! Atgādin…" at bounding box center [535, 167] width 672 height 109
drag, startPoint x: 339, startPoint y: 159, endPoint x: 316, endPoint y: 161, distance: 23.0
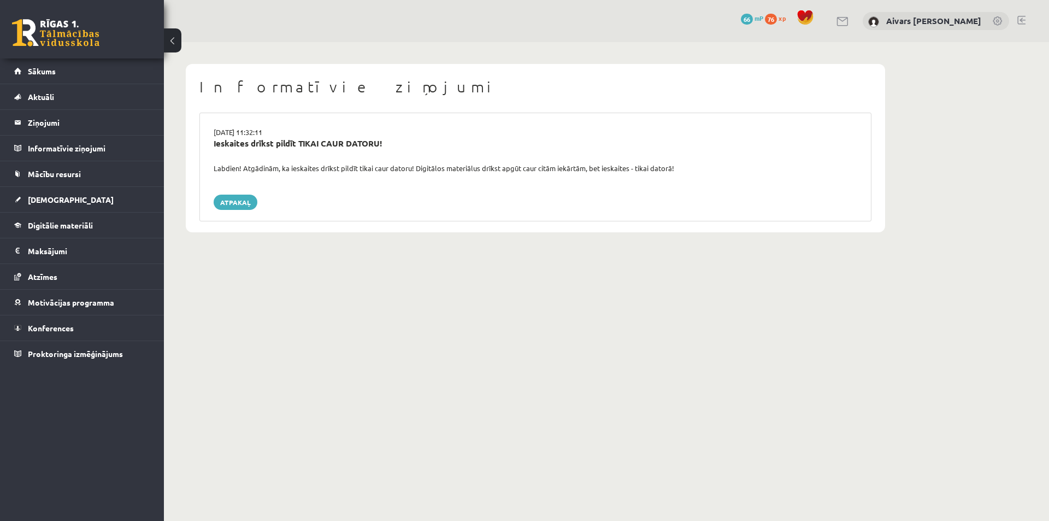
click at [338, 158] on div "Ieskaites drīkst pildīt TIKAI CAUR DATORU!" at bounding box center [535, 150] width 660 height 26
drag, startPoint x: 256, startPoint y: 161, endPoint x: 354, endPoint y: 167, distance: 97.9
click at [329, 166] on div "Labdien! Atgādinām, ka ieskaites drīkst pildīt tikai caur datoru! Digitālos mat…" at bounding box center [535, 168] width 660 height 11
click at [354, 167] on div "Labdien! Atgādinām, ka ieskaites drīkst pildīt tikai caur datoru! Digitālos mat…" at bounding box center [535, 168] width 660 height 11
drag, startPoint x: 280, startPoint y: 132, endPoint x: 379, endPoint y: 134, distance: 99.4
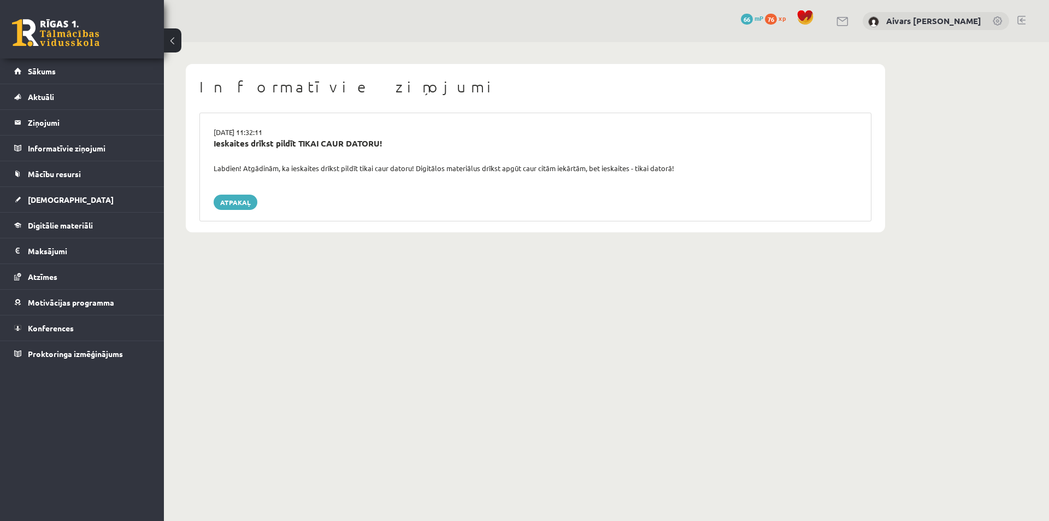
click at [361, 131] on div "15.09.2025 11:32:11" at bounding box center [535, 132] width 660 height 11
drag, startPoint x: 379, startPoint y: 134, endPoint x: 298, endPoint y: 136, distance: 81.4
click at [377, 132] on div "15.09.2025 11:32:11" at bounding box center [535, 132] width 660 height 11
drag, startPoint x: 294, startPoint y: 138, endPoint x: 366, endPoint y: 143, distance: 71.7
click at [353, 142] on div "Ieskaites drīkst pildīt TIKAI CAUR DATORU!" at bounding box center [536, 143] width 644 height 13
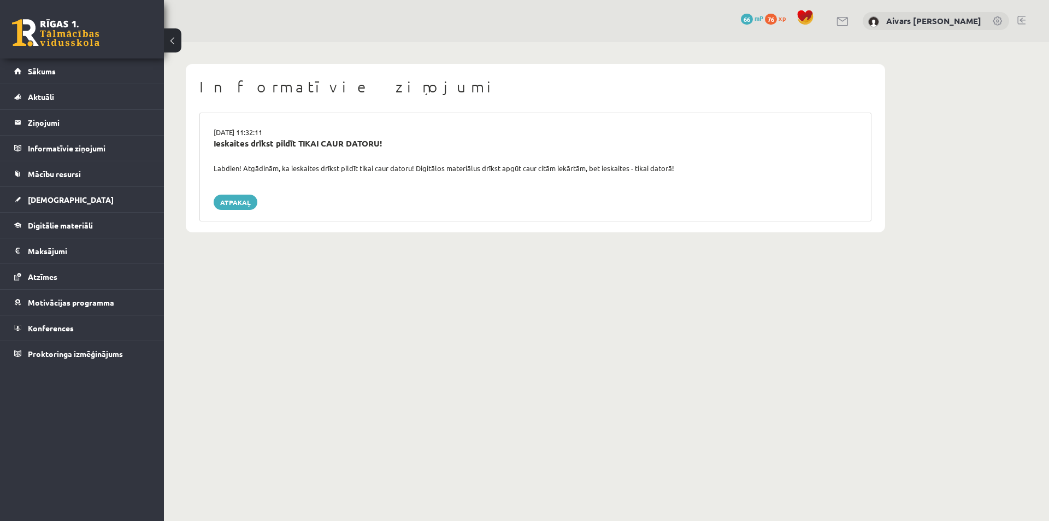
click at [366, 143] on div "Ieskaites drīkst pildīt TIKAI CAUR DATORU!" at bounding box center [536, 143] width 644 height 13
click at [60, 170] on span "Mācību resursi" at bounding box center [54, 174] width 53 height 10
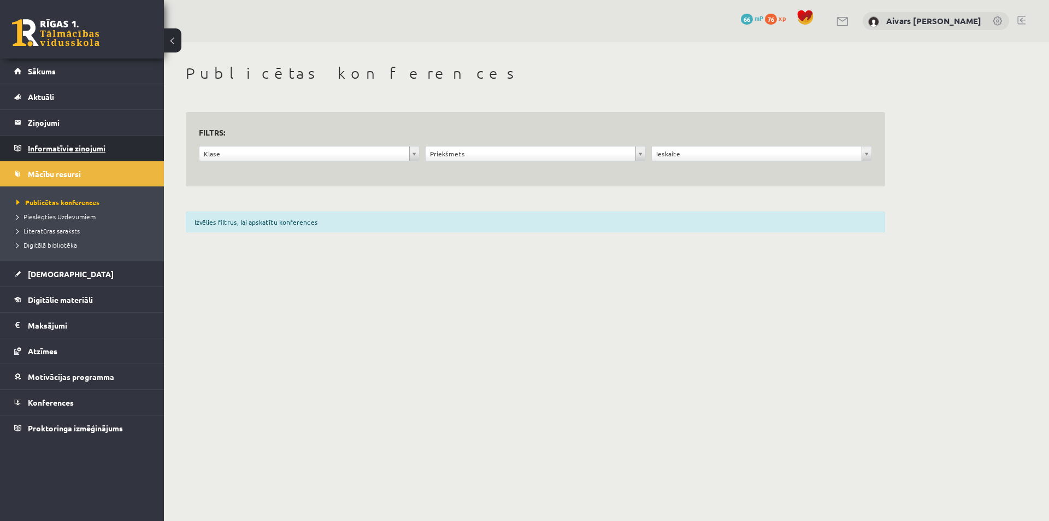
click at [73, 148] on legend "Informatīvie ziņojumi 0" at bounding box center [89, 147] width 122 height 25
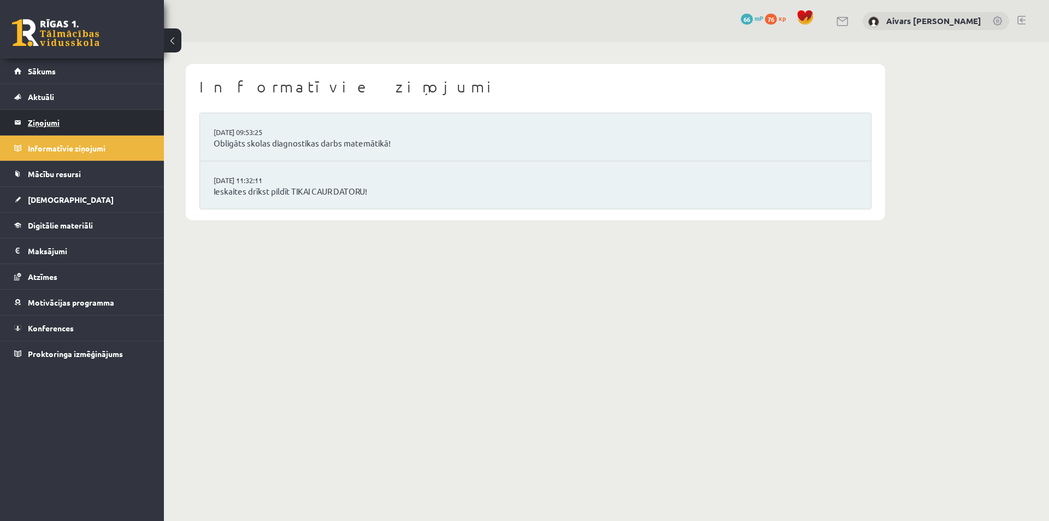
click at [74, 117] on legend "Ziņojumi 0" at bounding box center [89, 122] width 122 height 25
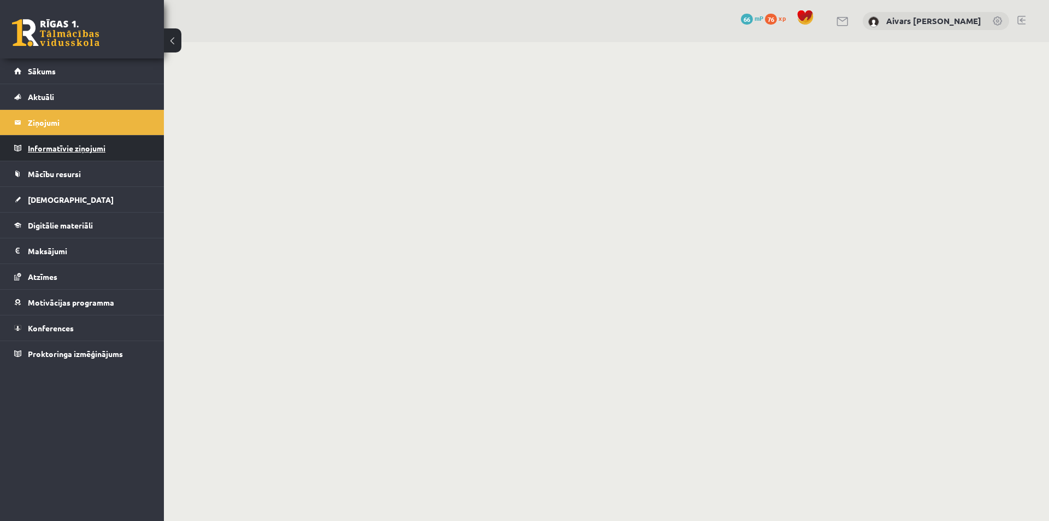
click at [75, 143] on legend "Informatīvie ziņojumi 0" at bounding box center [89, 147] width 122 height 25
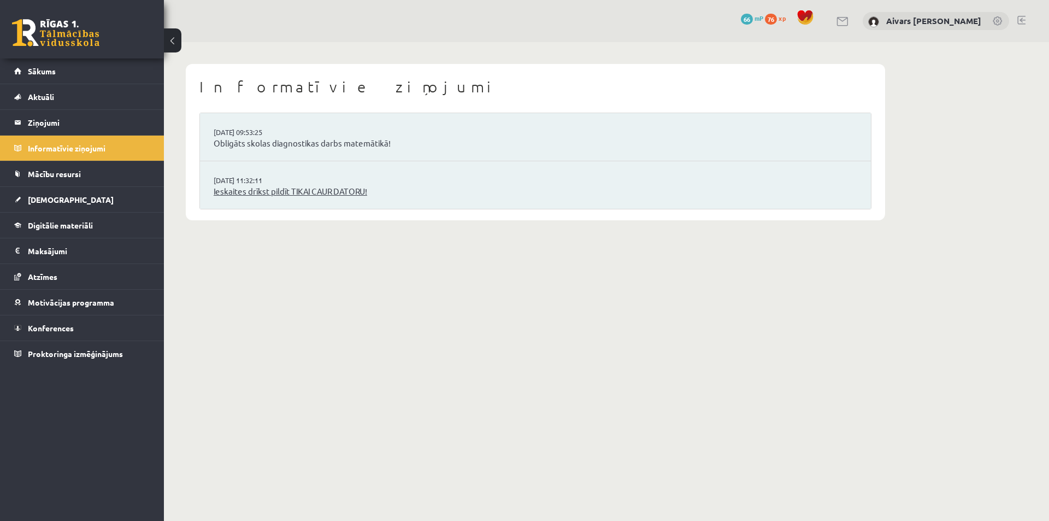
click at [287, 187] on link "Ieskaites drīkst pildīt TIKAI CAUR DATORU!" at bounding box center [536, 191] width 644 height 13
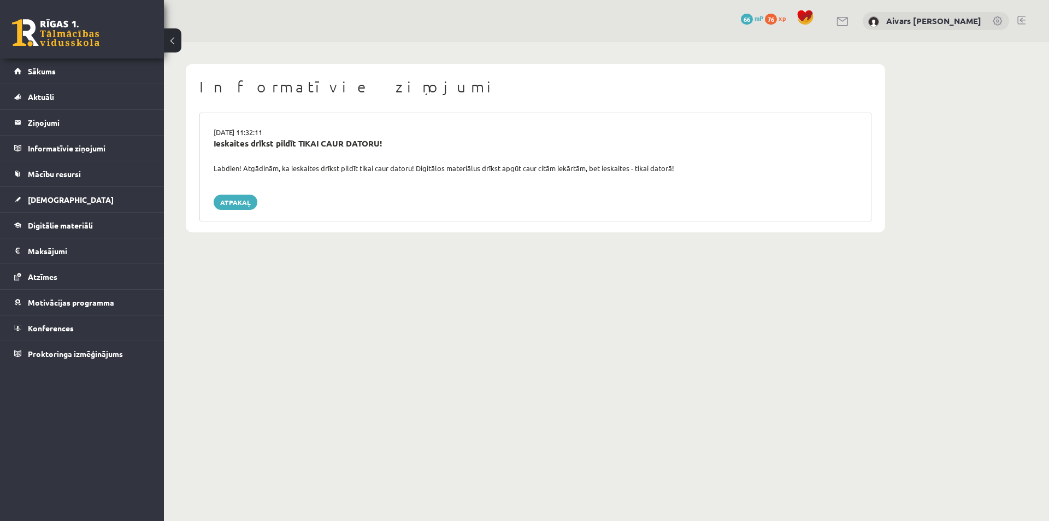
click at [296, 164] on div "Labdien! Atgādinām, ka ieskaites drīkst pildīt tikai caur datoru! Digitālos mat…" at bounding box center [535, 168] width 660 height 11
drag, startPoint x: 314, startPoint y: 134, endPoint x: 356, endPoint y: 137, distance: 42.7
click at [338, 134] on div "[DATE] 11:32:11 Ieskaites drīkst pildīt TIKAI CAUR DATORU! Labdien! Atgādinām, …" at bounding box center [535, 167] width 672 height 109
click at [356, 137] on div "[DATE] 11:32:11" at bounding box center [535, 132] width 660 height 11
click at [239, 193] on div "[DATE] 11:32:11 Ieskaites drīkst pildīt TIKAI CAUR DATORU! Labdien! Atgādinām, …" at bounding box center [535, 167] width 672 height 109
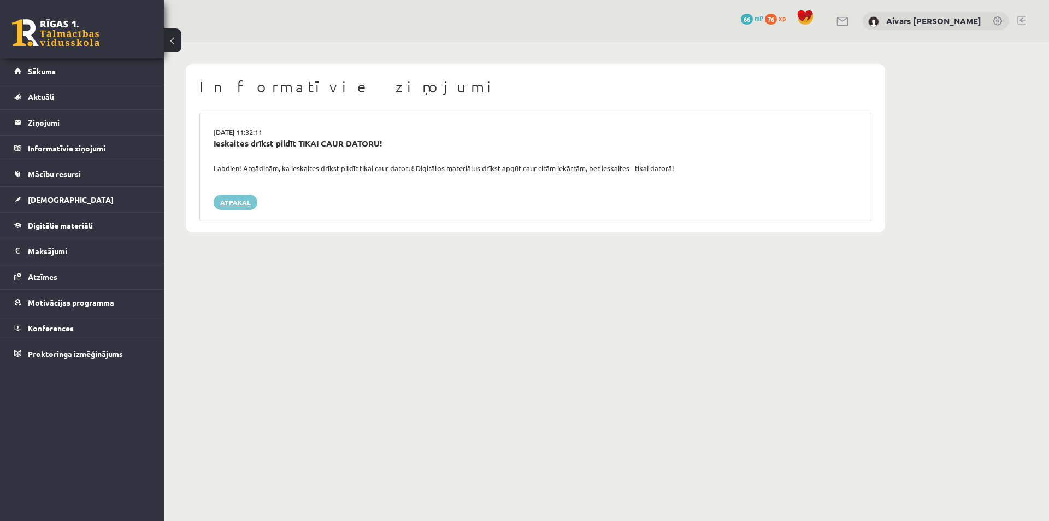
click at [249, 202] on link "Atpakaļ" at bounding box center [236, 201] width 44 height 15
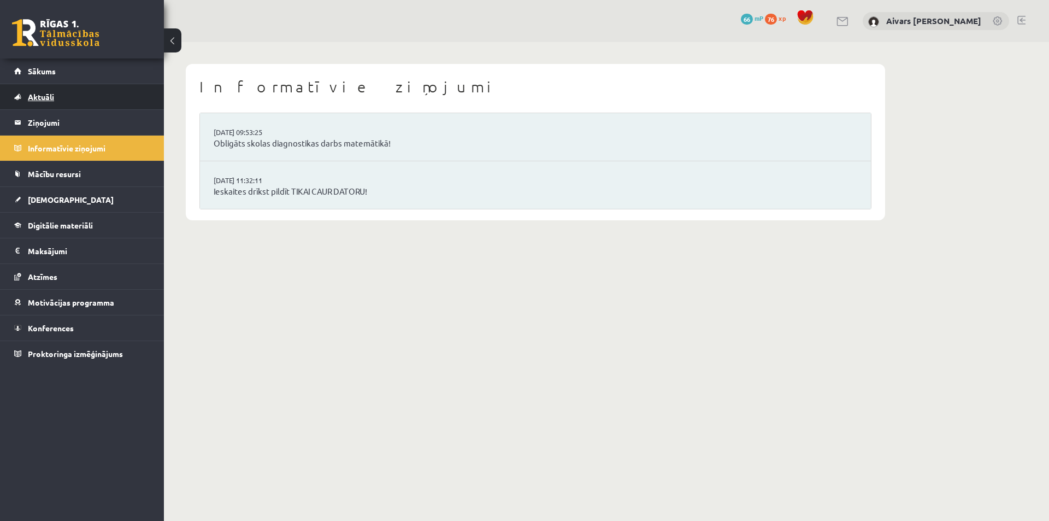
click at [74, 107] on link "Aktuāli" at bounding box center [82, 96] width 136 height 25
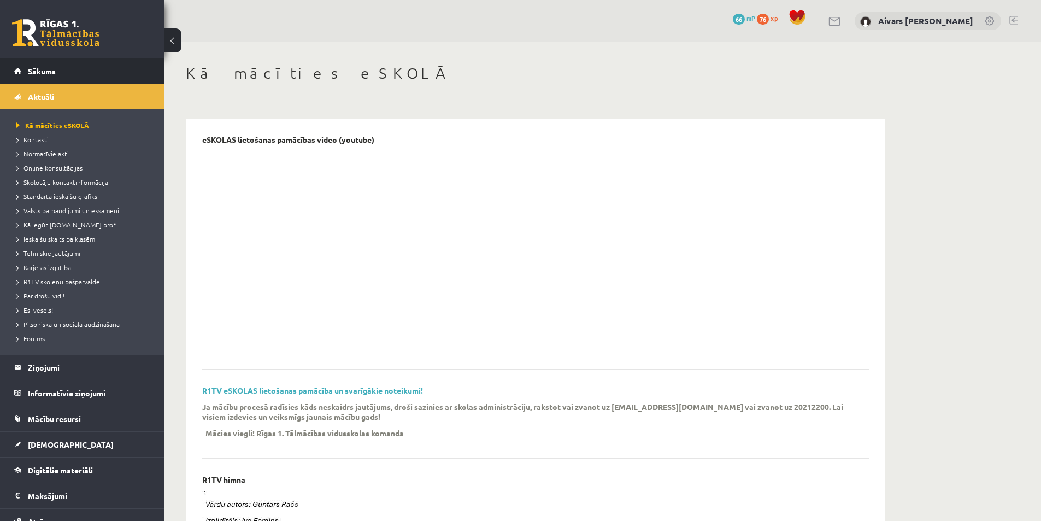
click at [74, 76] on link "Sākums" at bounding box center [82, 70] width 136 height 25
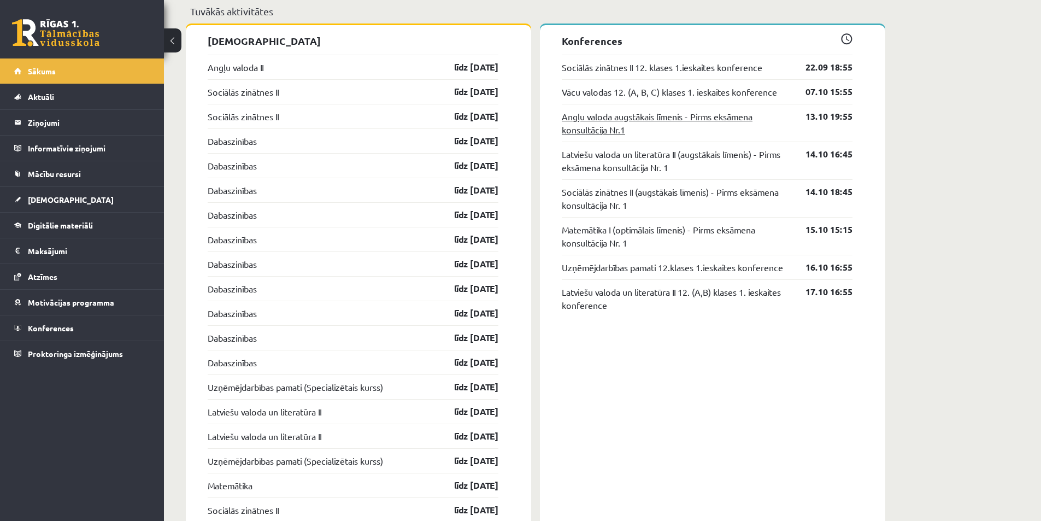
scroll to position [874, 0]
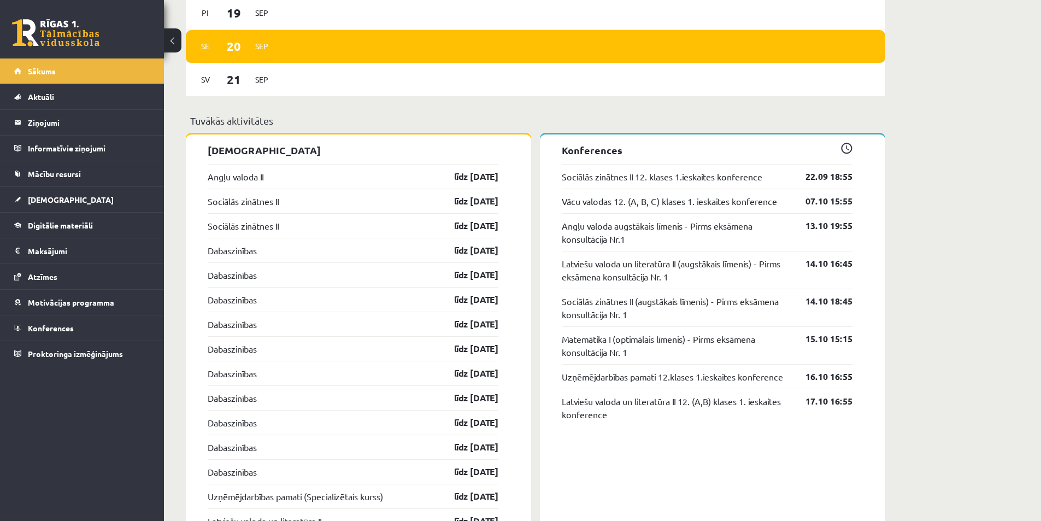
click at [981, 69] on div "[PERSON_NAME], [PERSON_NAME]! Laipni lūgts savā Rīgas 1. Tālmācības vidusskolas…" at bounding box center [602, 69] width 877 height 1802
click at [64, 287] on link "Atzīmes" at bounding box center [82, 276] width 136 height 25
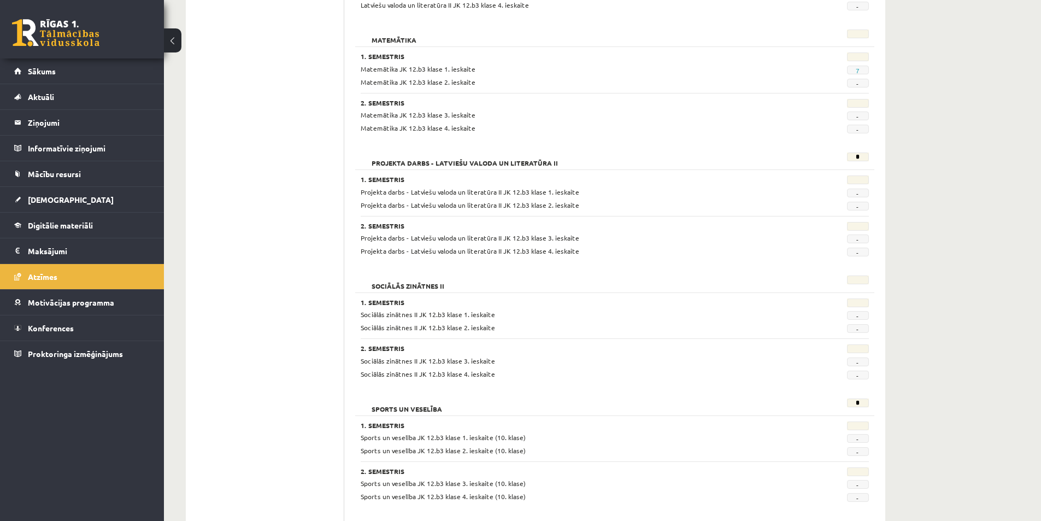
scroll to position [464, 0]
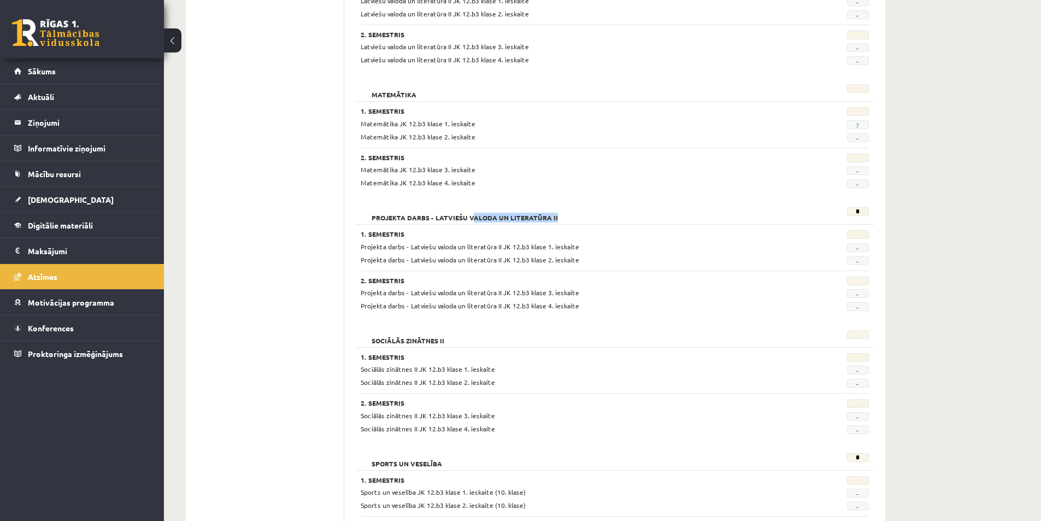
drag, startPoint x: 496, startPoint y: 220, endPoint x: 841, endPoint y: 224, distance: 345.8
click at [824, 224] on div "Projekta darbs - Latviešu valoda un literatūra II * 1. Semestris Projekta darbs…" at bounding box center [614, 260] width 519 height 117
click at [841, 224] on div "1. Semestris Projekta darbs - Latviešu valoda un literatūra II JK 12.b3 klase 1…" at bounding box center [614, 267] width 519 height 87
click at [449, 209] on div "Projekta darbs - Latviešu valoda un literatūra II" at bounding box center [570, 214] width 437 height 15
click at [446, 209] on h2 "Projekta darbs - Latviešu valoda un literatūra II" at bounding box center [465, 212] width 208 height 11
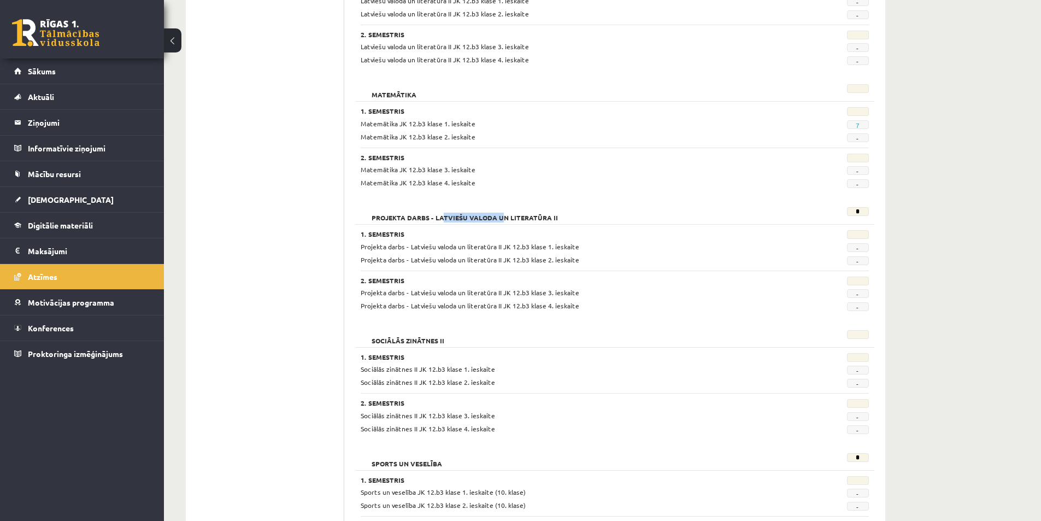
drag, startPoint x: 444, startPoint y: 210, endPoint x: 663, endPoint y: 216, distance: 218.6
click at [637, 215] on div "Projekta darbs - Latviešu valoda un literatūra II" at bounding box center [570, 214] width 437 height 15
click at [660, 216] on div "Projekta darbs - Latviešu valoda un literatūra II" at bounding box center [570, 214] width 437 height 15
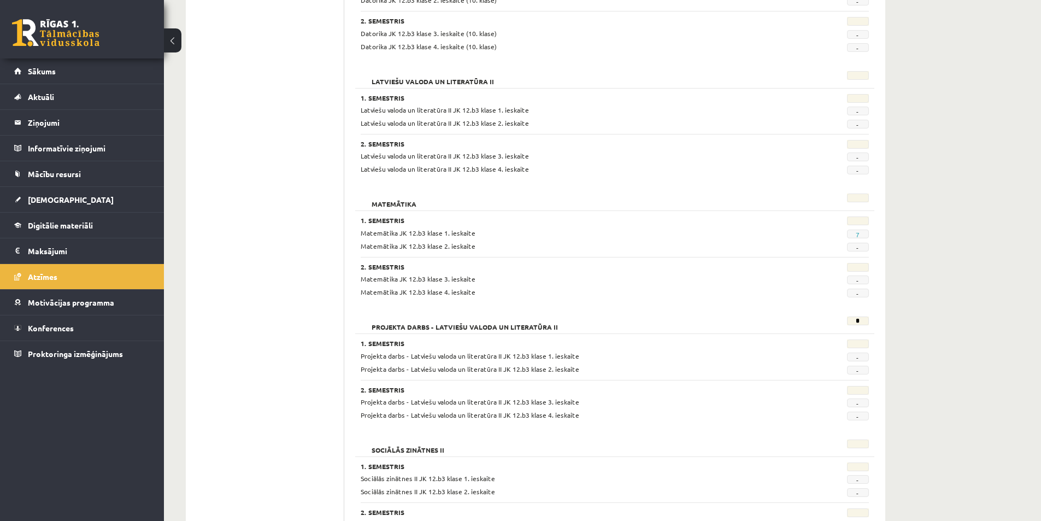
scroll to position [300, 0]
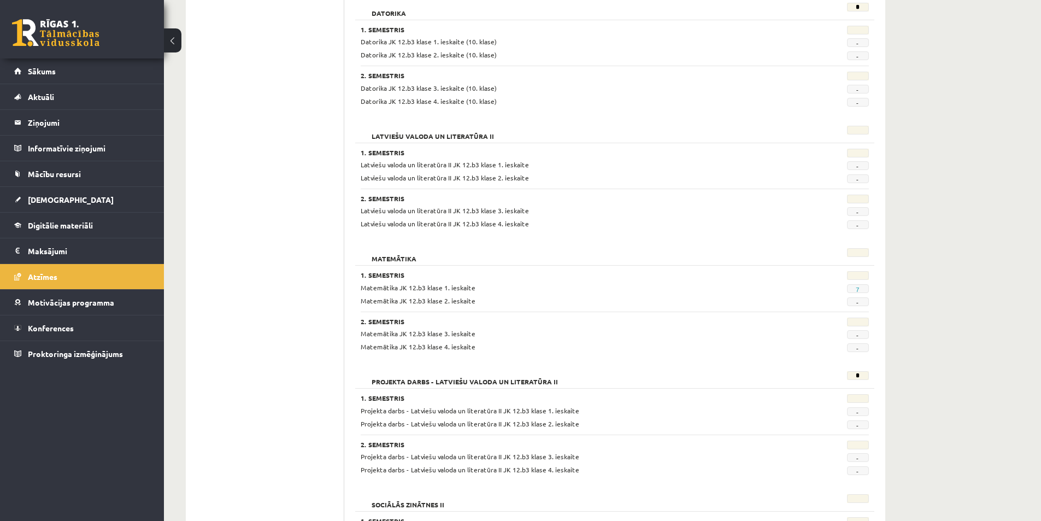
drag, startPoint x: 434, startPoint y: 146, endPoint x: 497, endPoint y: 140, distance: 63.1
click at [486, 140] on div "Latviešu valoda un literatūra II 1. Semestris Latviešu valoda un literatūra II …" at bounding box center [614, 178] width 519 height 117
click at [502, 140] on div "Latviešu valoda un literatūra II" at bounding box center [570, 133] width 437 height 15
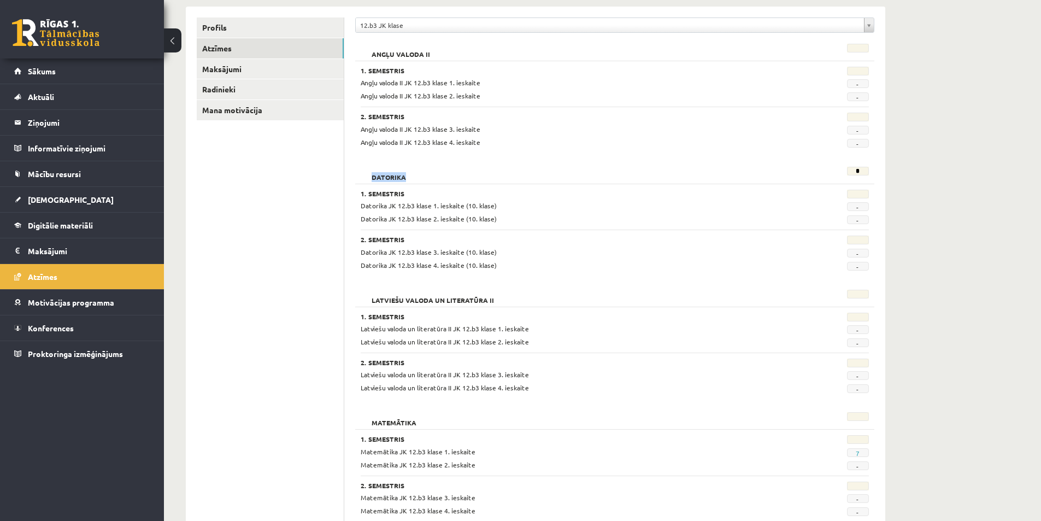
drag, startPoint x: 373, startPoint y: 174, endPoint x: 458, endPoint y: 177, distance: 85.3
click at [430, 177] on div "Datorika" at bounding box center [570, 174] width 437 height 15
click at [460, 177] on div "Datorika" at bounding box center [570, 174] width 437 height 15
click at [831, 169] on div "*" at bounding box center [832, 174] width 87 height 15
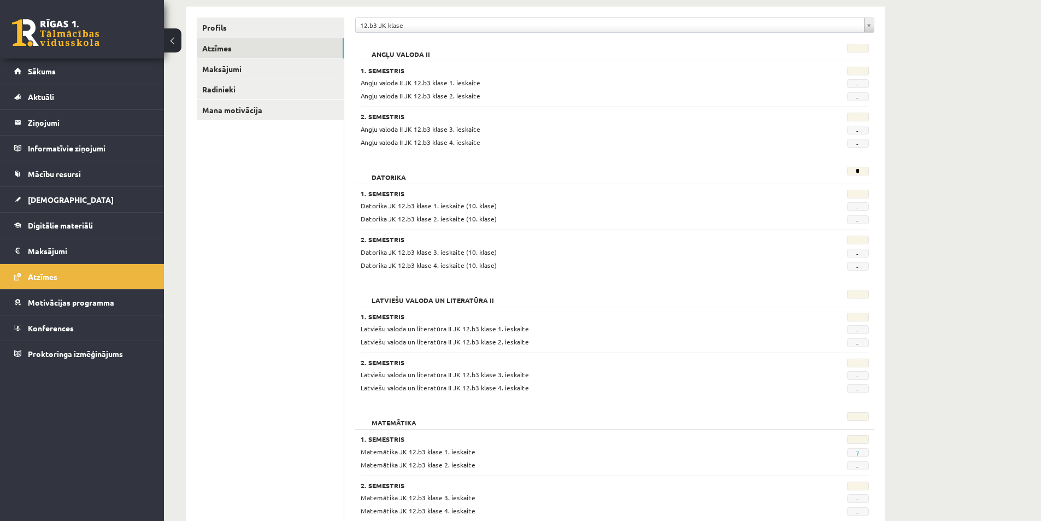
scroll to position [0, 0]
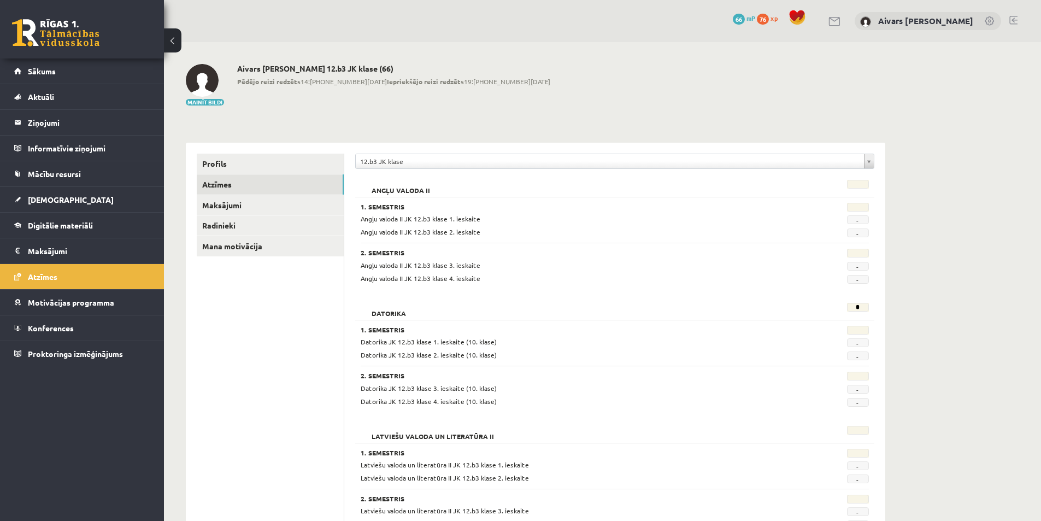
drag, startPoint x: 412, startPoint y: 342, endPoint x: 511, endPoint y: 344, distance: 98.9
click at [511, 345] on div "Datorika JK 12.b3 klase 1. ieskaite (10. klase)" at bounding box center [570, 342] width 437 height 10
click at [511, 344] on div "Datorika JK 12.b3 klase 1. ieskaite (10. klase)" at bounding box center [570, 342] width 437 height 10
drag, startPoint x: 486, startPoint y: 356, endPoint x: 470, endPoint y: 323, distance: 36.4
click at [470, 324] on div "1. Semestris Datorika JK 12.b3 klase 1. ieskaite (10. klase) - Datorika JK 12.b…" at bounding box center [614, 363] width 519 height 87
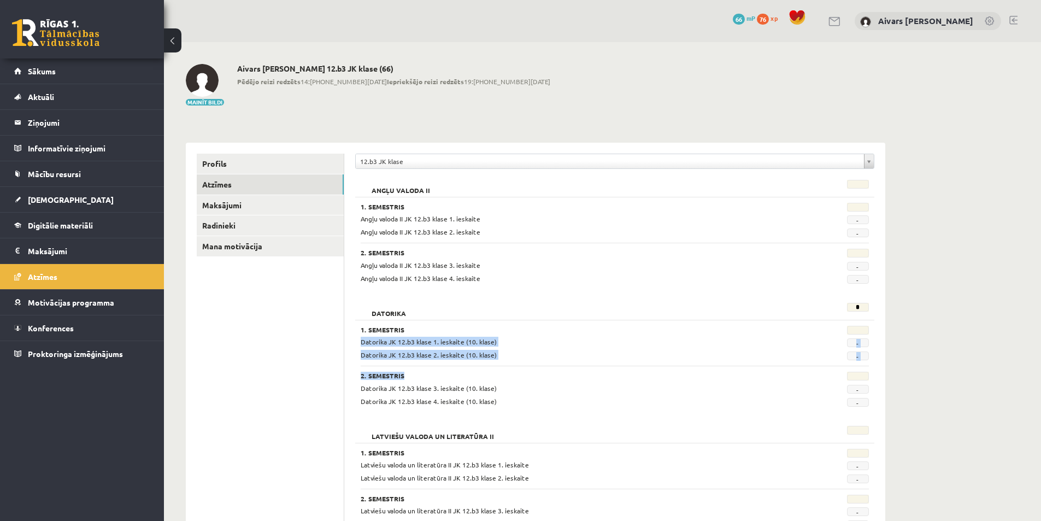
click at [470, 323] on div "1. Semestris Datorika JK 12.b3 klase 1. ieskaite (10. klase) - Datorika JK 12.b…" at bounding box center [614, 363] width 519 height 87
drag, startPoint x: 476, startPoint y: 349, endPoint x: 492, endPoint y: 408, distance: 60.6
click at [492, 408] on div "Datorika * 1. Semestris Datorika JK 12.b3 klase 1. ieskaite (10. klase) - Dator…" at bounding box center [614, 355] width 519 height 117
click at [494, 394] on div "Datorika JK 12.b3 klase 3. ieskaite (10. klase) - Datorika JK 12.b3 klase 4. ie…" at bounding box center [615, 394] width 508 height 23
drag, startPoint x: 842, startPoint y: 376, endPoint x: 860, endPoint y: 376, distance: 18.0
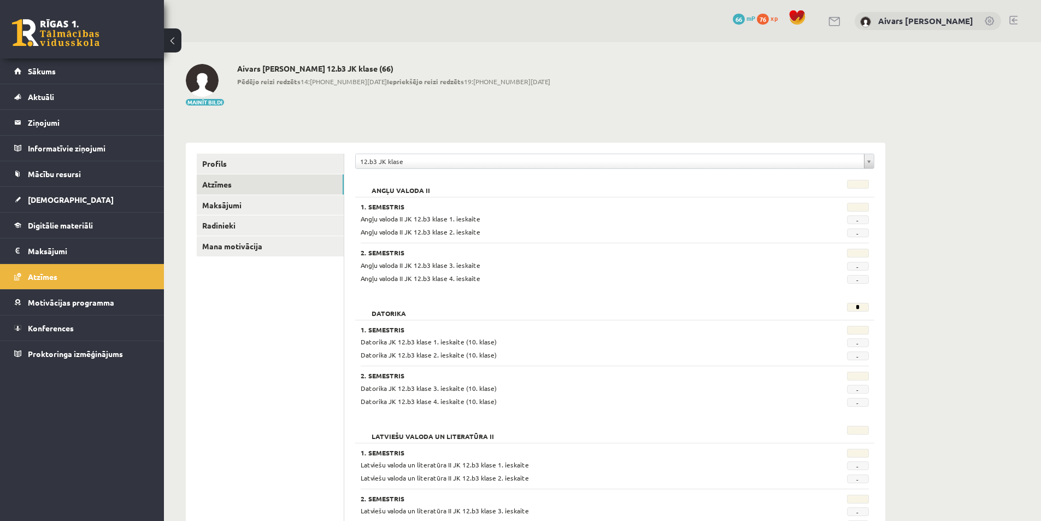
click at [843, 376] on div at bounding box center [832, 376] width 87 height 11
click at [868, 376] on div at bounding box center [832, 376] width 87 height 11
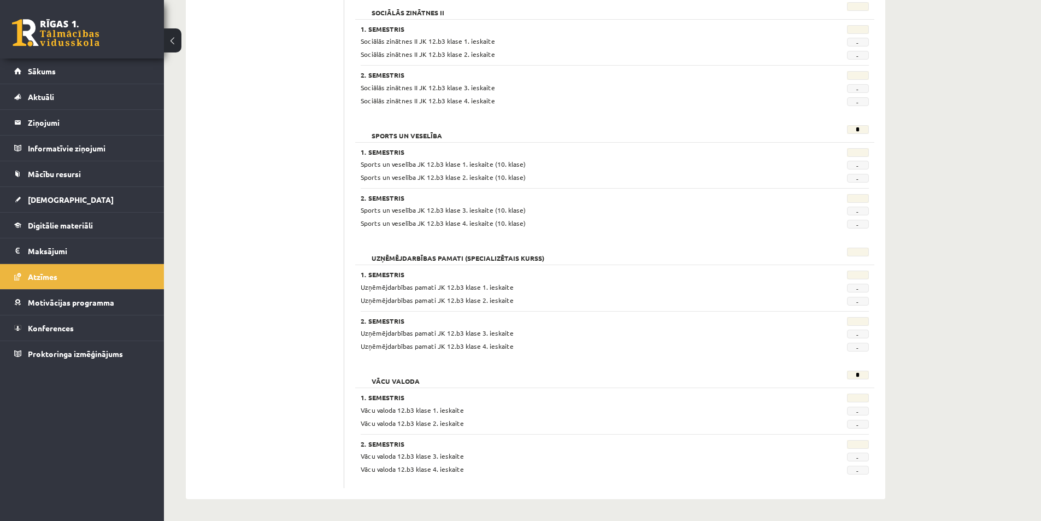
scroll to position [464, 0]
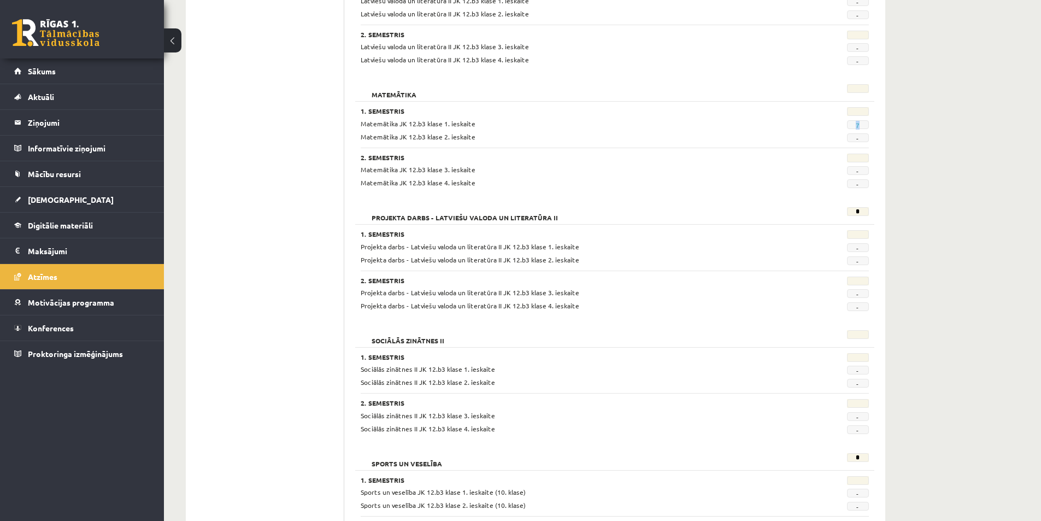
drag, startPoint x: 860, startPoint y: 124, endPoint x: 848, endPoint y: 123, distance: 11.5
click at [848, 123] on span "7" at bounding box center [858, 124] width 22 height 9
drag, startPoint x: 855, startPoint y: 136, endPoint x: 845, endPoint y: 138, distance: 10.1
click at [852, 137] on span "-" at bounding box center [858, 137] width 22 height 9
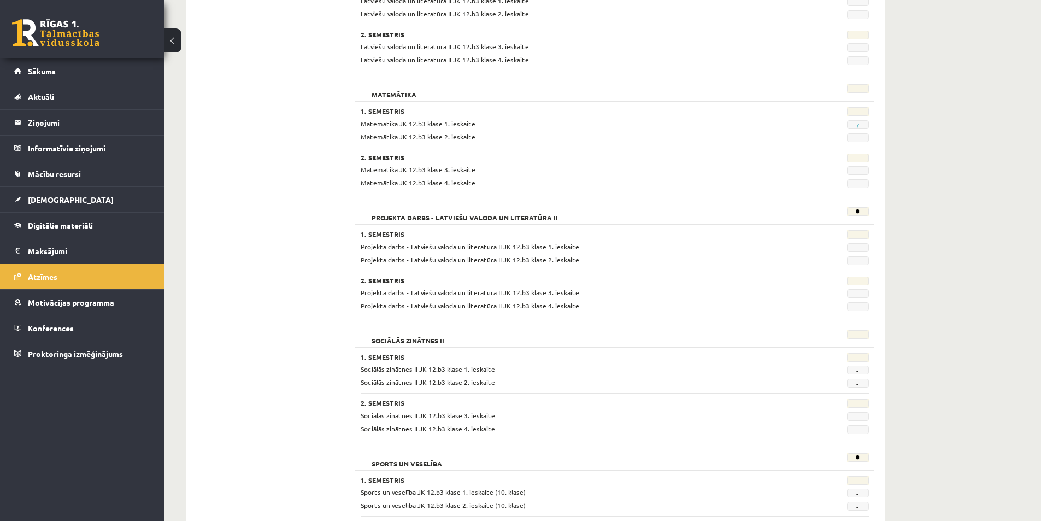
click at [845, 138] on div "-" at bounding box center [832, 137] width 87 height 10
drag, startPoint x: 865, startPoint y: 127, endPoint x: 852, endPoint y: 127, distance: 13.1
click at [852, 127] on span "7" at bounding box center [858, 124] width 22 height 9
click at [808, 138] on div "-" at bounding box center [832, 137] width 87 height 10
click at [840, 119] on div "7" at bounding box center [832, 124] width 87 height 10
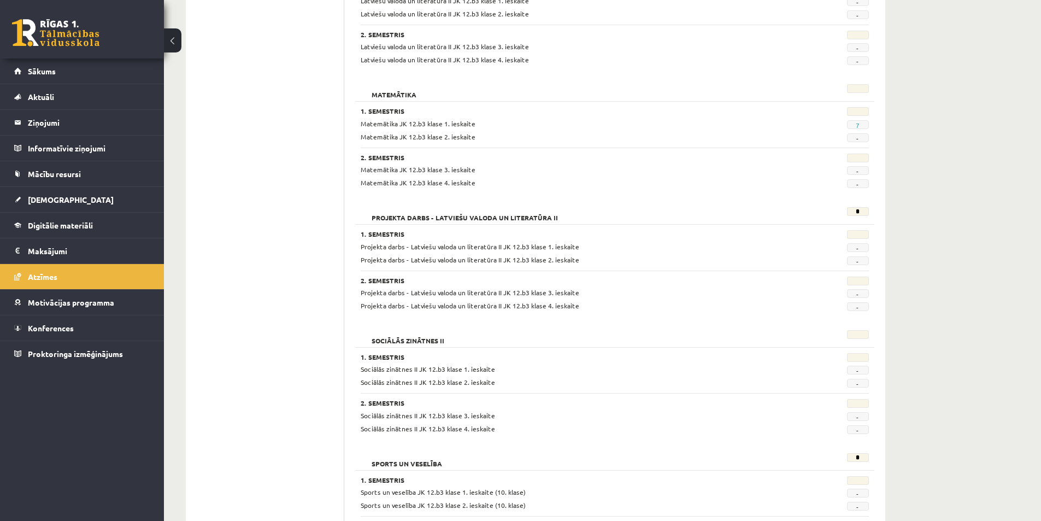
click at [841, 120] on div "7" at bounding box center [832, 124] width 87 height 10
click at [50, 68] on span "Sākums" at bounding box center [42, 71] width 28 height 10
